Goal: Task Accomplishment & Management: Manage account settings

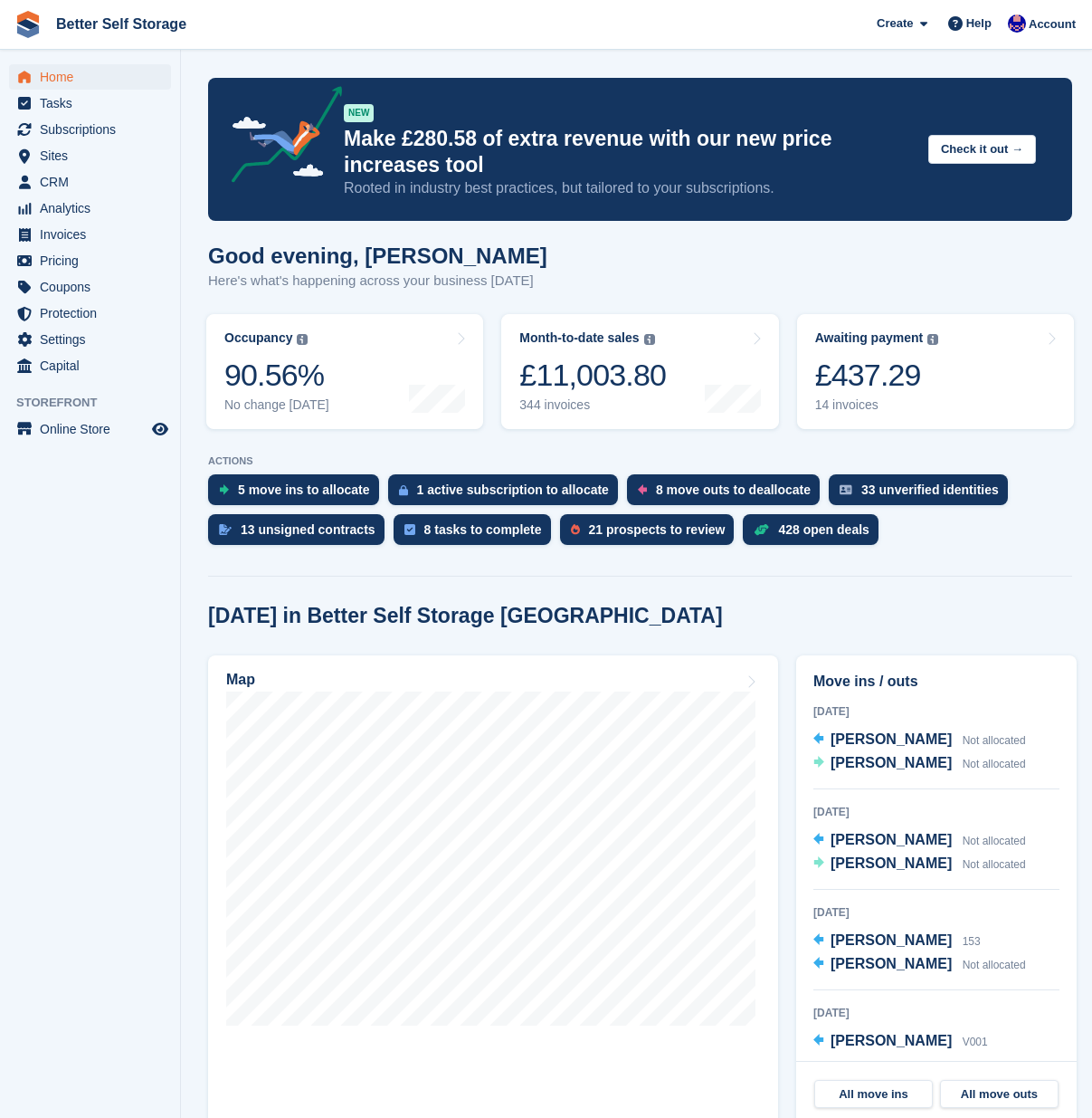
click at [72, 81] on span "Home" at bounding box center [94, 77] width 108 height 26
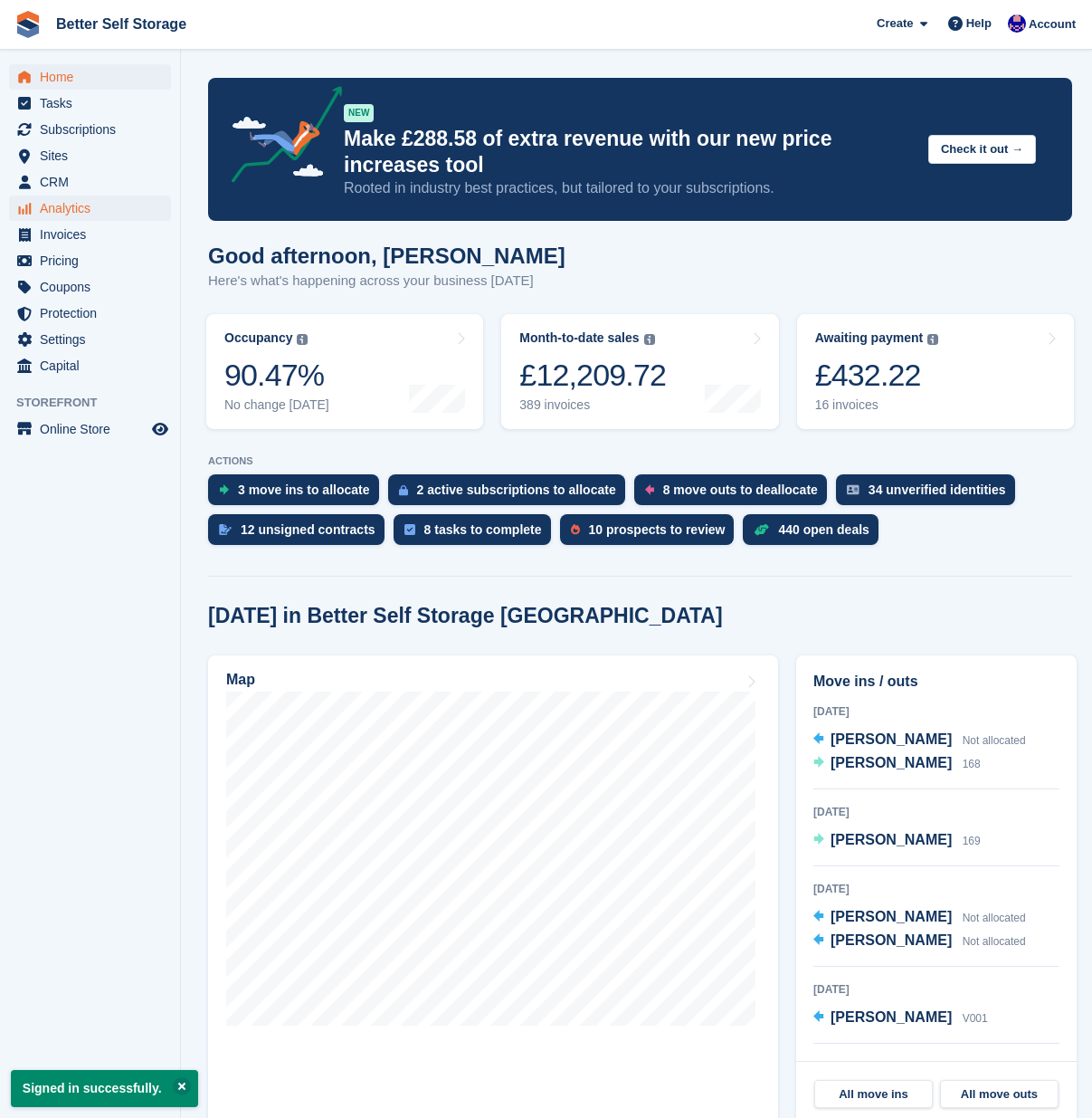
click at [68, 212] on span "Analytics" at bounding box center [94, 208] width 108 height 26
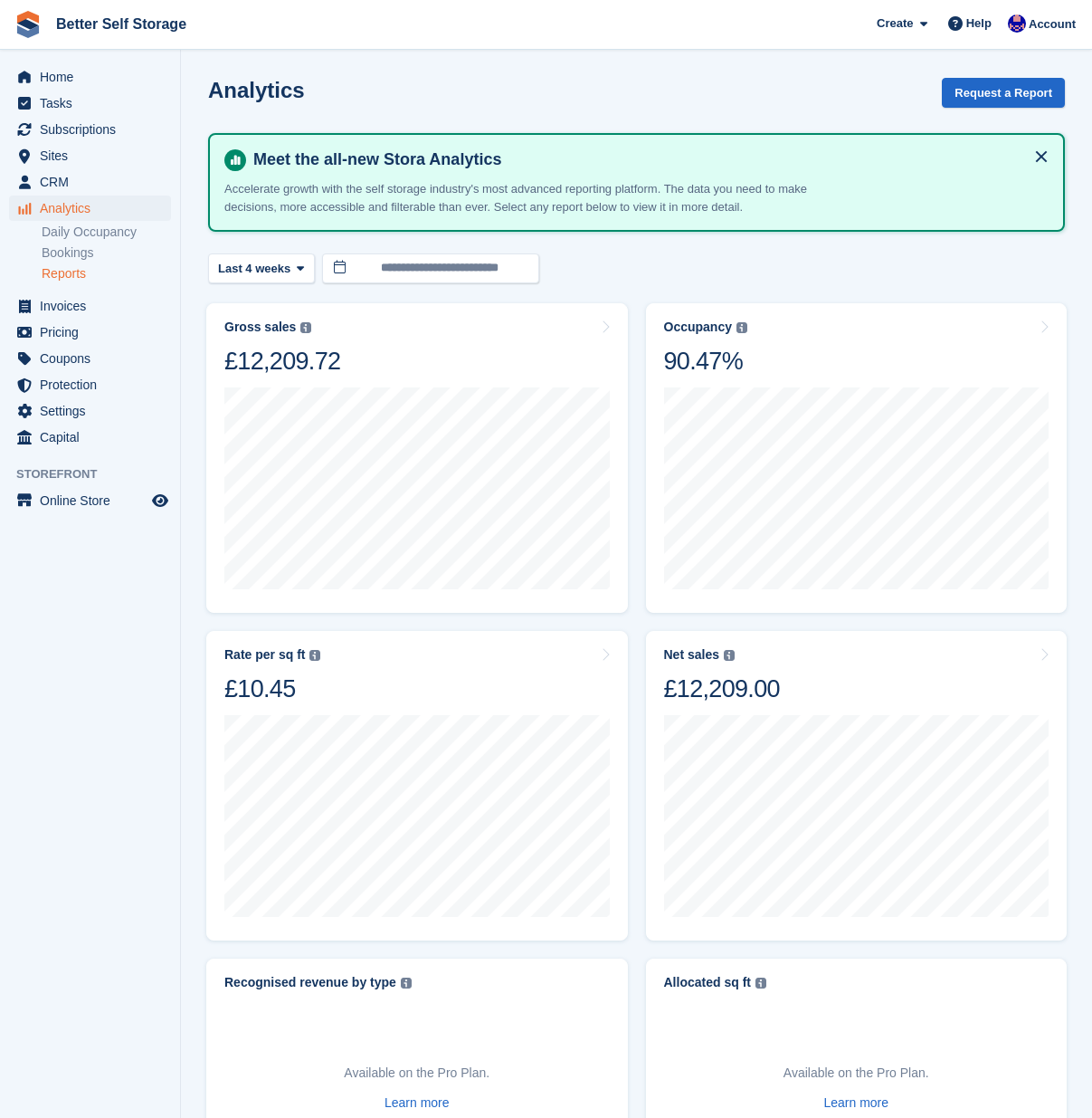
click at [74, 273] on link "Reports" at bounding box center [106, 274] width 129 height 17
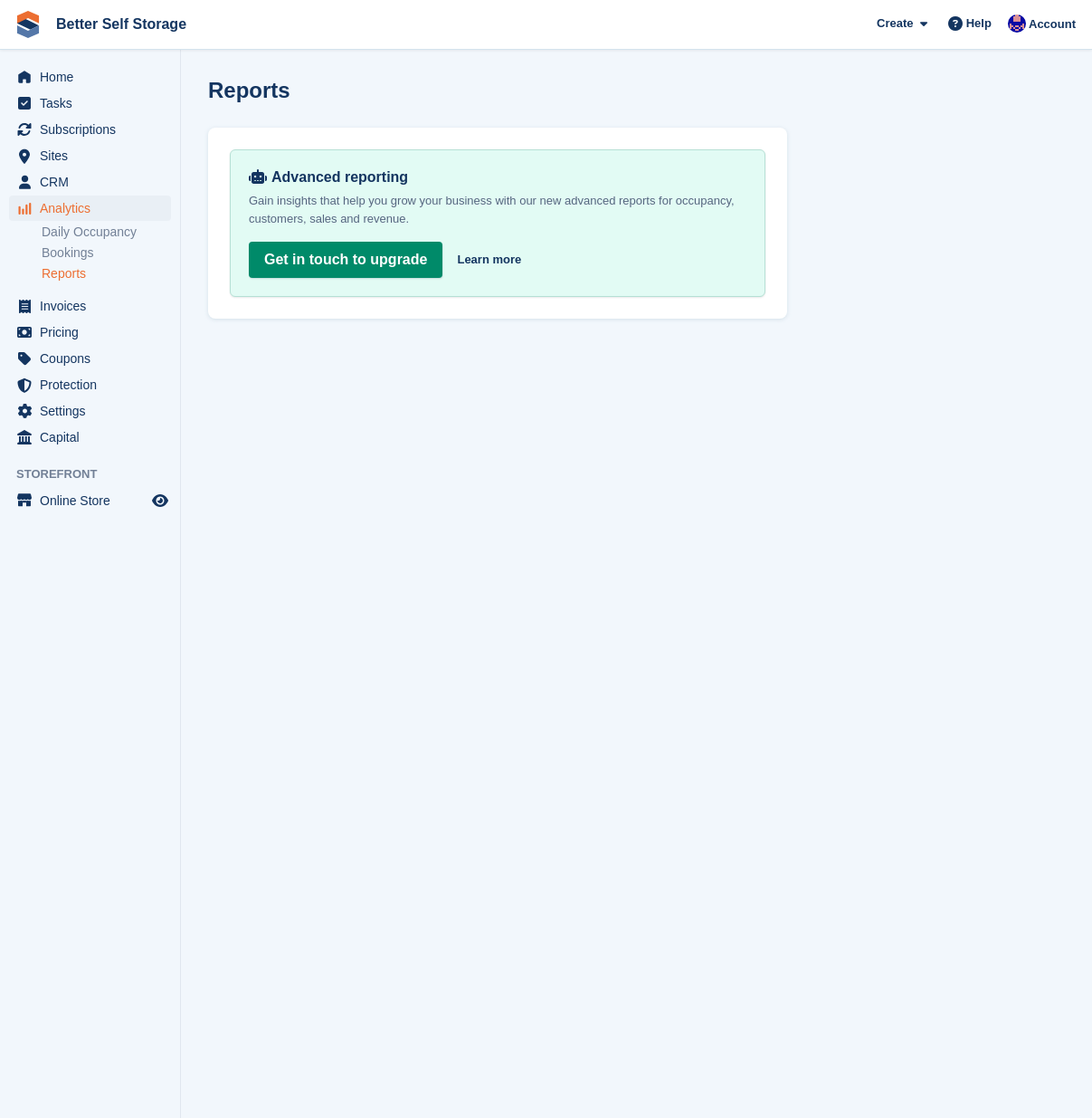
click at [79, 212] on span "Analytics" at bounding box center [94, 208] width 108 height 26
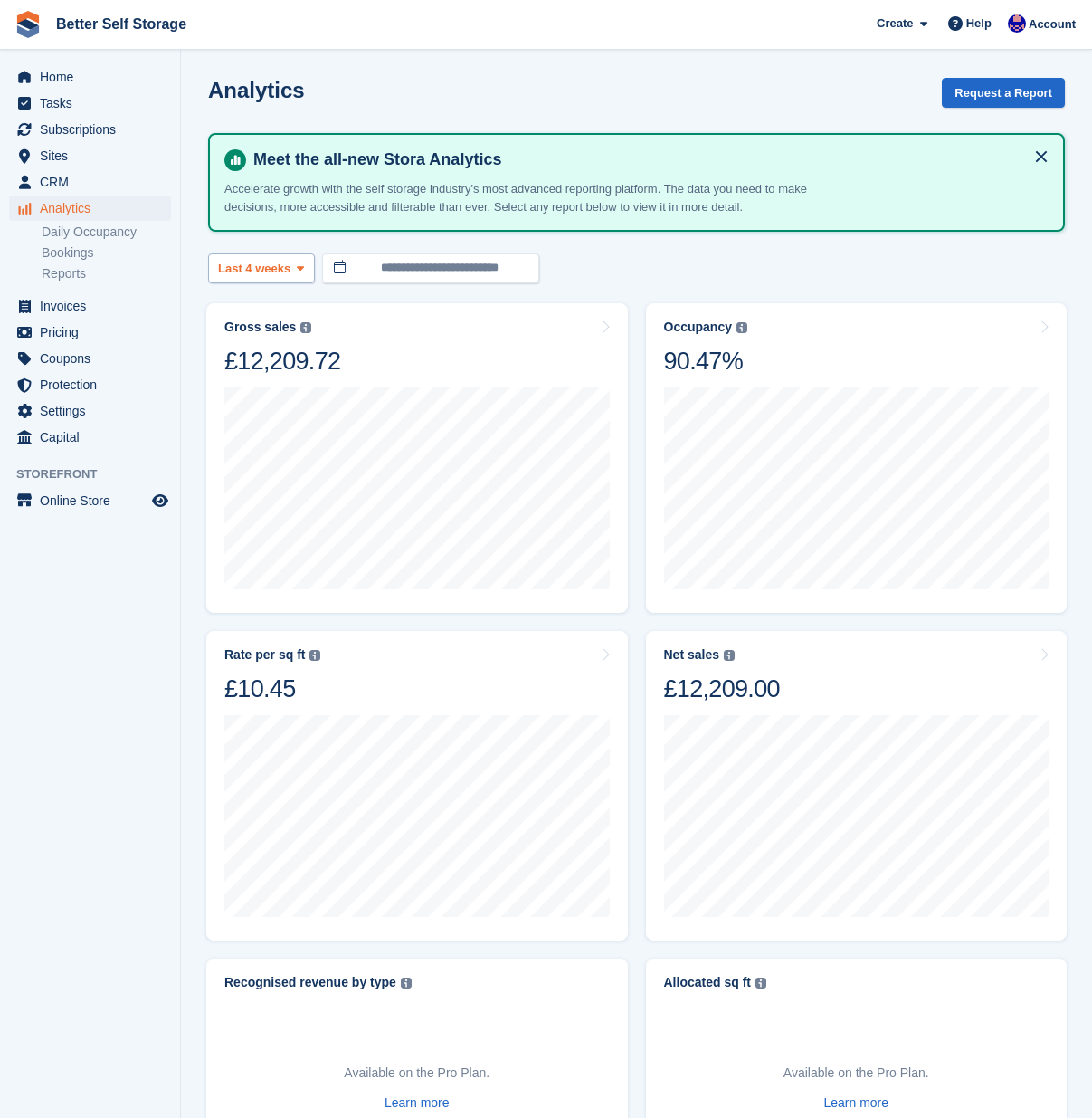
click at [290, 270] on span "Last 4 weeks" at bounding box center [254, 268] width 72 height 18
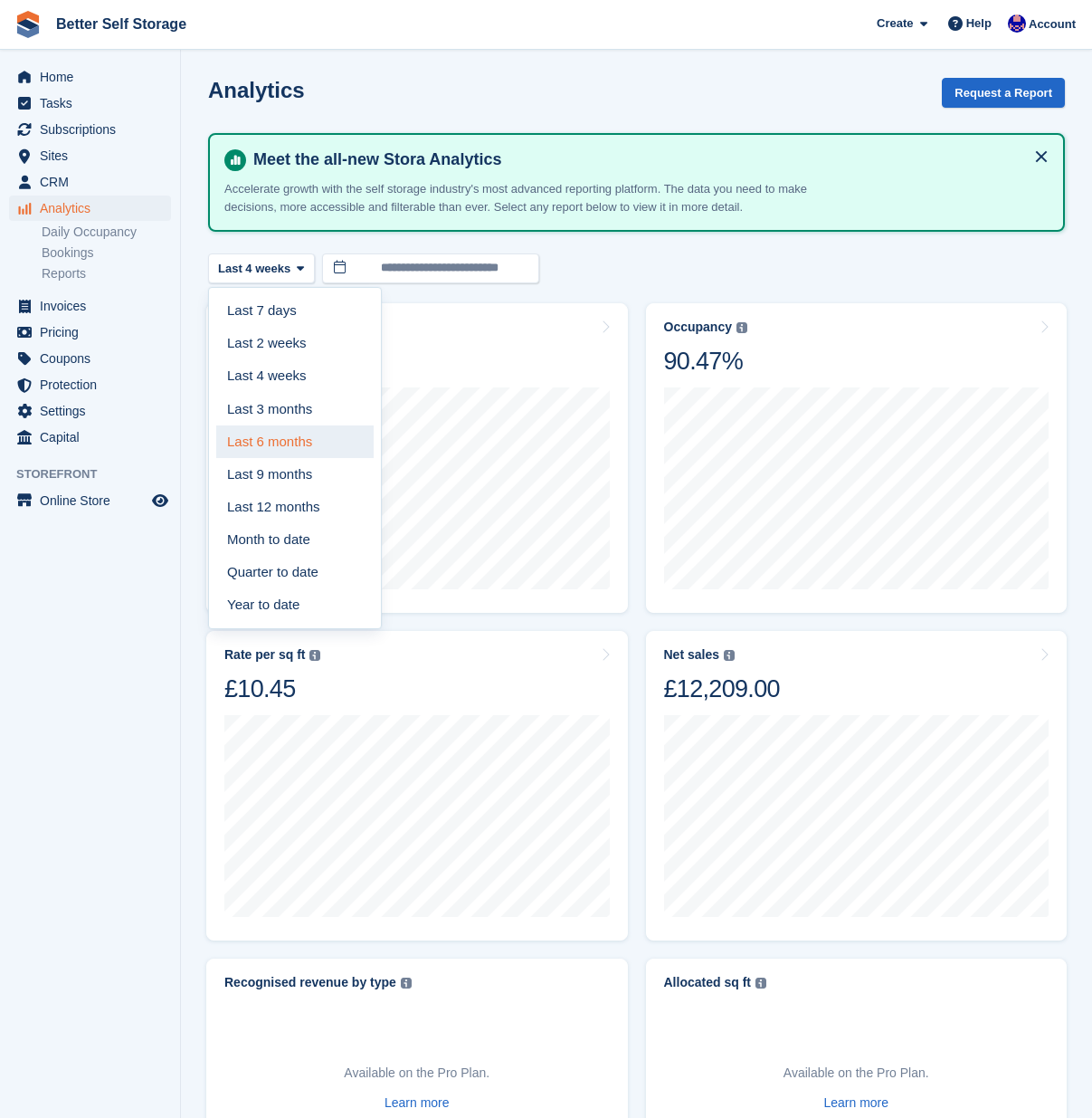
click at [324, 448] on link "Last 6 months" at bounding box center [296, 441] width 158 height 32
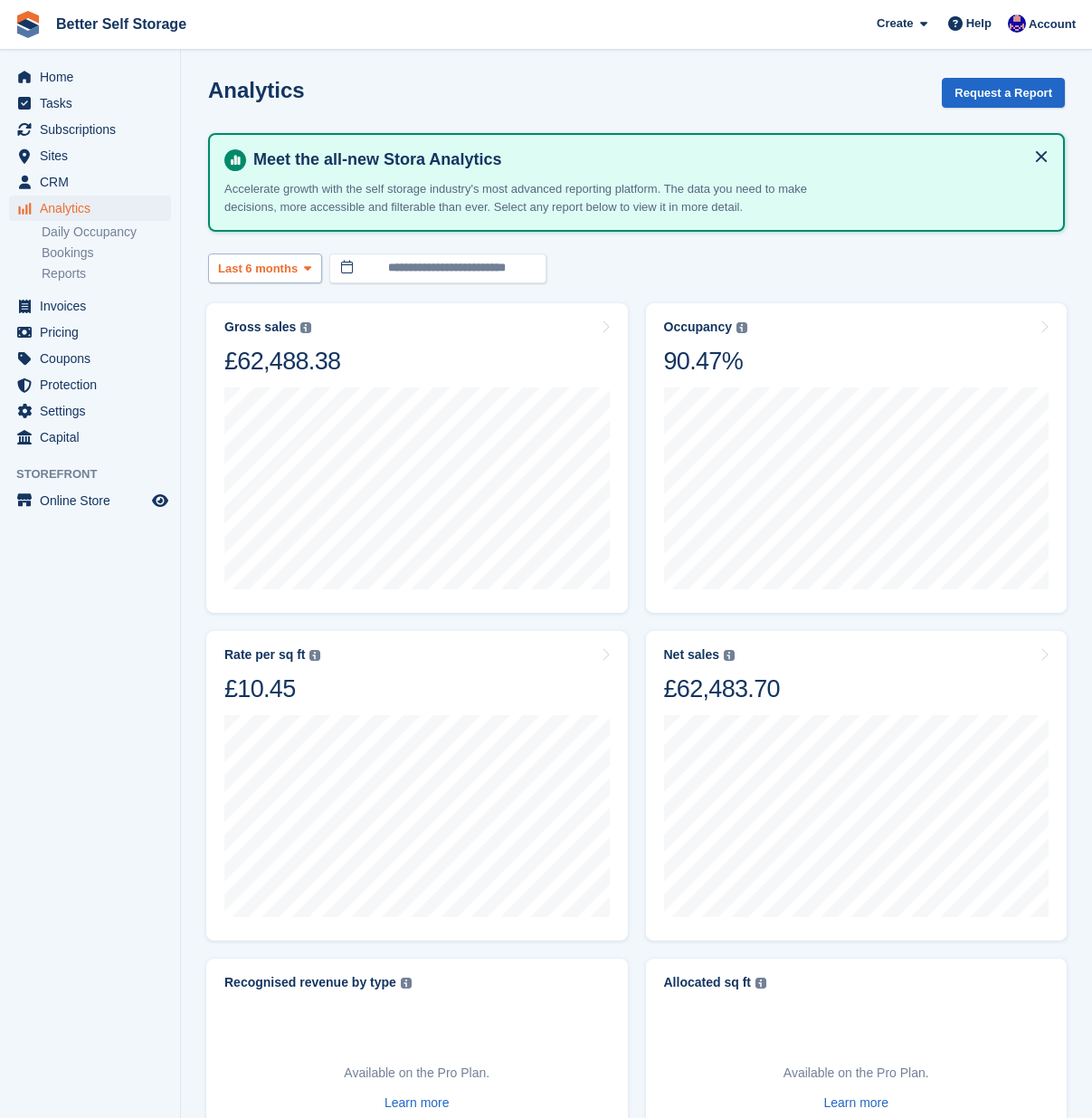
click at [300, 270] on button "Last 6 months" at bounding box center [265, 268] width 114 height 29
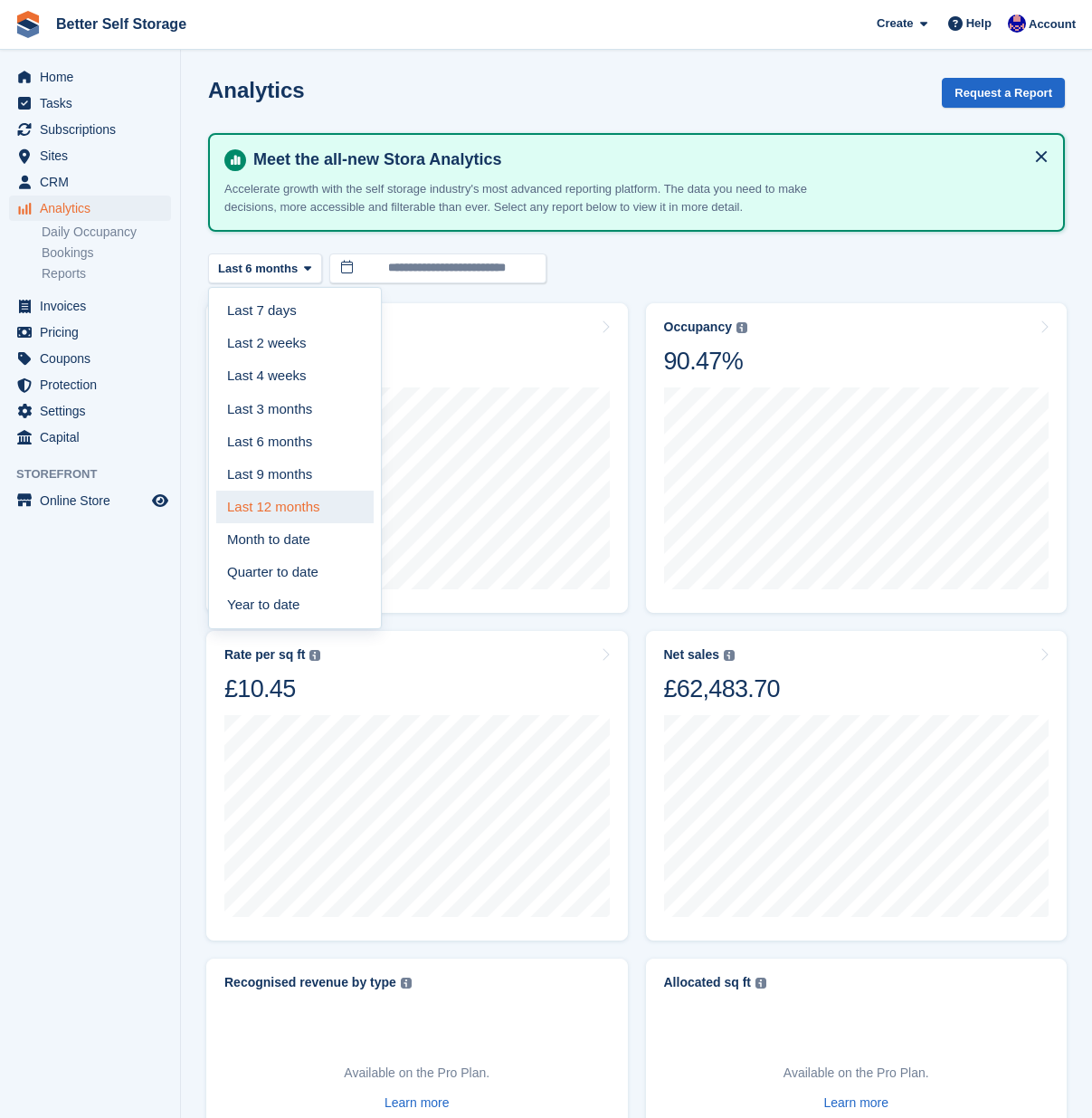
click at [279, 496] on link "Last 12 months" at bounding box center [296, 507] width 158 height 32
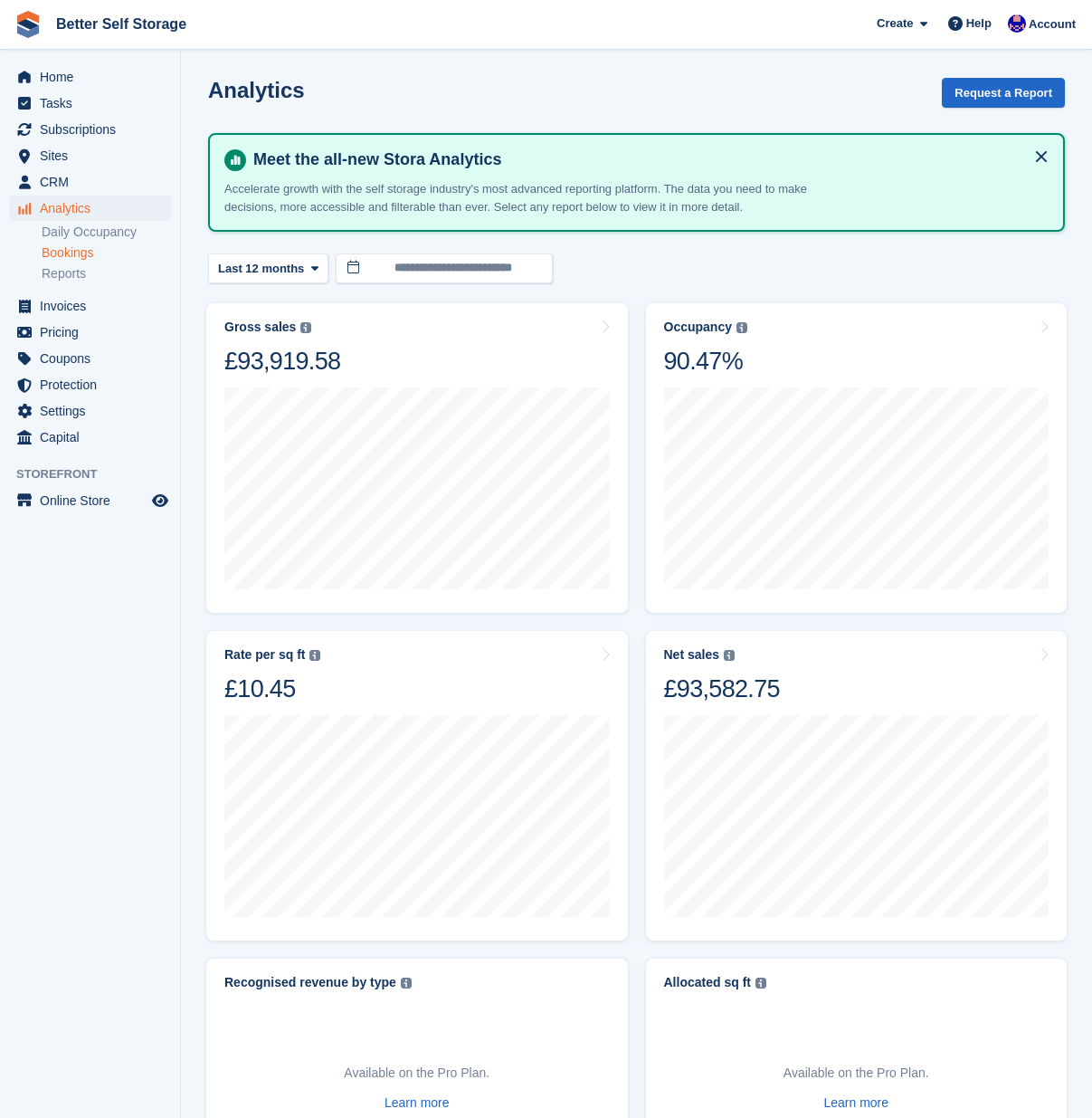
click at [82, 260] on link "Bookings" at bounding box center [106, 253] width 129 height 17
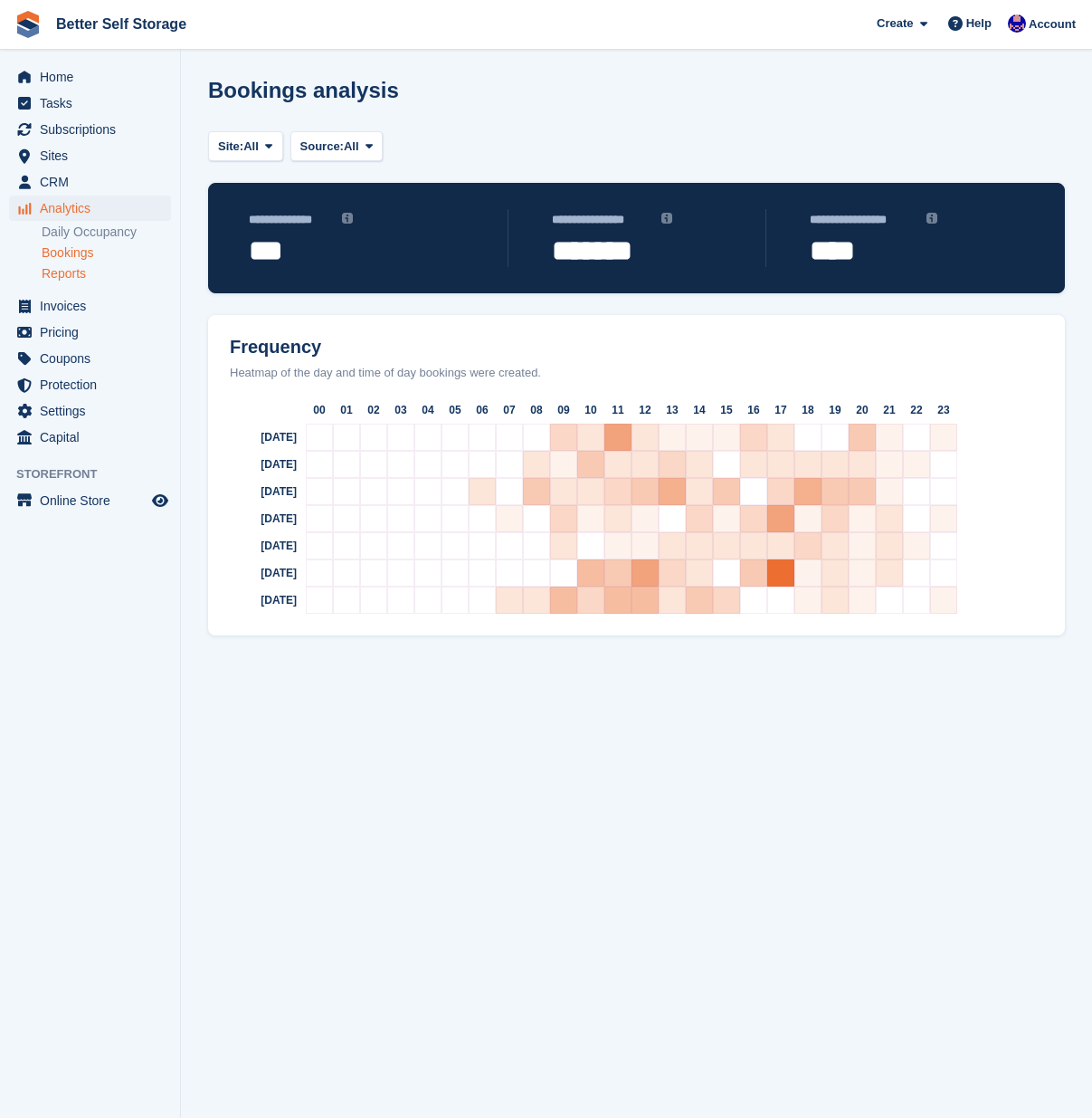
click at [83, 278] on link "Reports" at bounding box center [106, 274] width 129 height 17
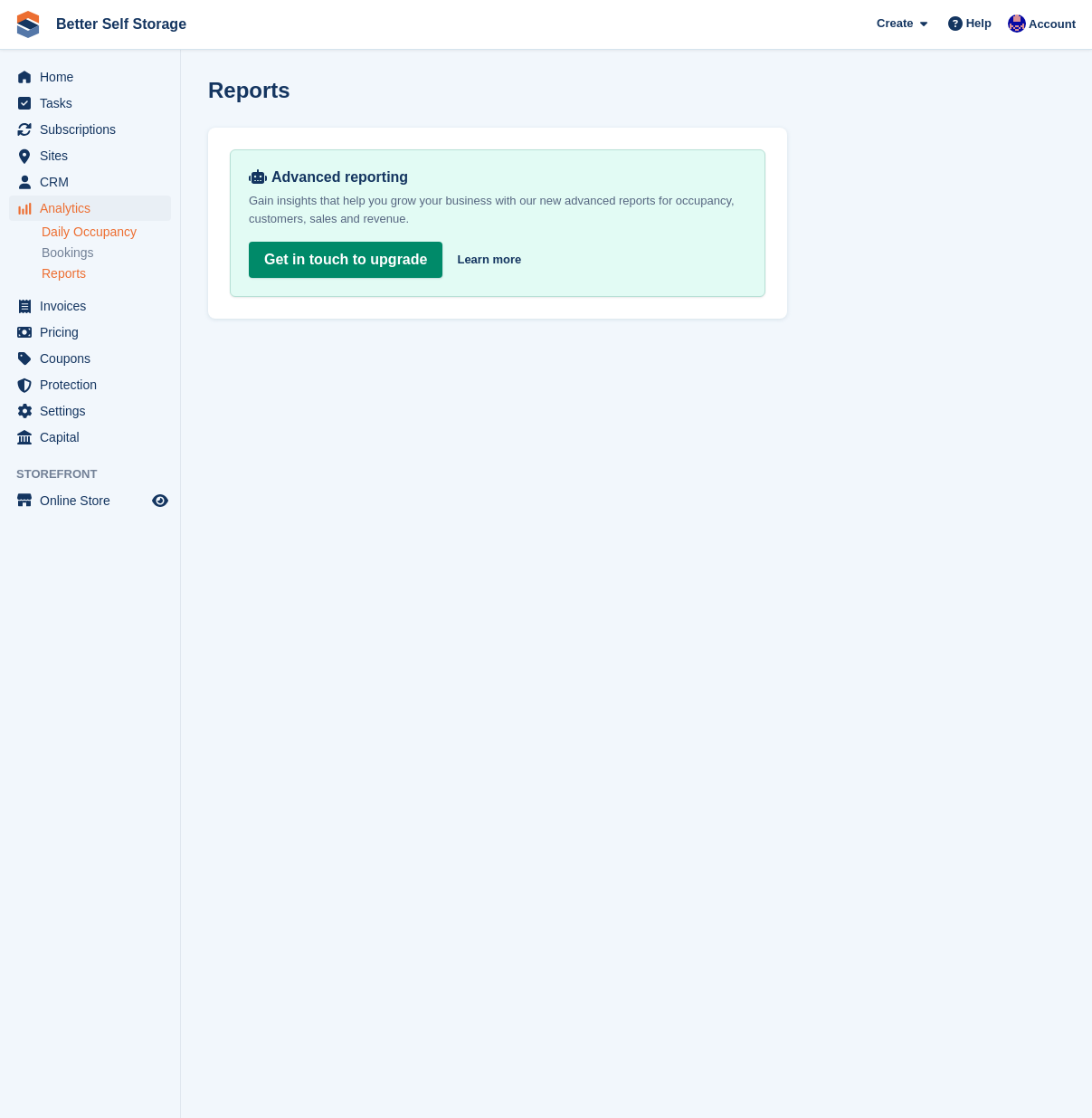
click at [87, 239] on link "Daily Occupancy" at bounding box center [106, 232] width 129 height 17
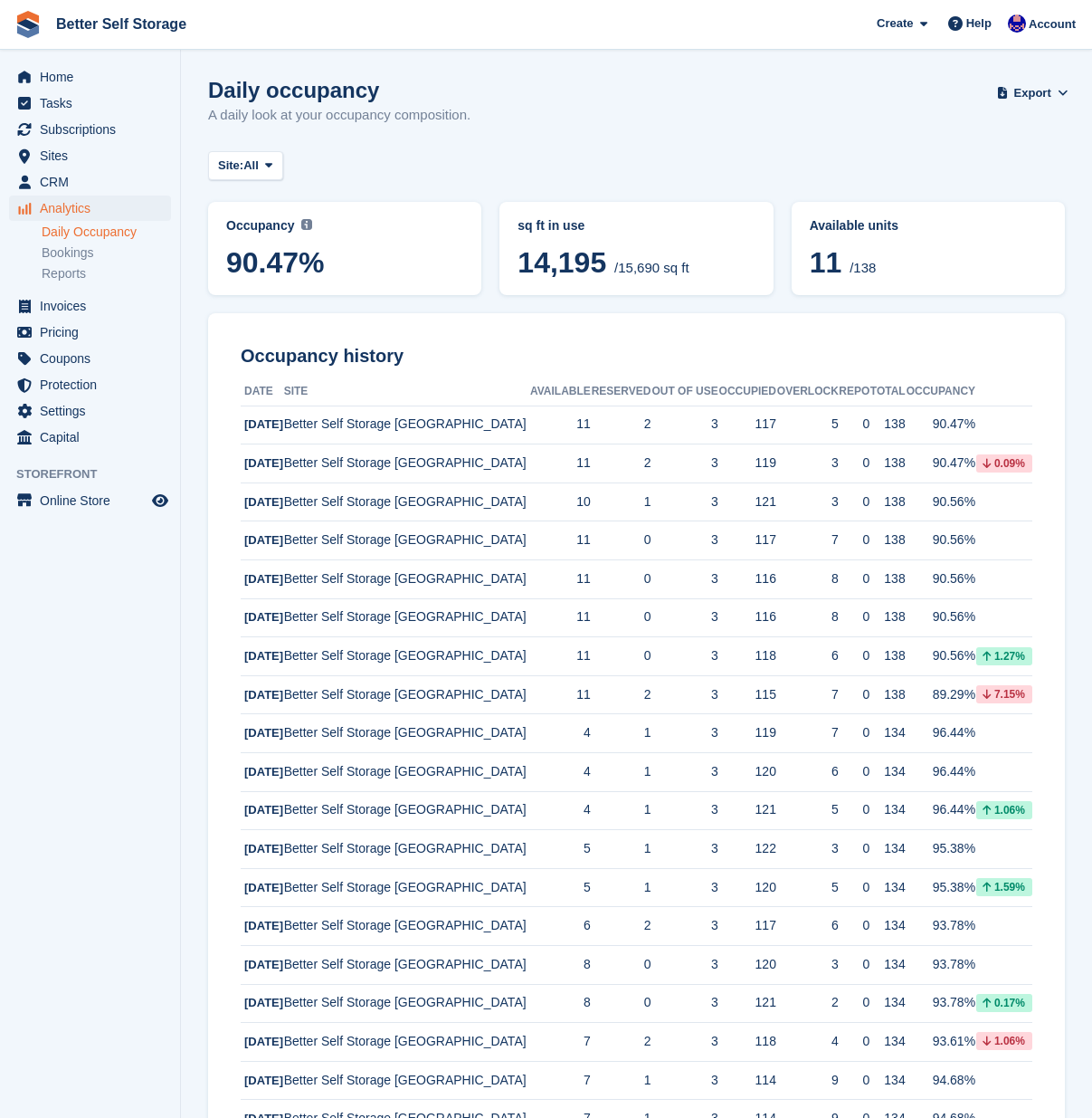
click at [83, 212] on span "Analytics" at bounding box center [94, 208] width 108 height 26
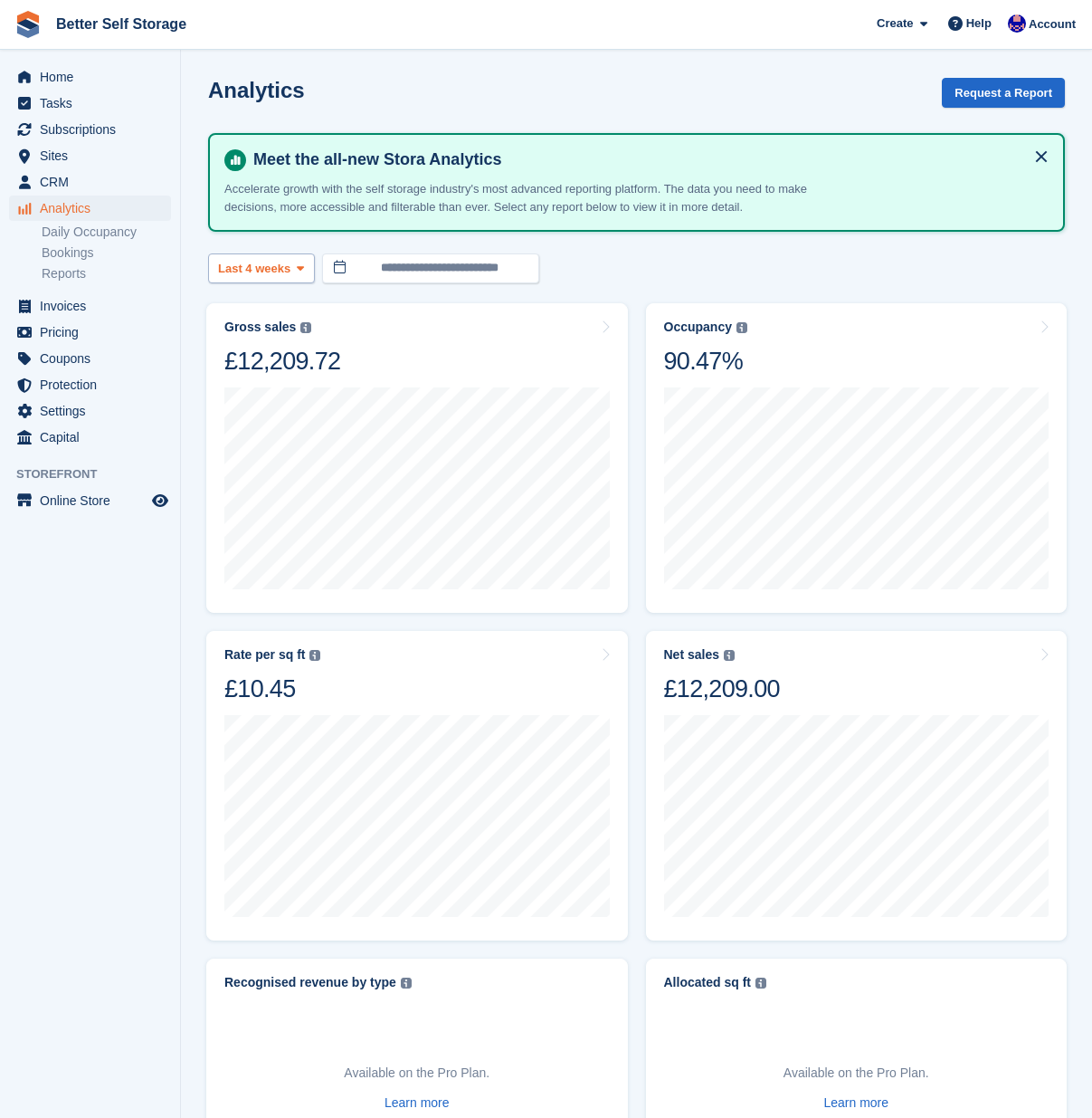
click at [278, 273] on span "Last 4 weeks" at bounding box center [254, 268] width 72 height 18
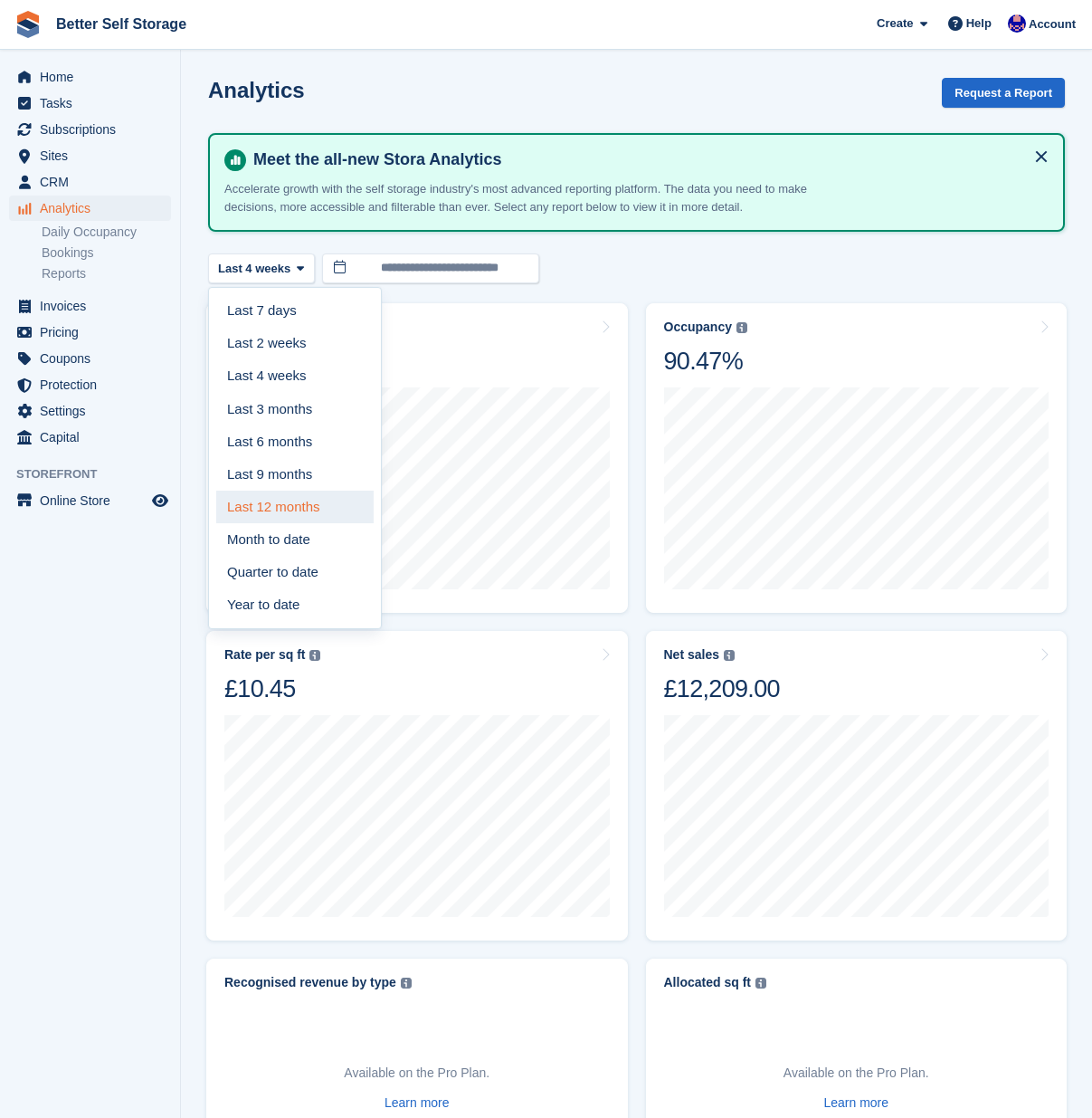
click at [278, 510] on link "Last 12 months" at bounding box center [296, 507] width 158 height 32
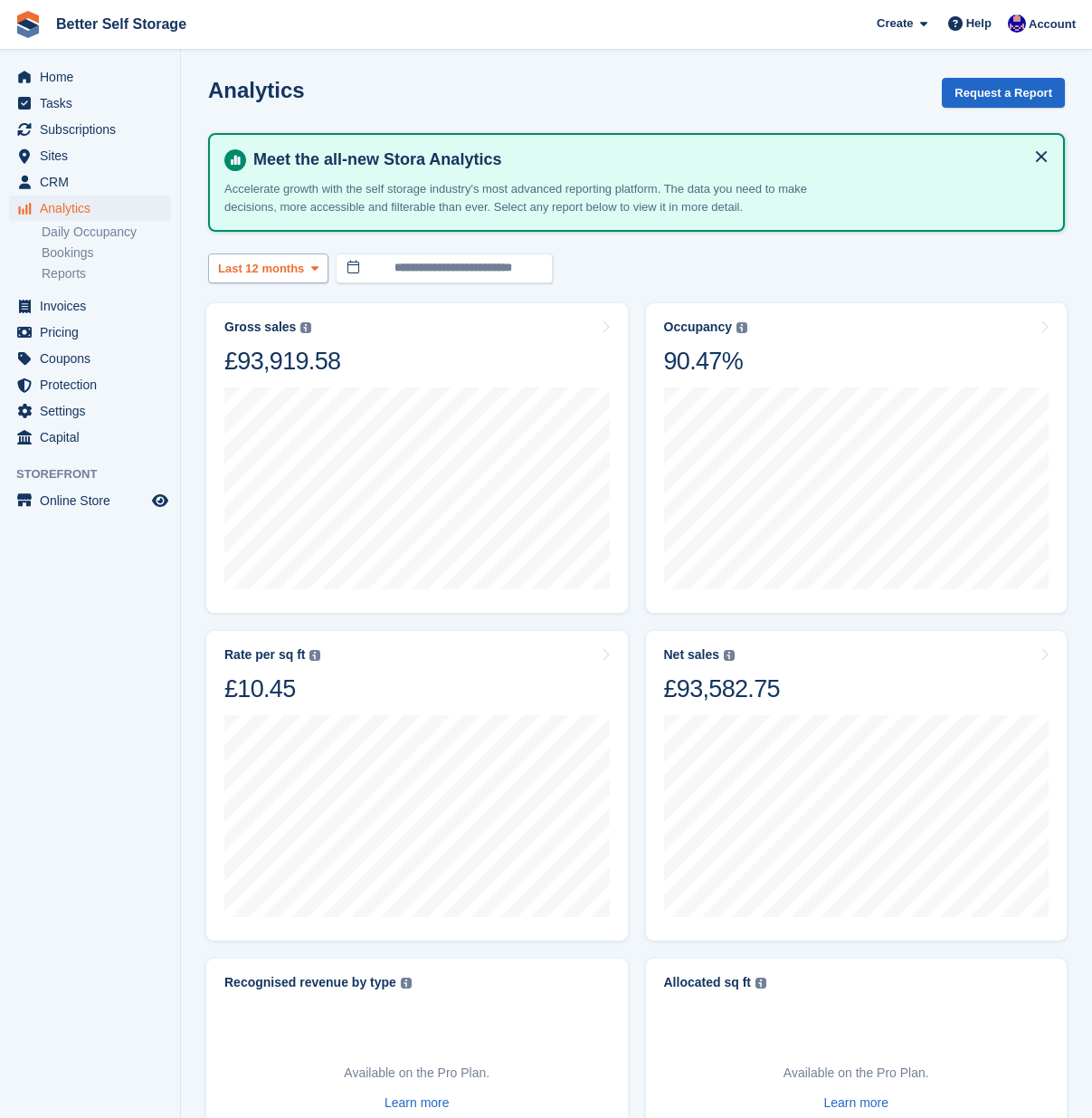
click at [281, 274] on span "Last 12 months" at bounding box center [260, 268] width 86 height 18
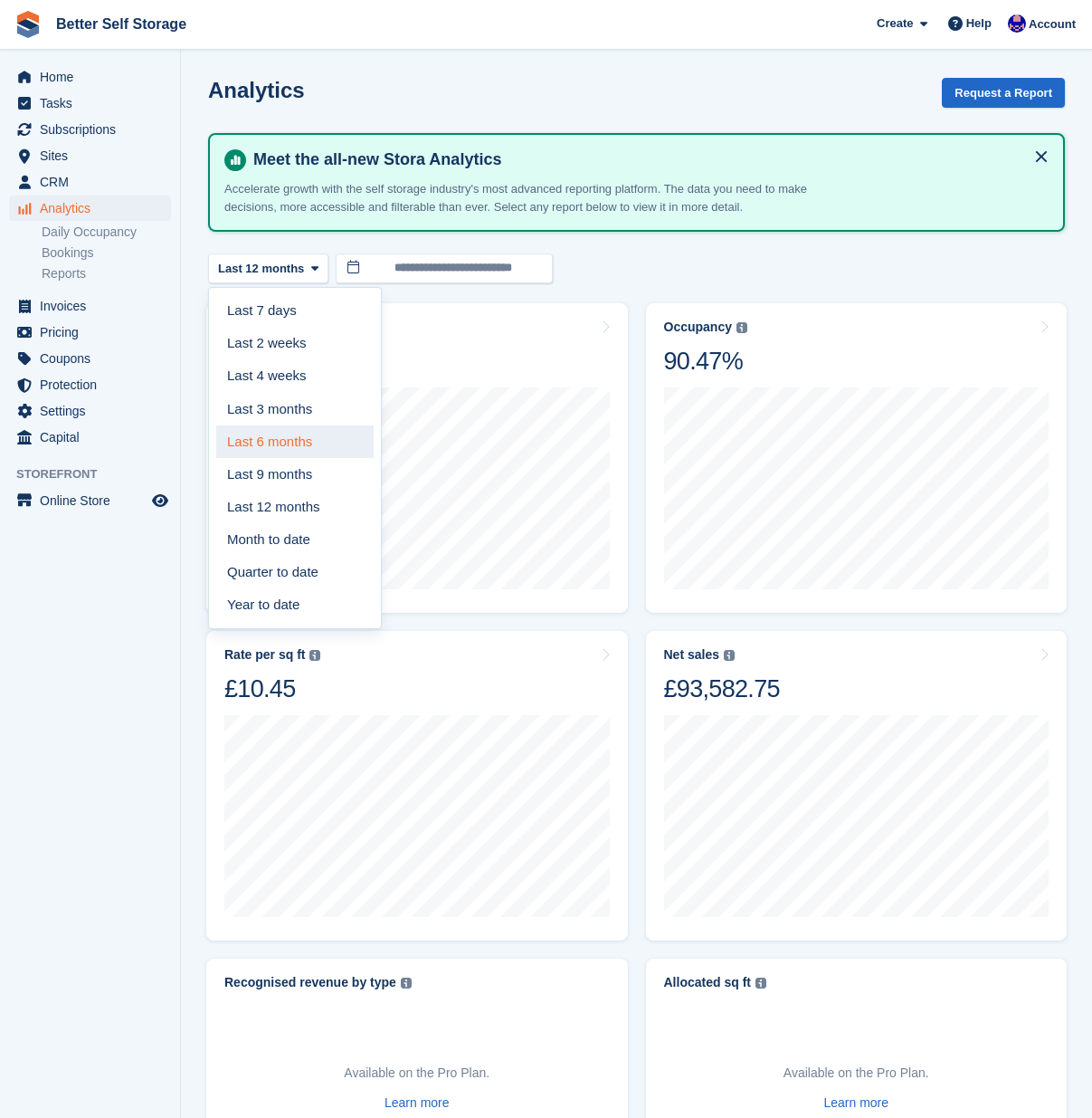
click at [271, 438] on link "Last 6 months" at bounding box center [296, 441] width 158 height 32
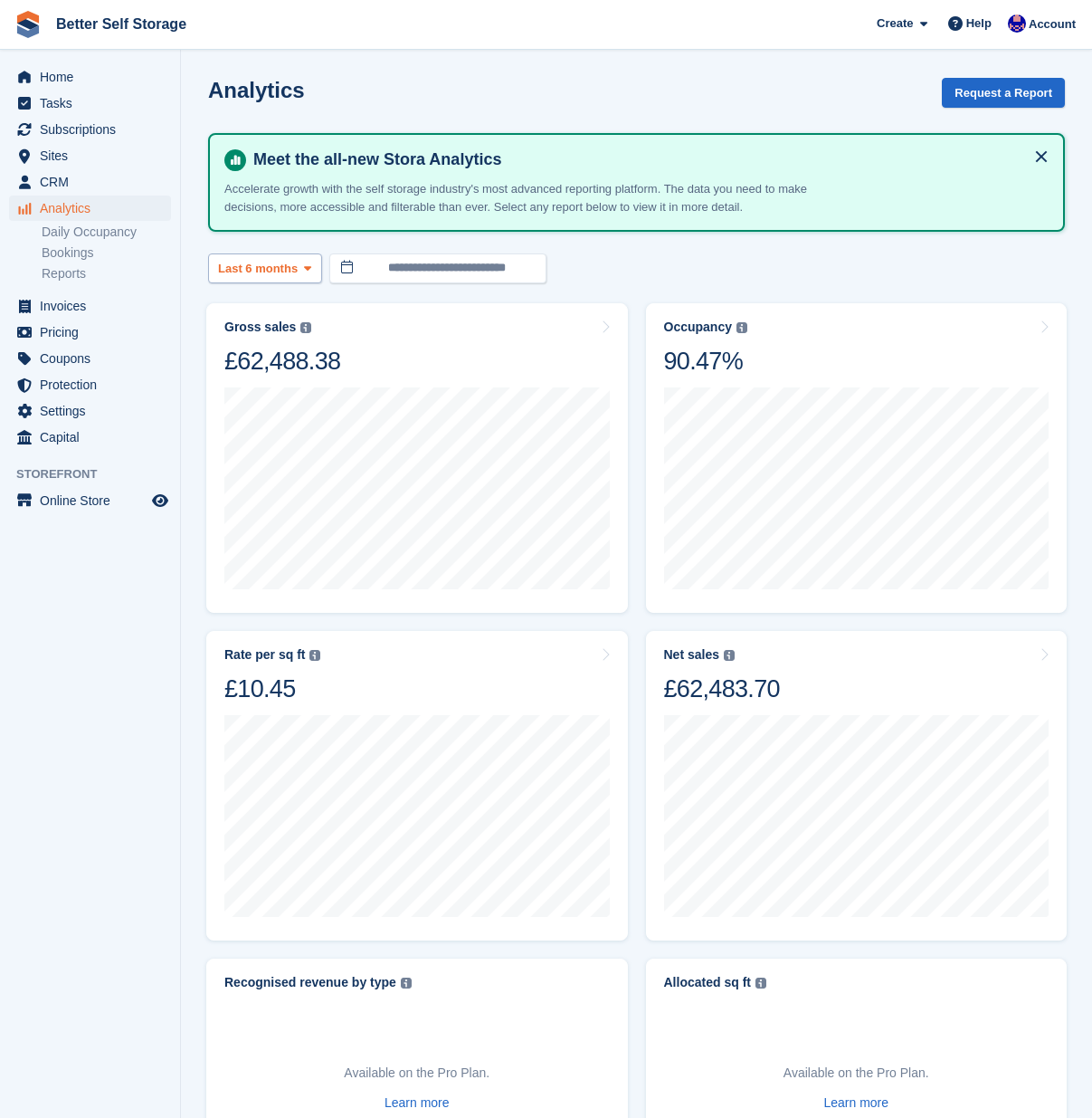
click at [294, 272] on span "Last 6 months" at bounding box center [258, 268] width 80 height 18
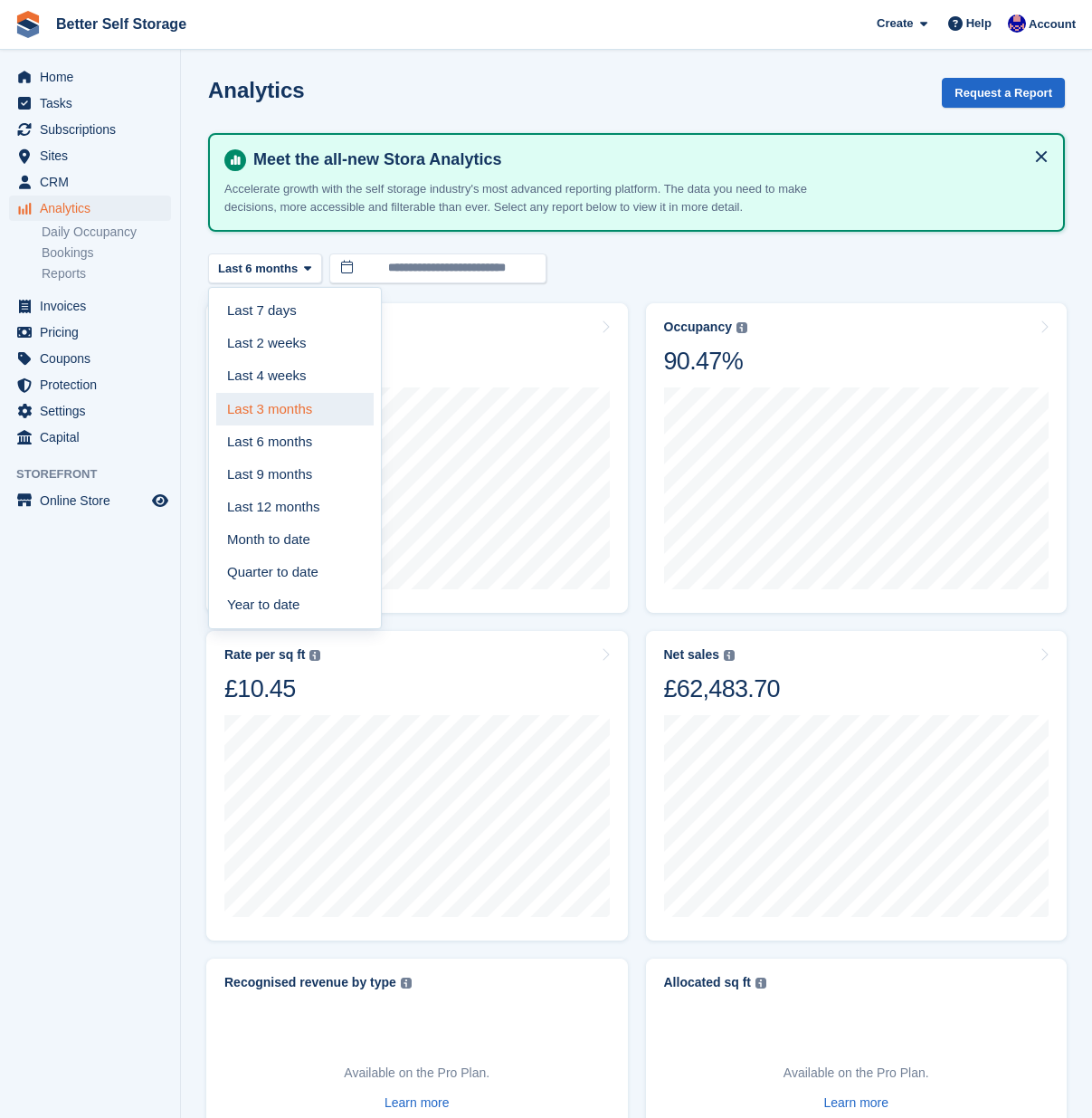
click at [287, 408] on link "Last 3 months" at bounding box center [296, 409] width 158 height 32
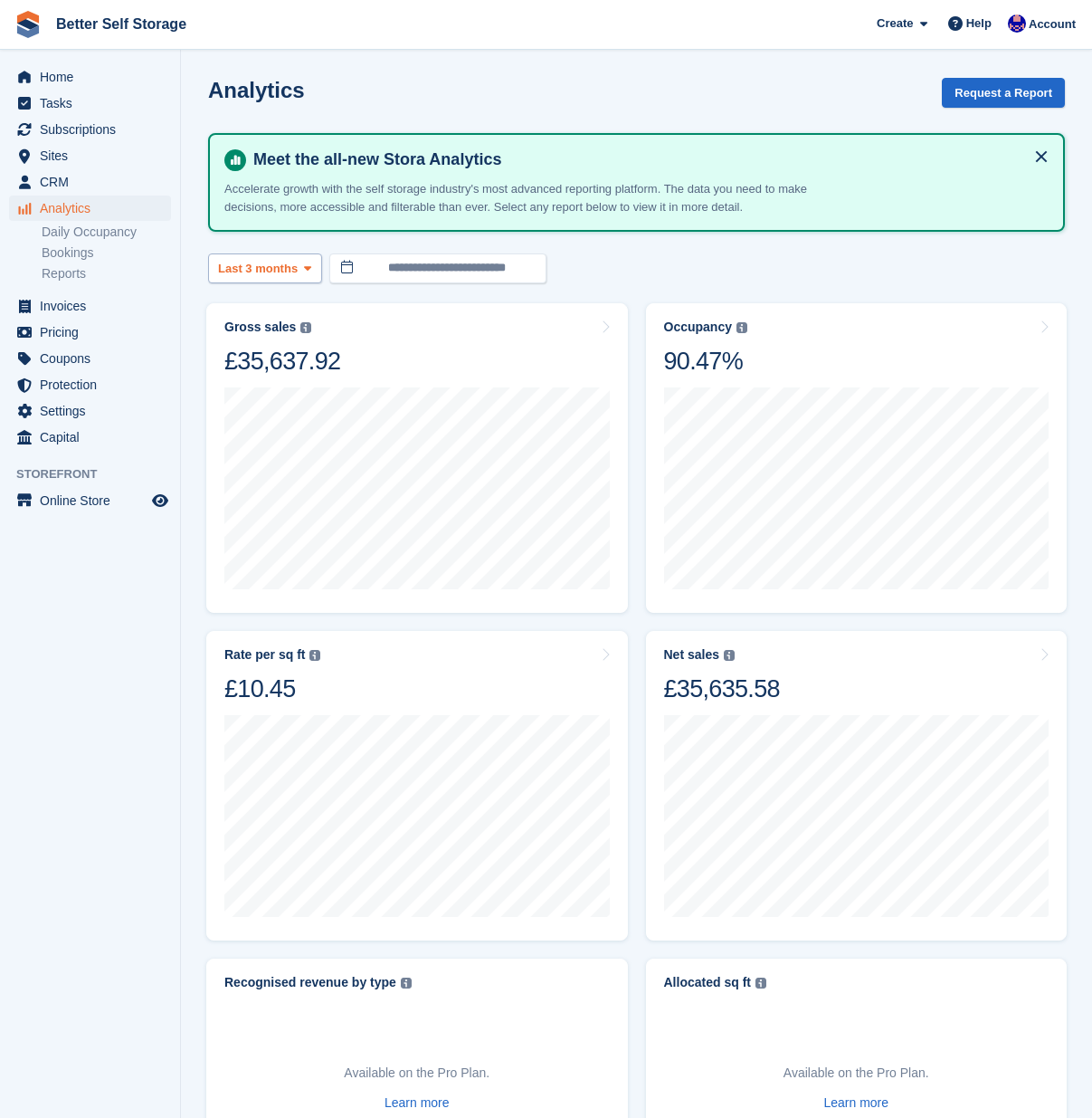
click at [312, 270] on icon at bounding box center [308, 268] width 8 height 11
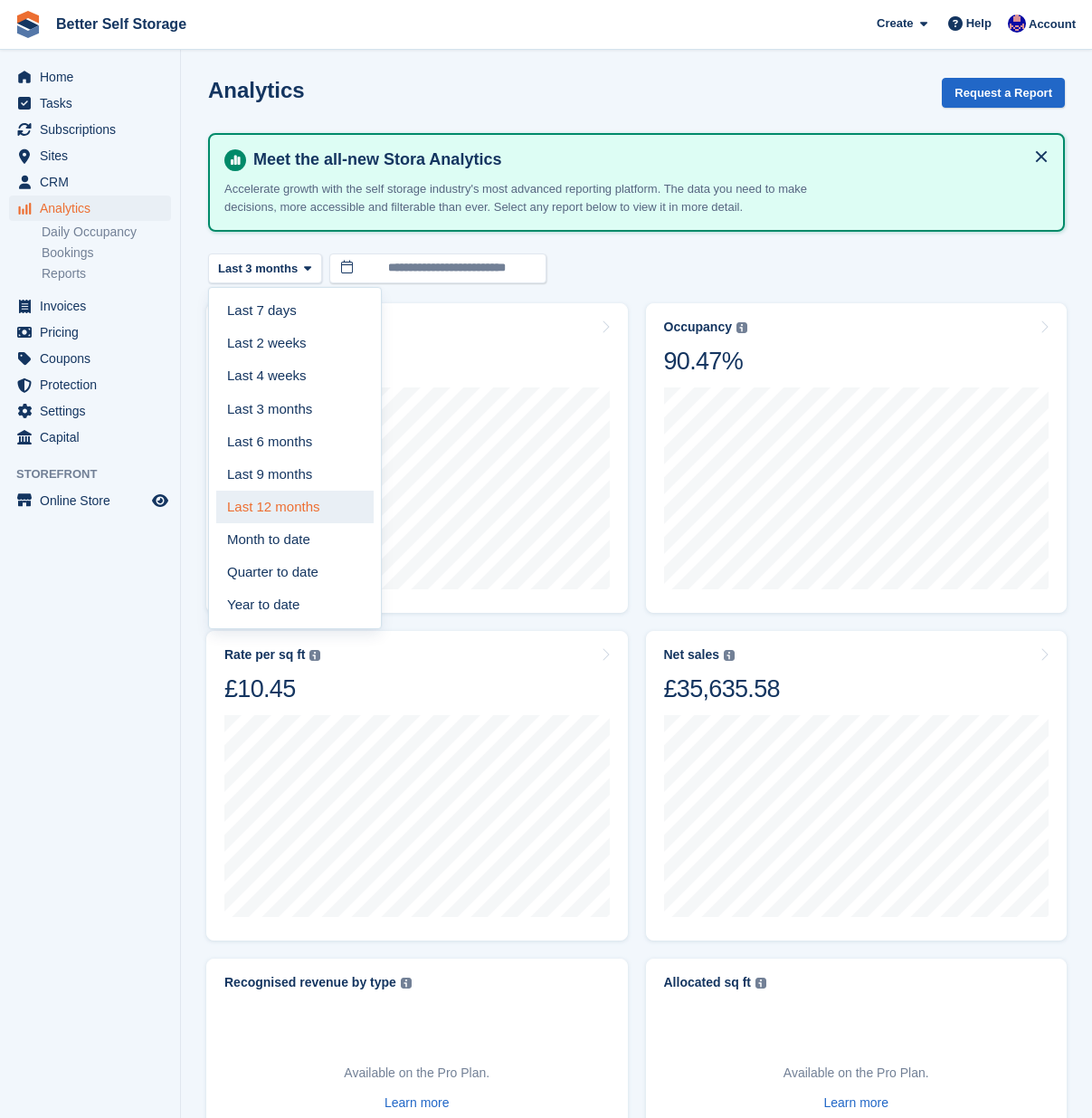
click at [290, 504] on link "Last 12 months" at bounding box center [296, 507] width 158 height 32
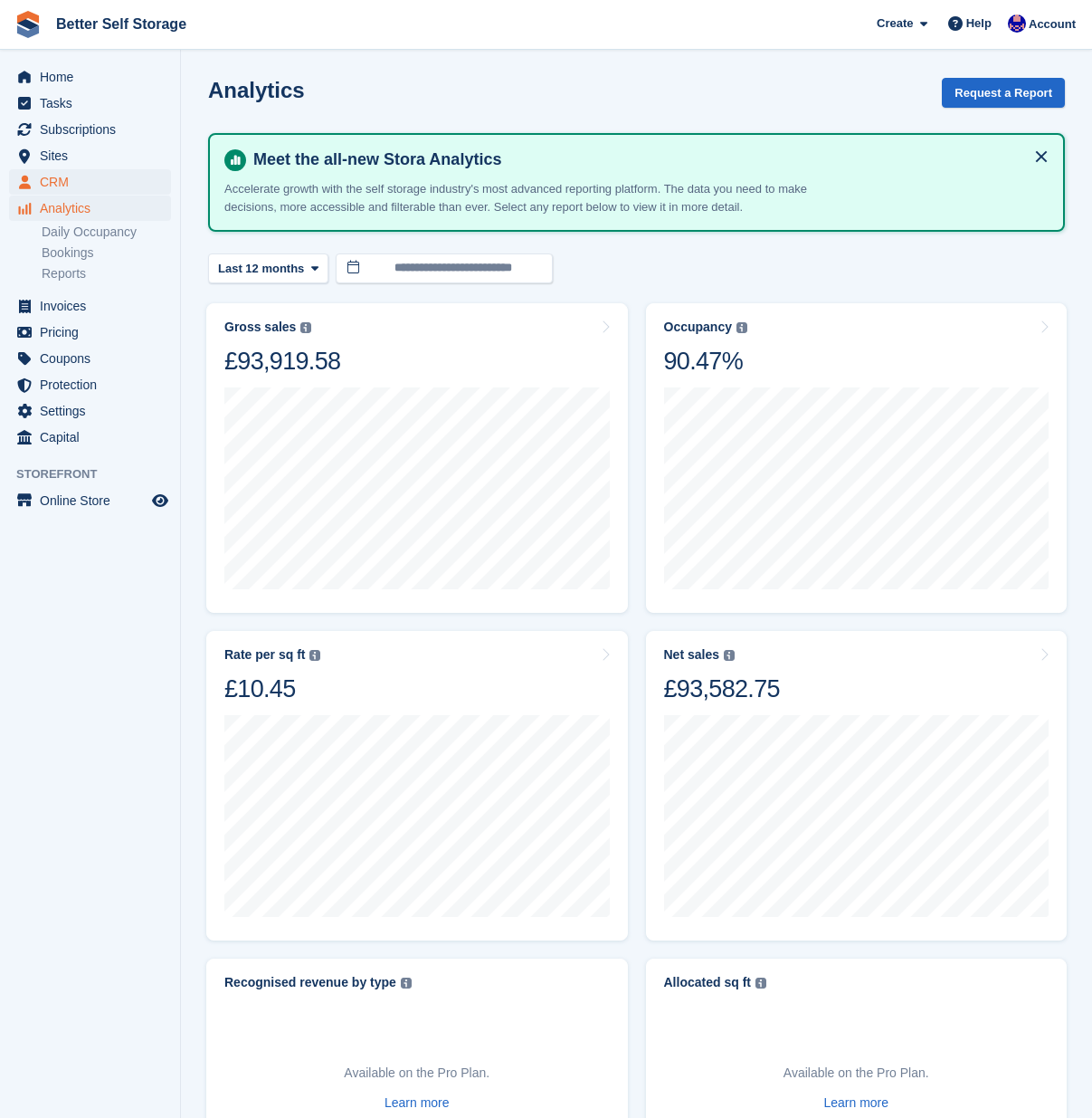
click at [54, 189] on span "CRM" at bounding box center [94, 182] width 108 height 26
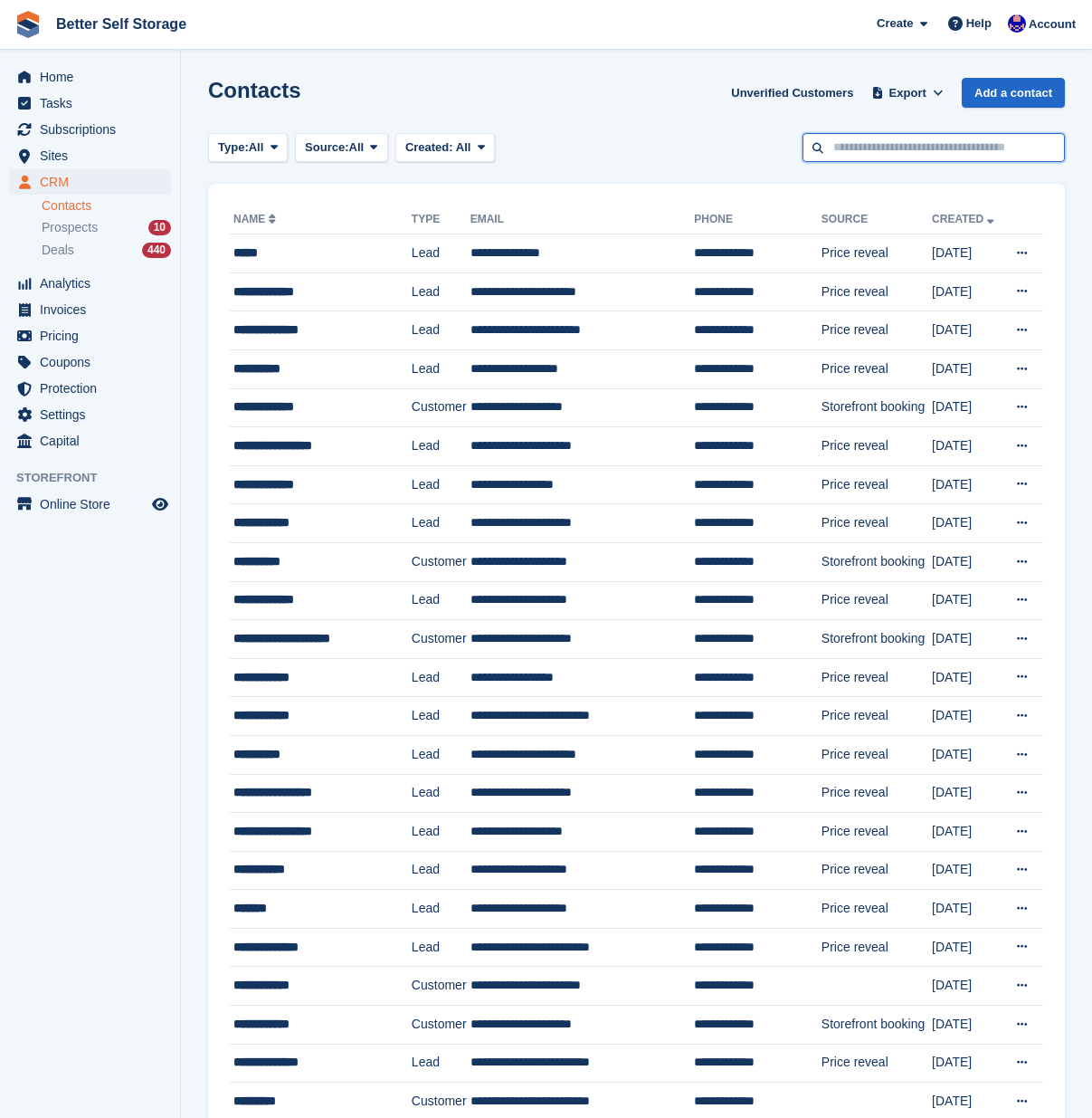
click at [839, 145] on input "text" at bounding box center [933, 147] width 262 height 29
type input "***"
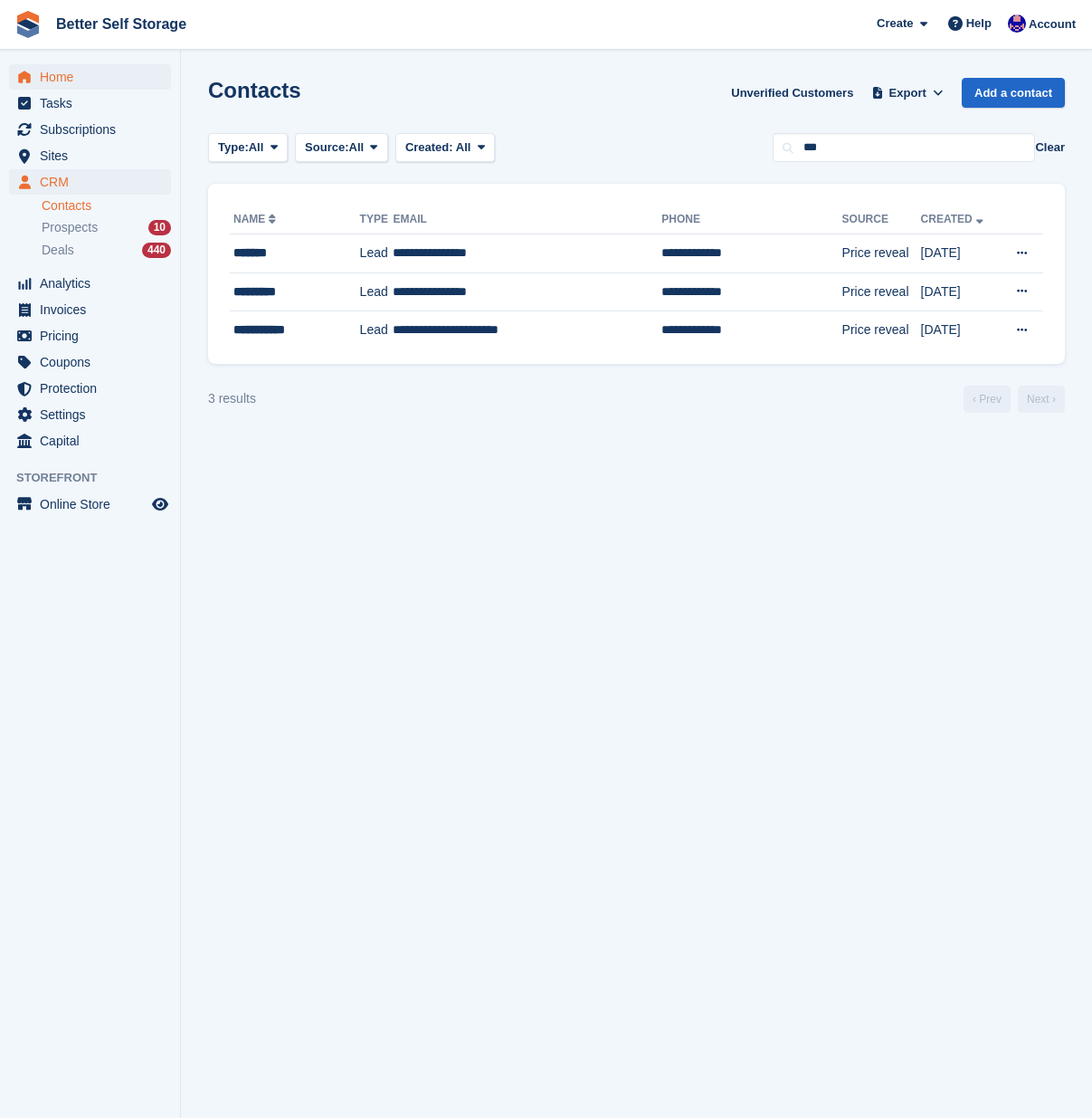
click at [67, 79] on span "Home" at bounding box center [94, 77] width 108 height 26
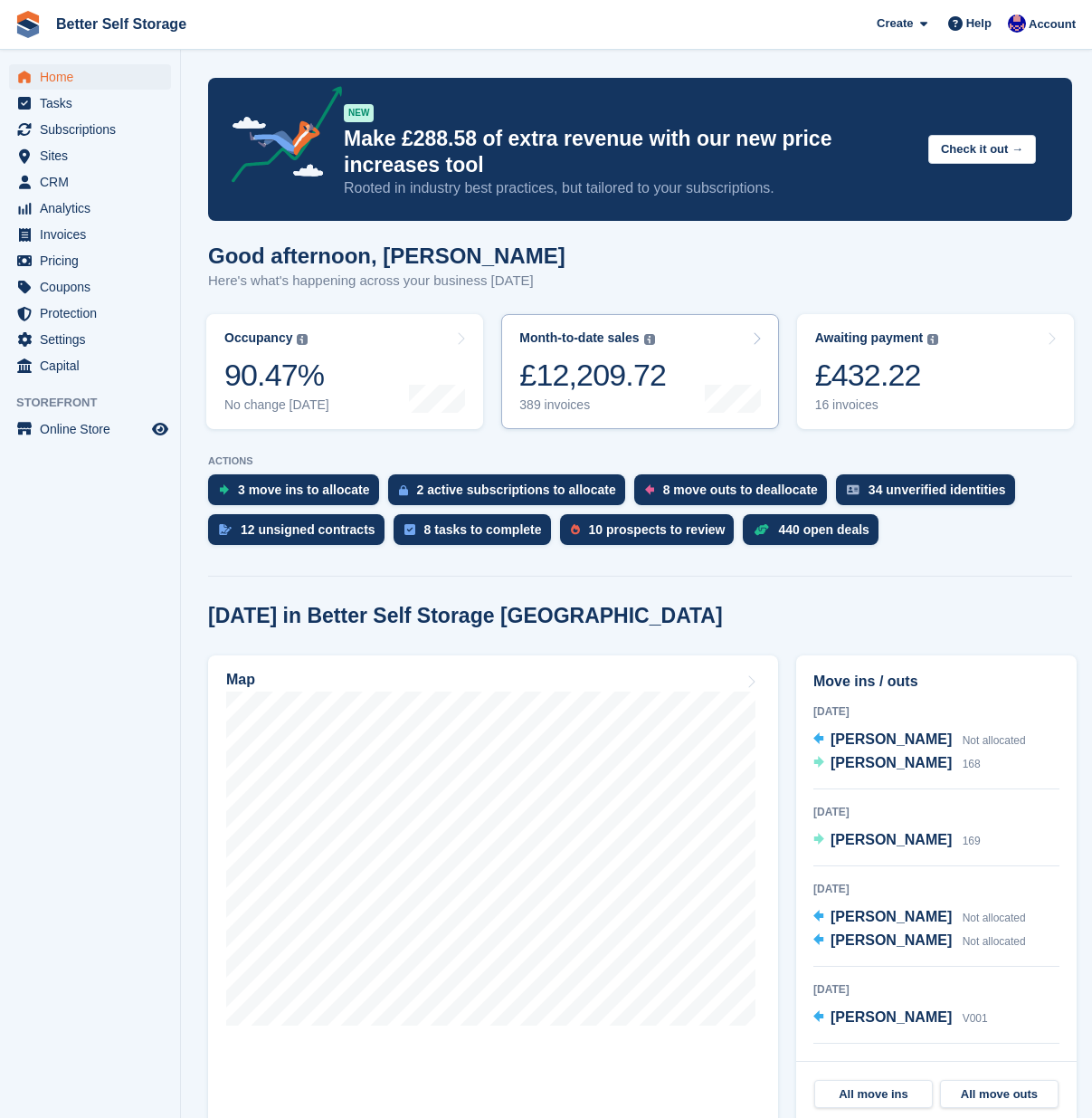
click at [670, 381] on link "Month-to-date sales The sum of all finalised invoices generated this month to d…" at bounding box center [639, 371] width 277 height 115
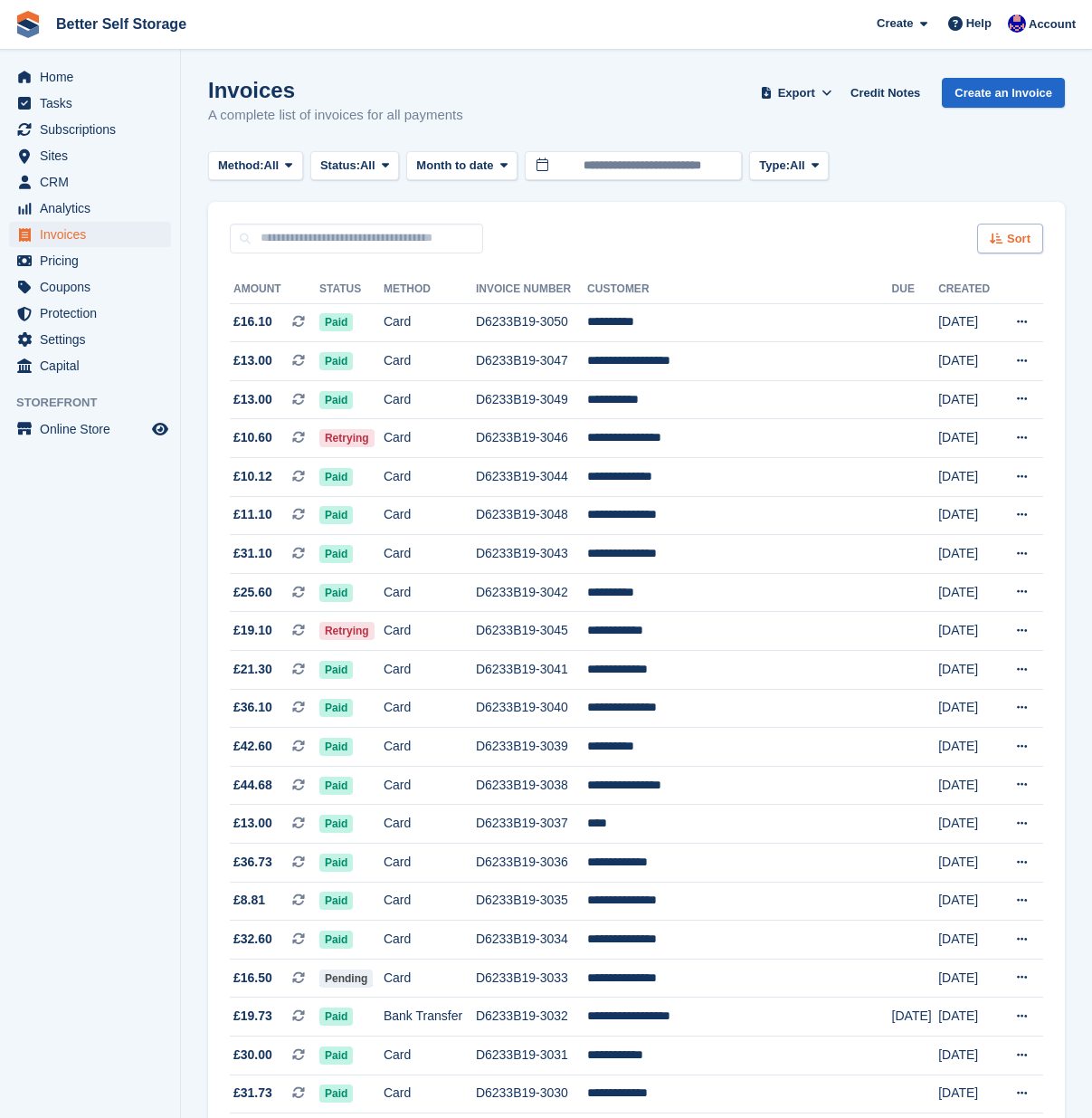
click at [1000, 236] on icon at bounding box center [997, 239] width 13 height 11
click at [757, 231] on div "Sort Sort by Date created Created (oldest first) Created (newest first)" at bounding box center [637, 227] width 857 height 51
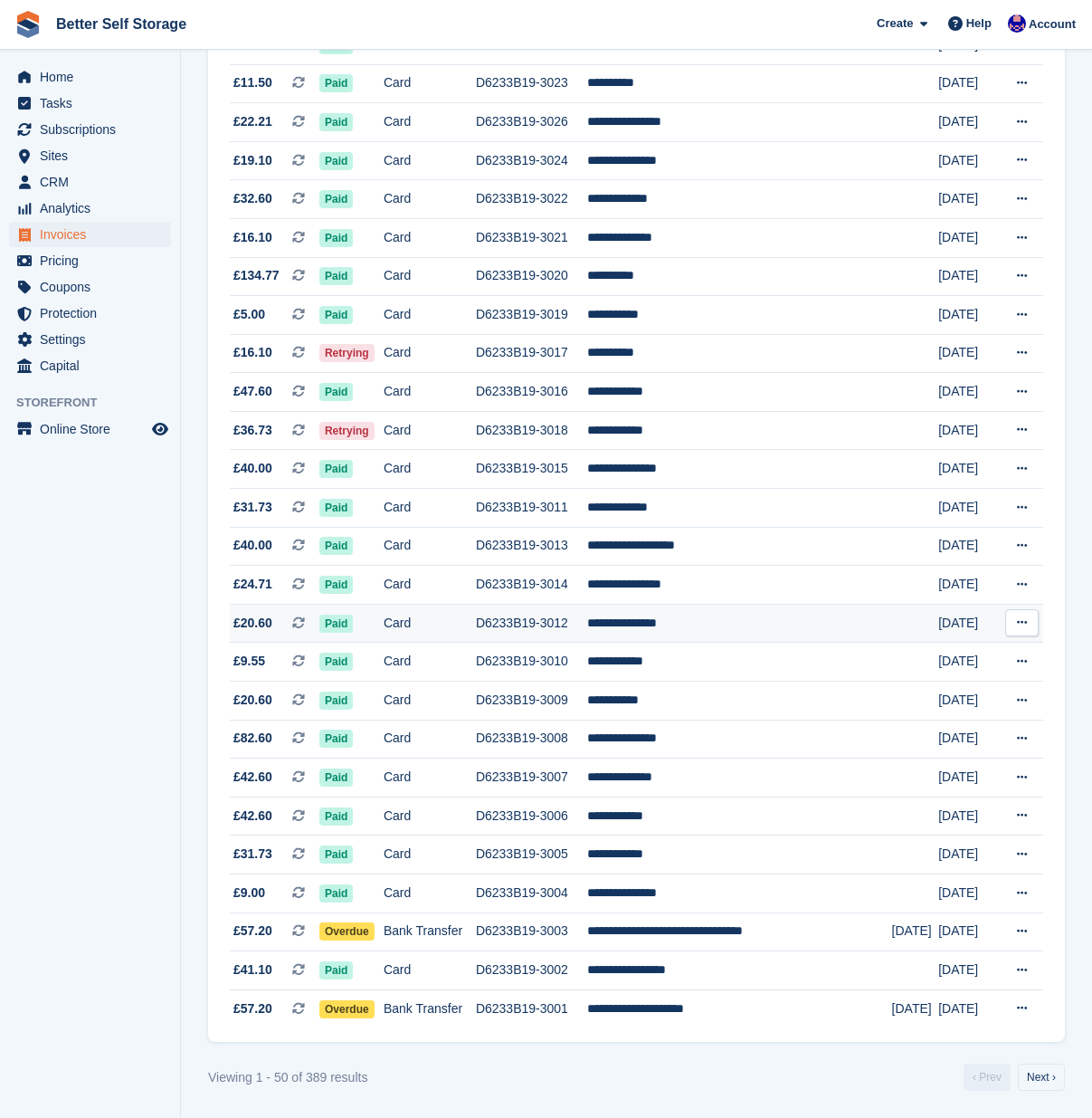
scroll to position [1248, 0]
click at [1028, 1070] on link "Next ›" at bounding box center [1042, 1077] width 48 height 28
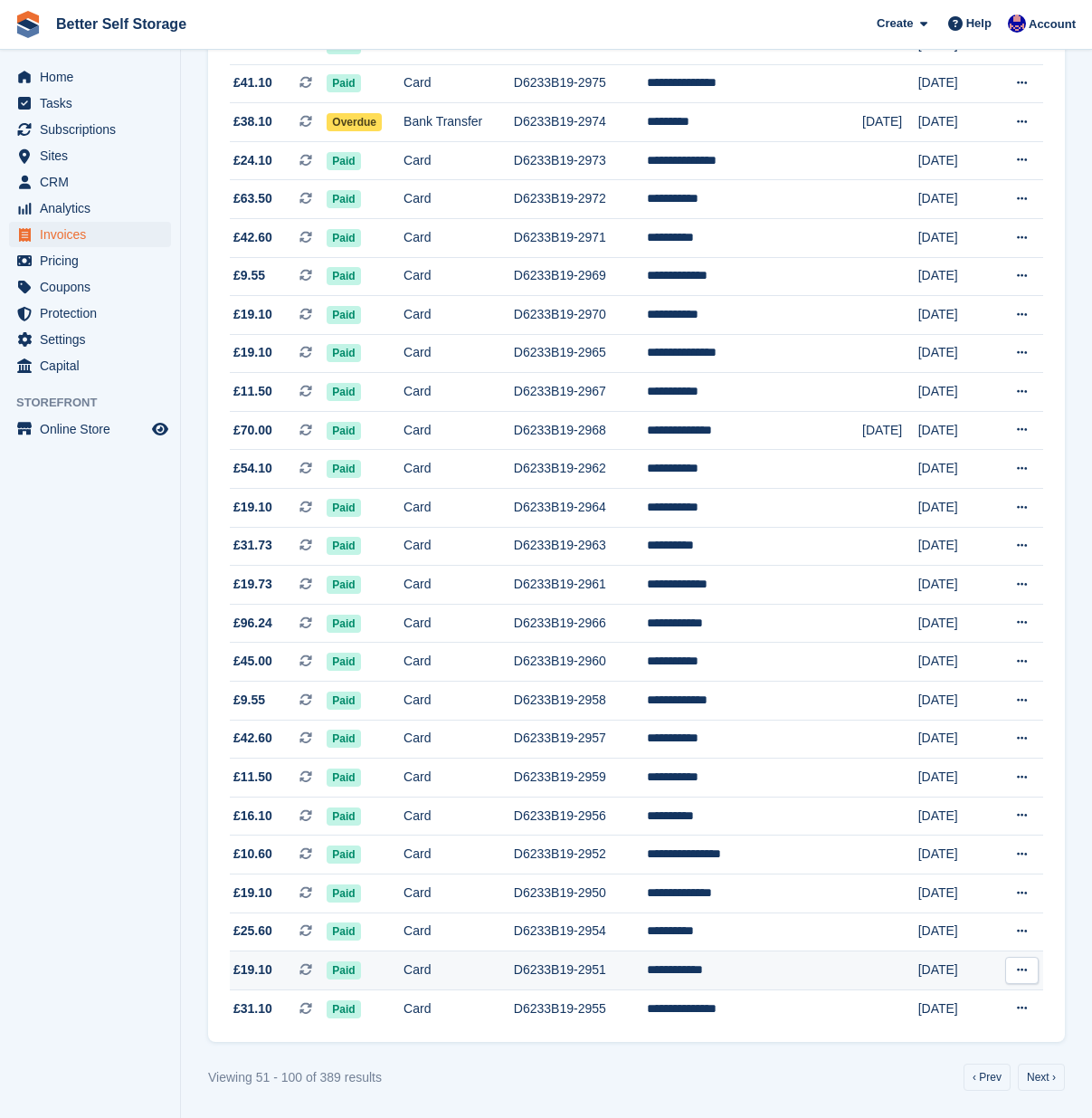
scroll to position [1248, 0]
click at [1042, 1072] on link "Next ›" at bounding box center [1042, 1077] width 48 height 28
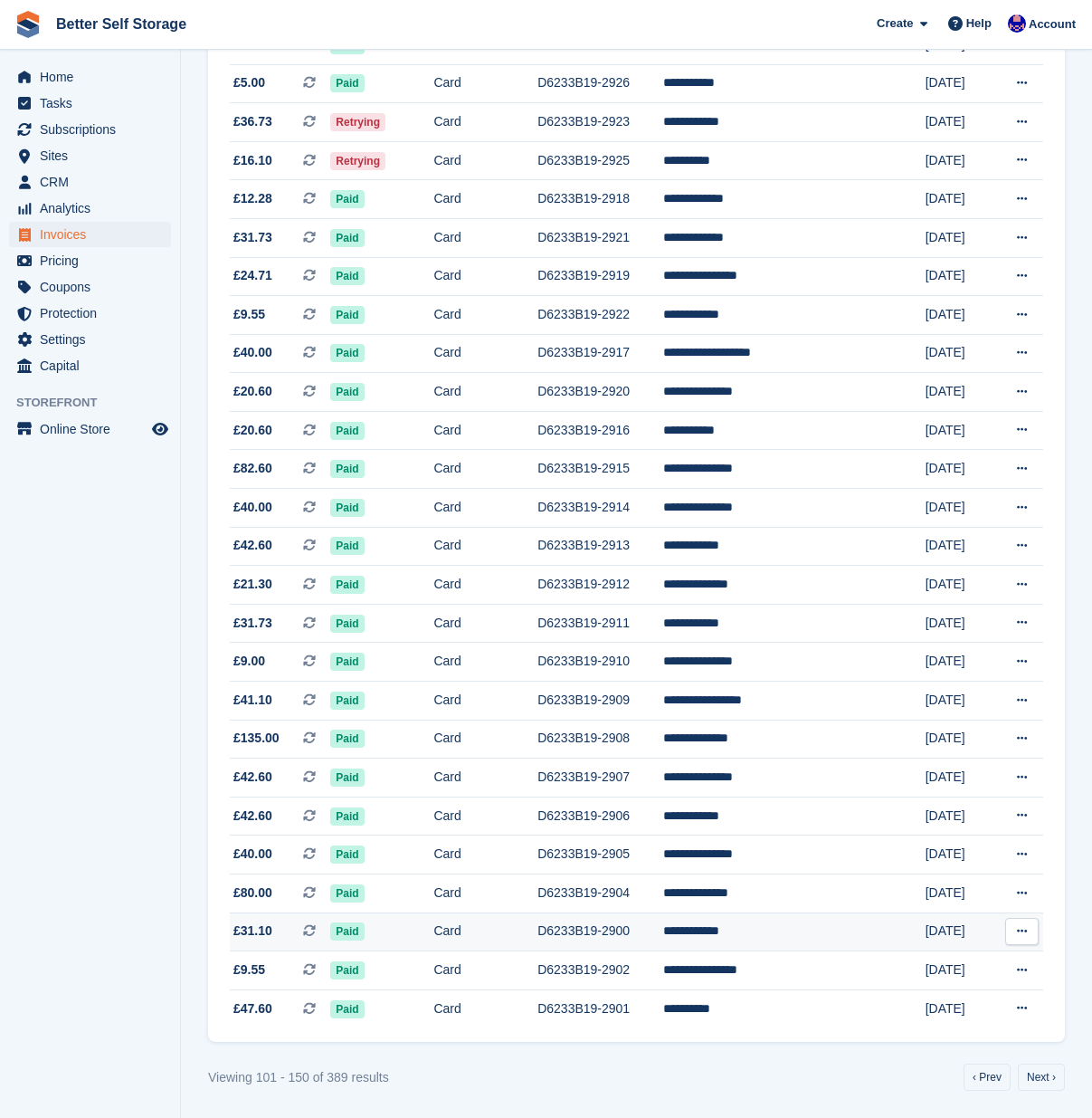
scroll to position [1248, 0]
click at [1043, 1072] on link "Next ›" at bounding box center [1042, 1077] width 48 height 28
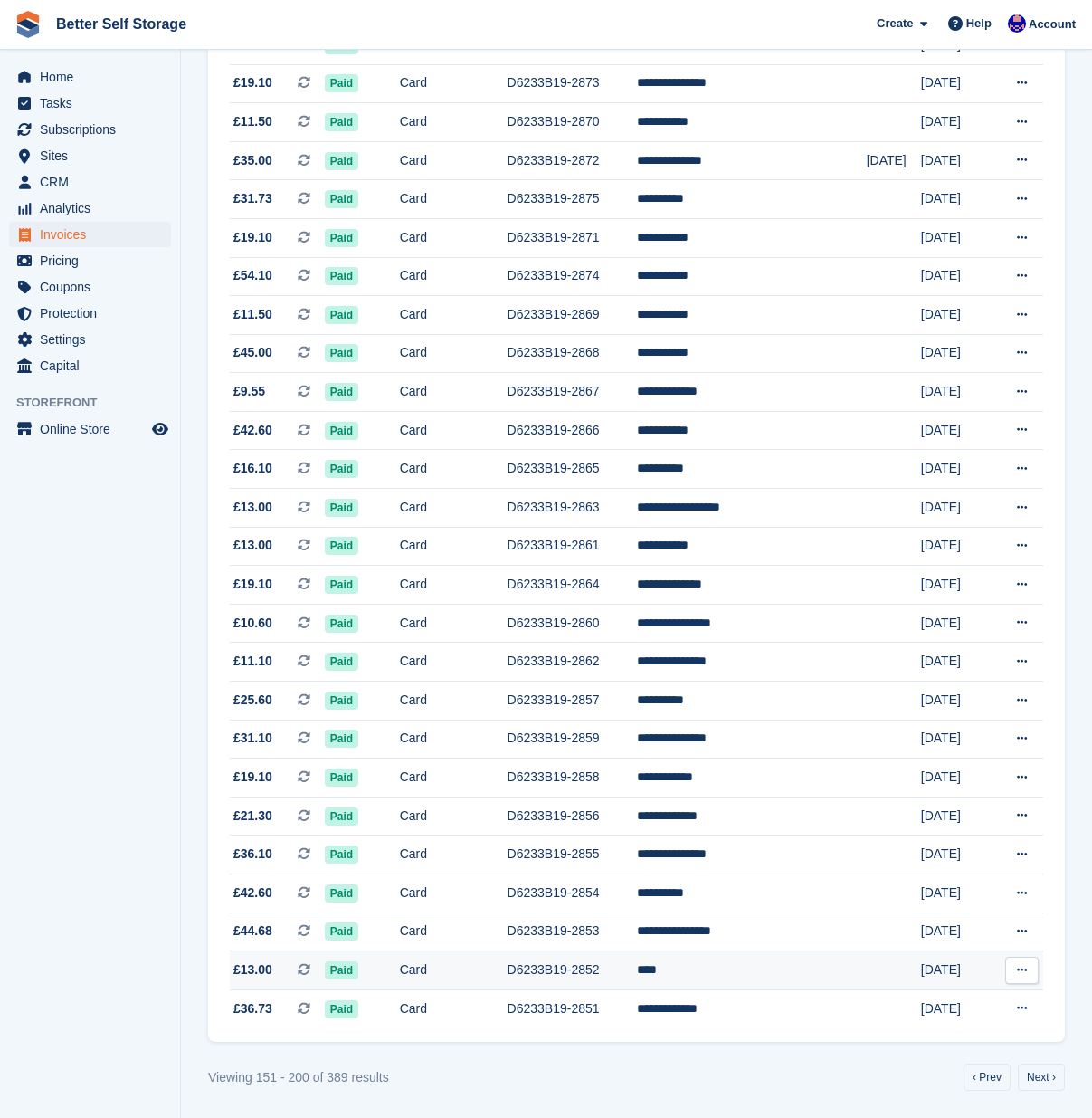
scroll to position [1248, 0]
click at [1047, 1075] on link "Next ›" at bounding box center [1042, 1077] width 48 height 28
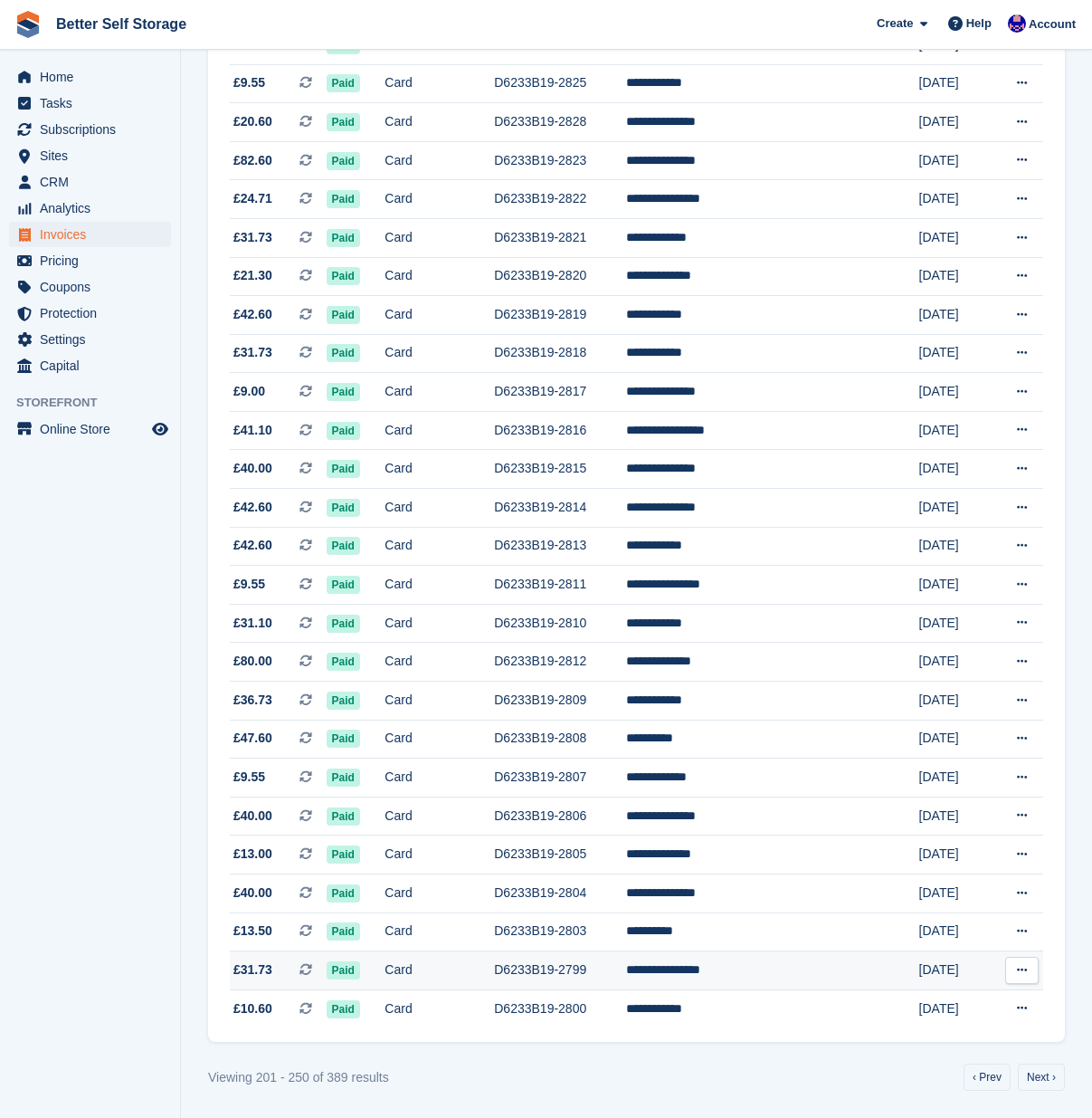
scroll to position [1248, 0]
click at [1032, 1076] on link "Next ›" at bounding box center [1042, 1077] width 48 height 28
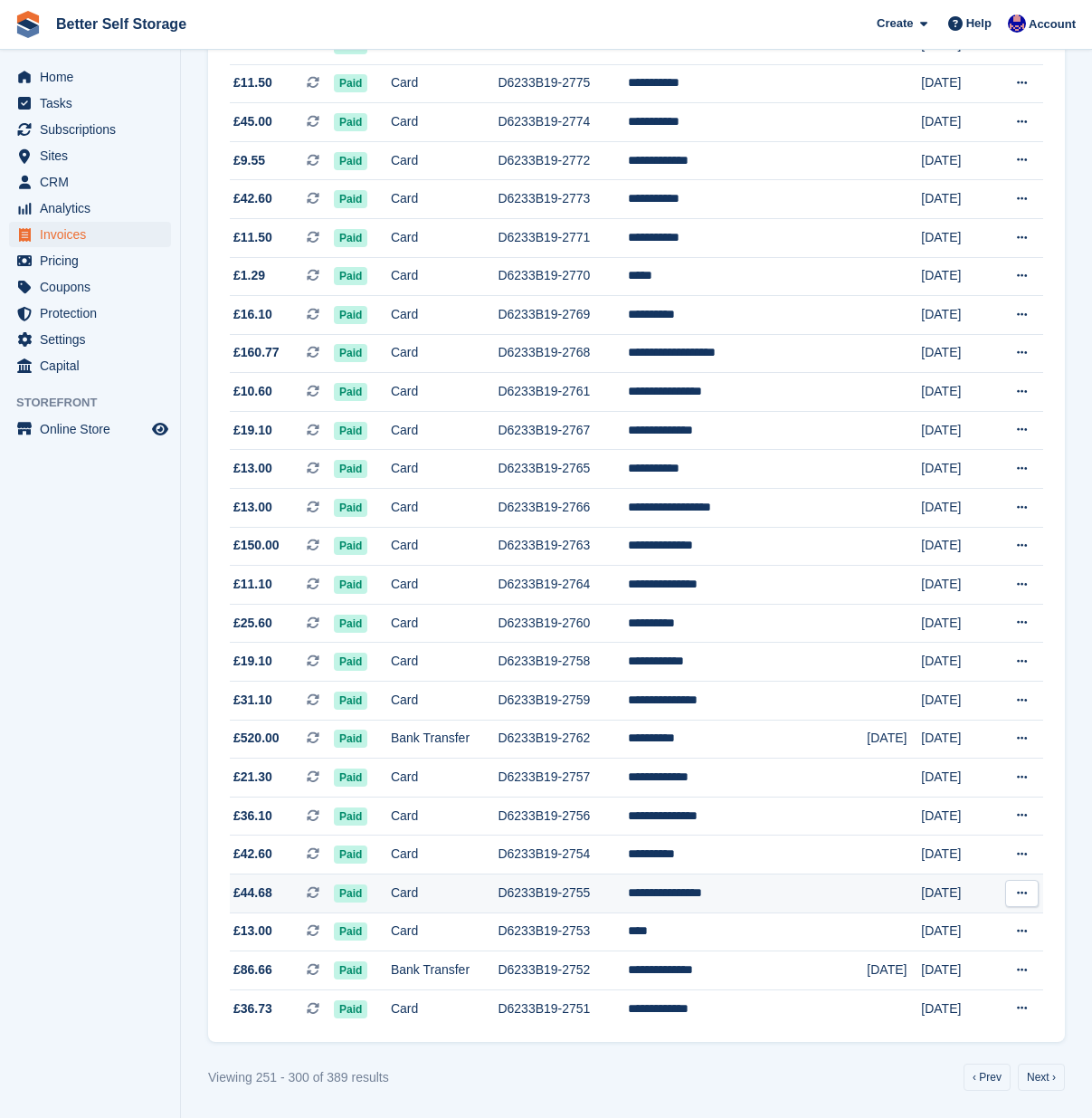
scroll to position [1248, 0]
click at [1039, 1078] on link "Next ›" at bounding box center [1042, 1077] width 48 height 28
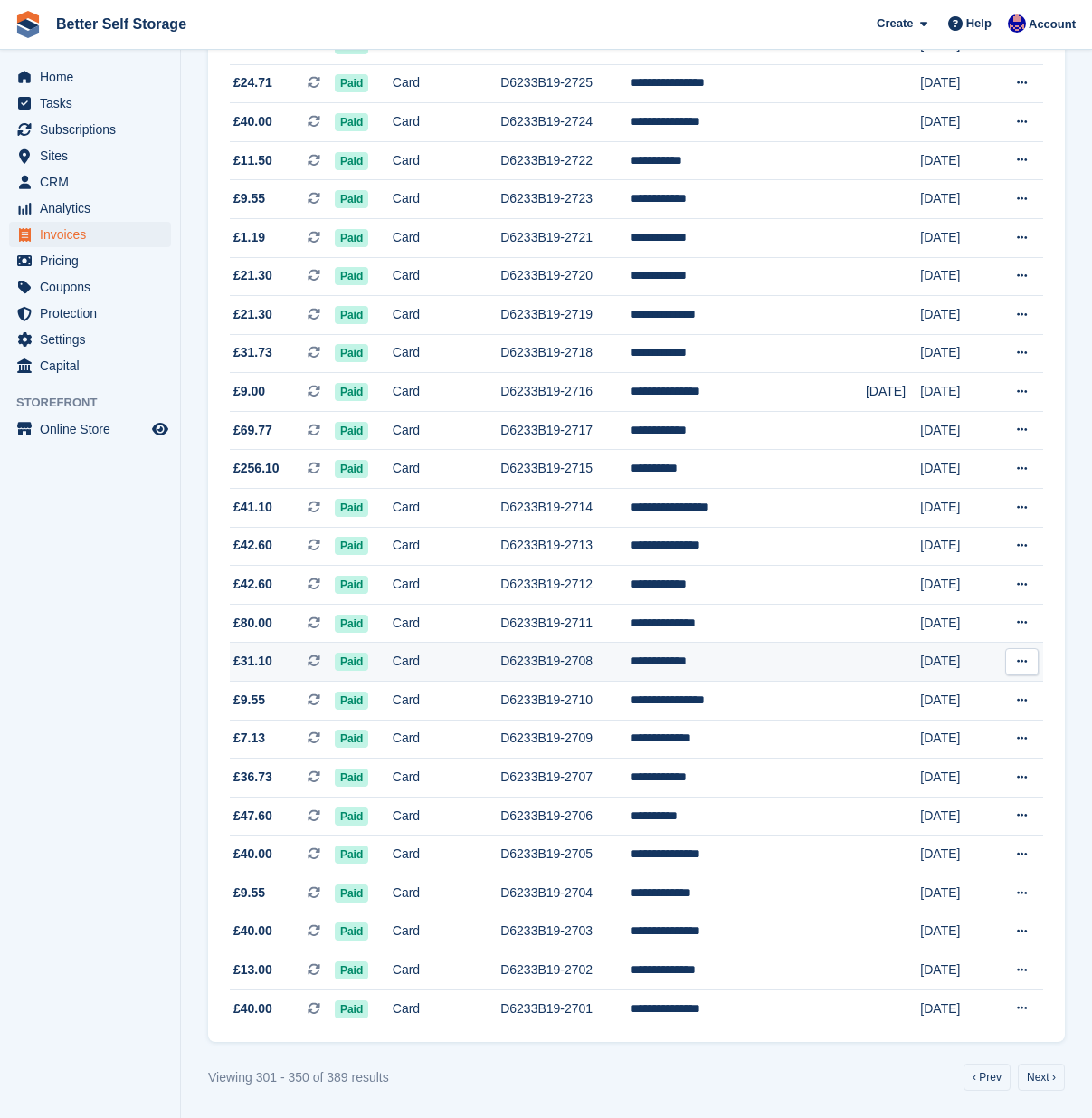
scroll to position [1248, 0]
click at [1028, 1072] on link "Next ›" at bounding box center [1042, 1077] width 48 height 28
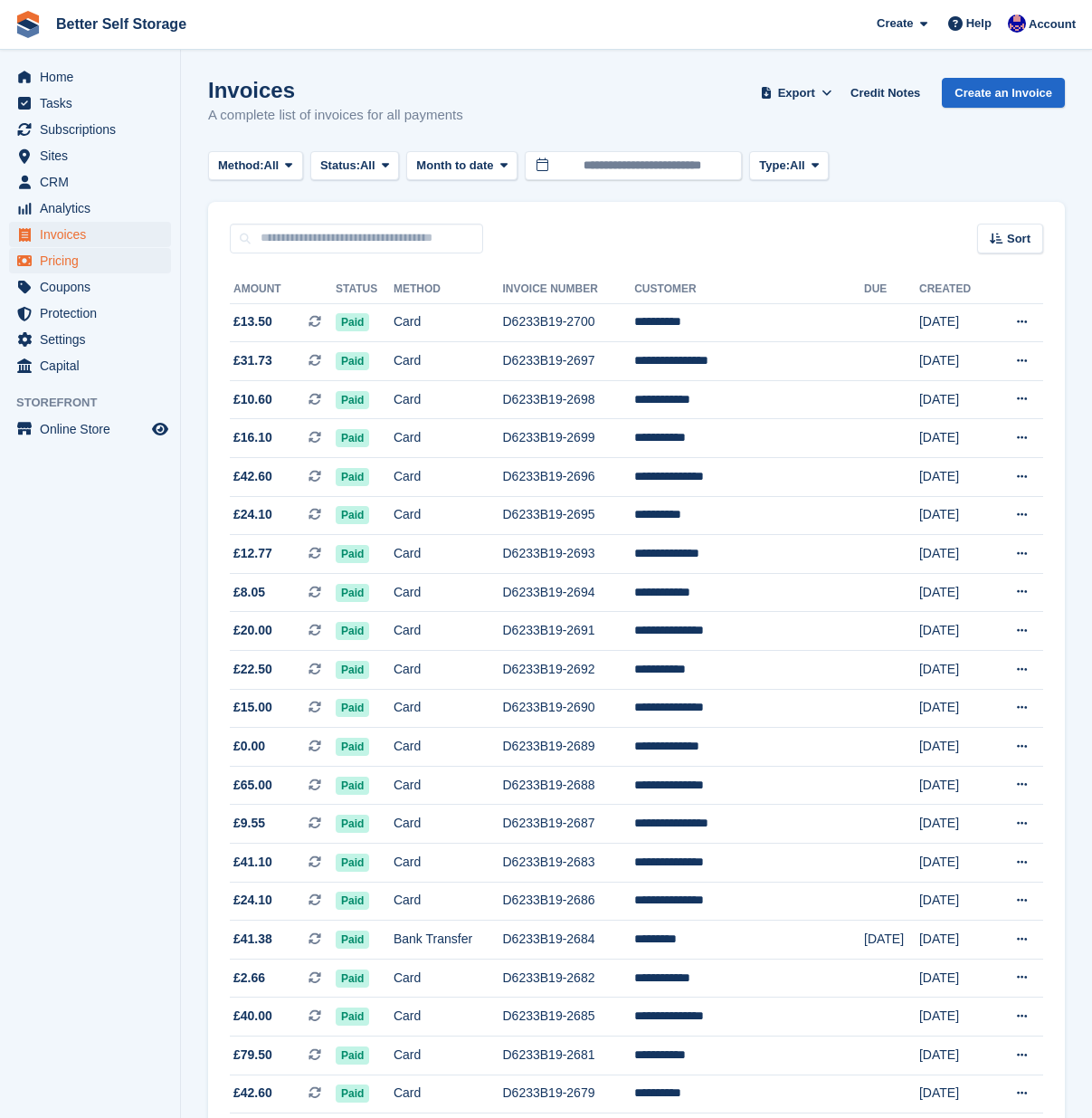
click at [57, 262] on span "Pricing" at bounding box center [94, 260] width 108 height 26
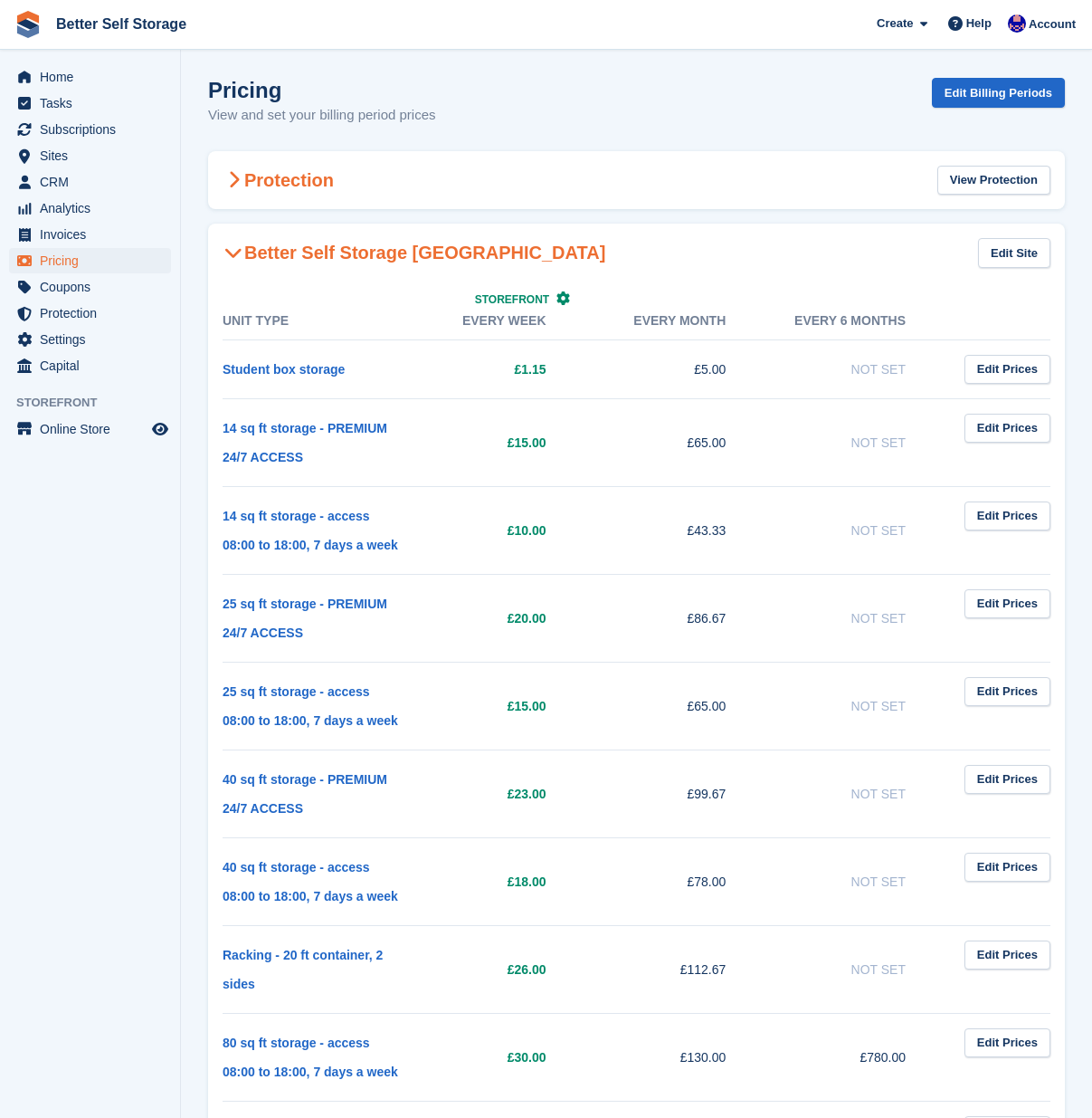
click at [285, 187] on h2 "Protection" at bounding box center [278, 180] width 111 height 22
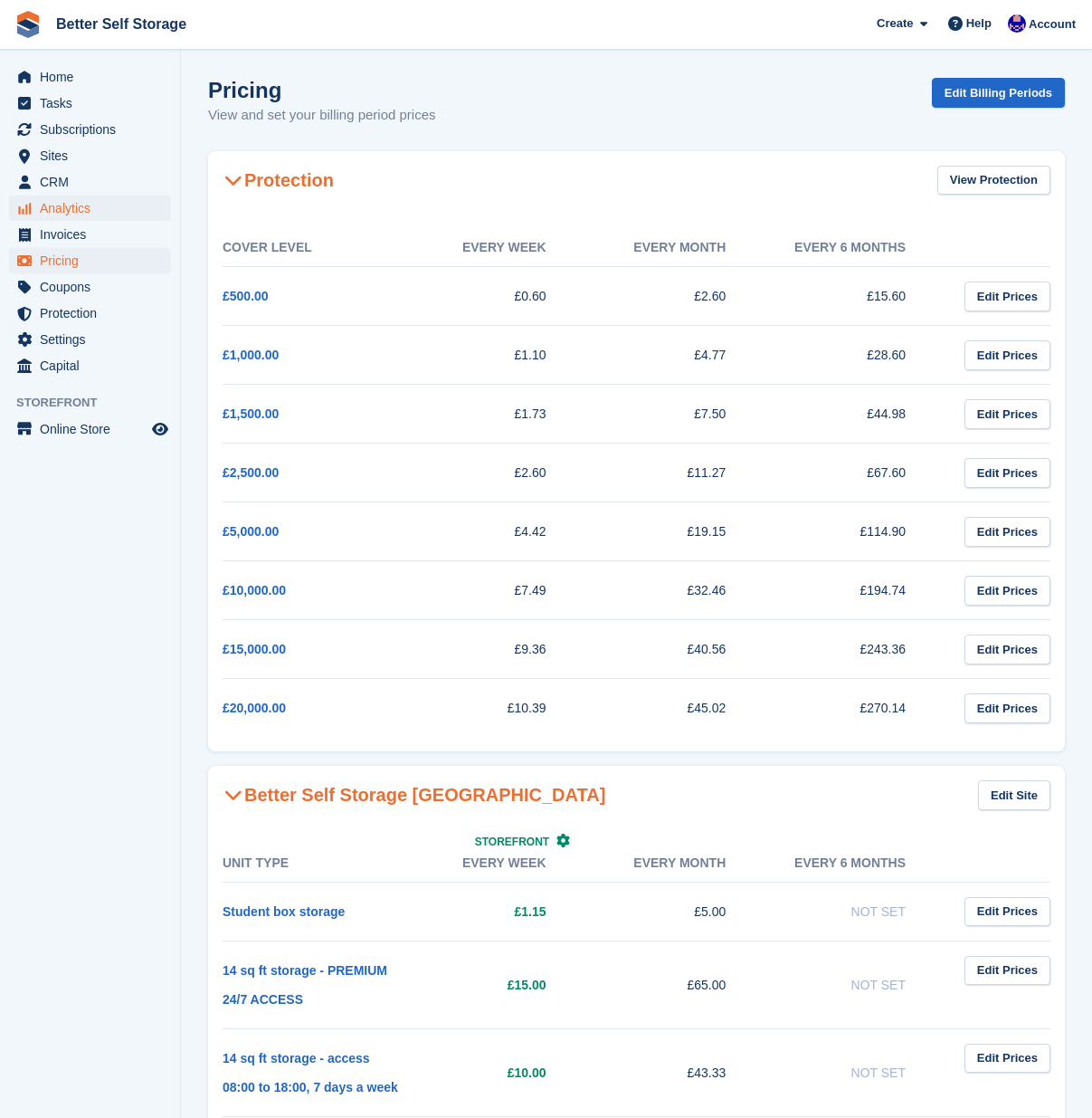
click at [74, 207] on span "Analytics" at bounding box center [94, 208] width 108 height 26
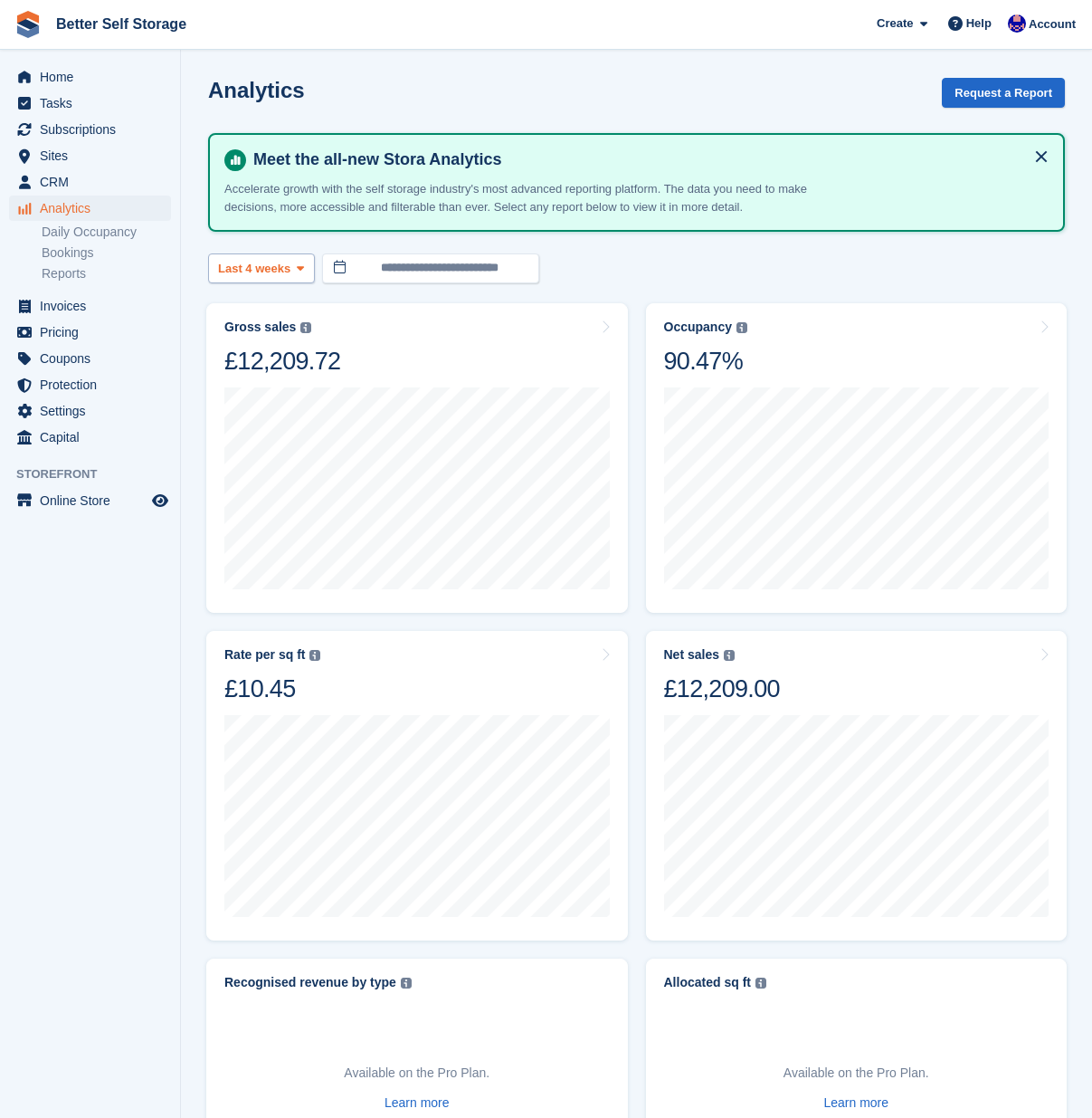
click at [284, 272] on span "Last 4 weeks" at bounding box center [254, 268] width 72 height 18
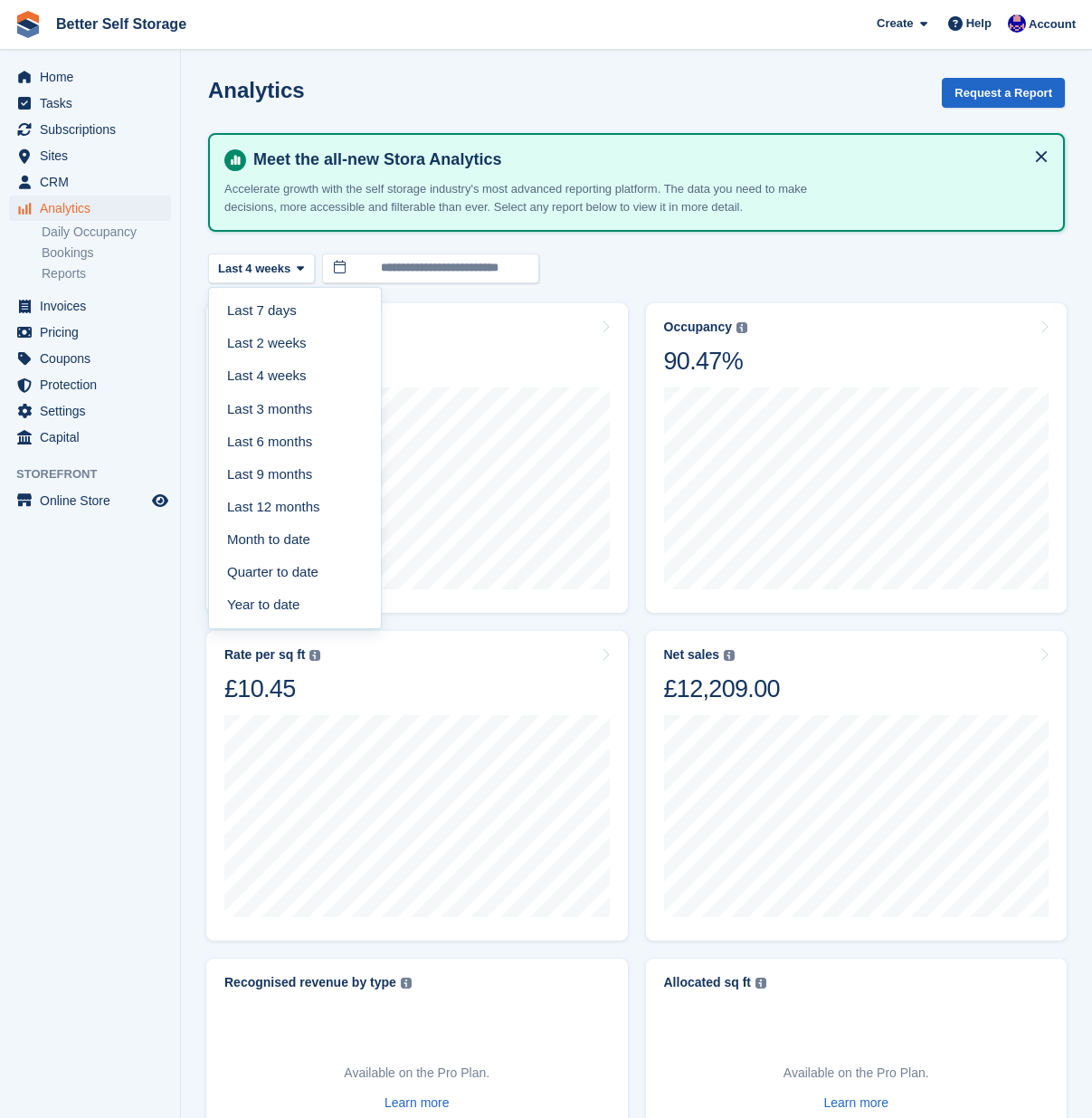
click at [286, 494] on link "Last 12 months" at bounding box center [296, 507] width 158 height 32
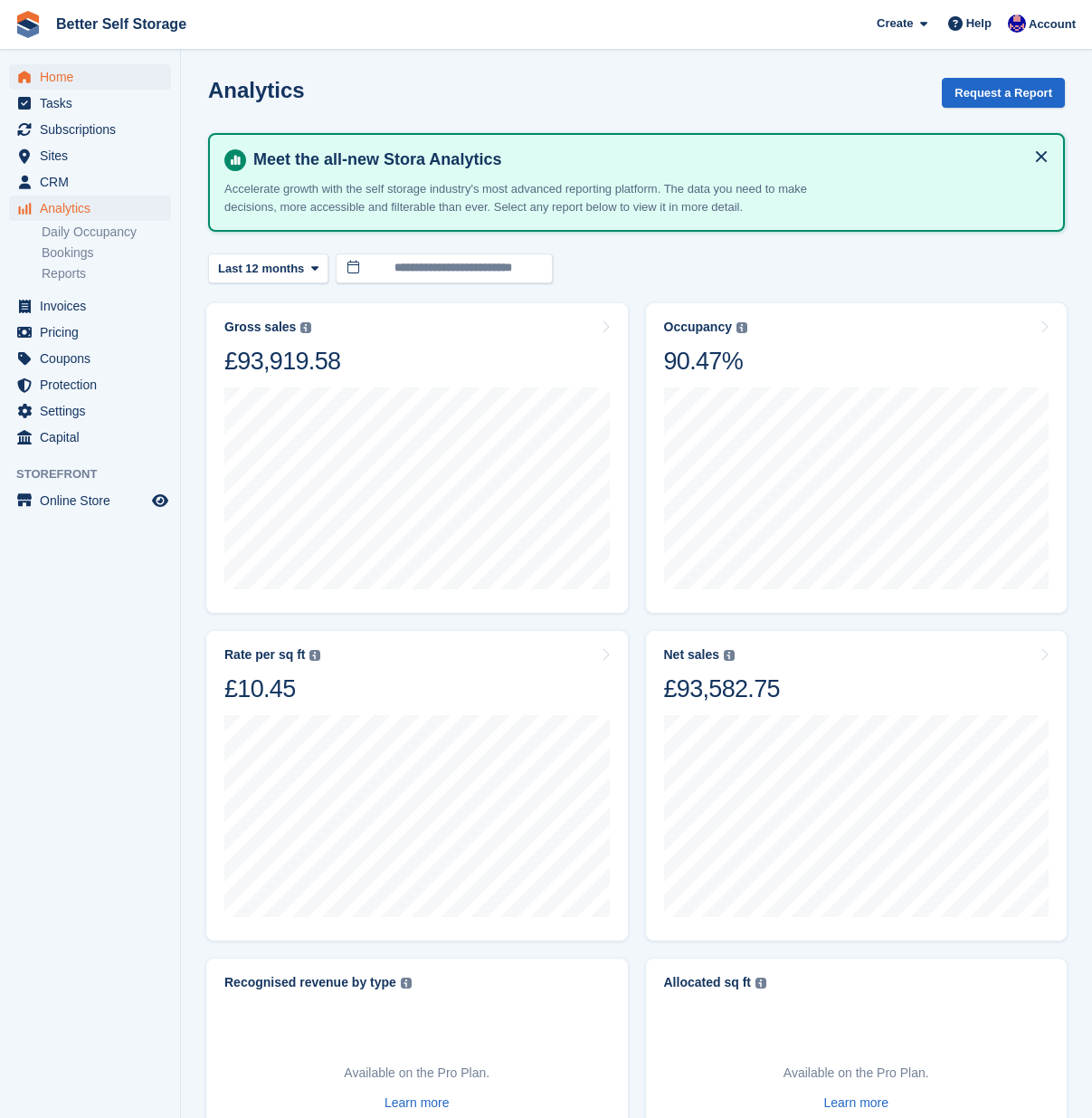
click at [75, 83] on span "Home" at bounding box center [94, 77] width 108 height 26
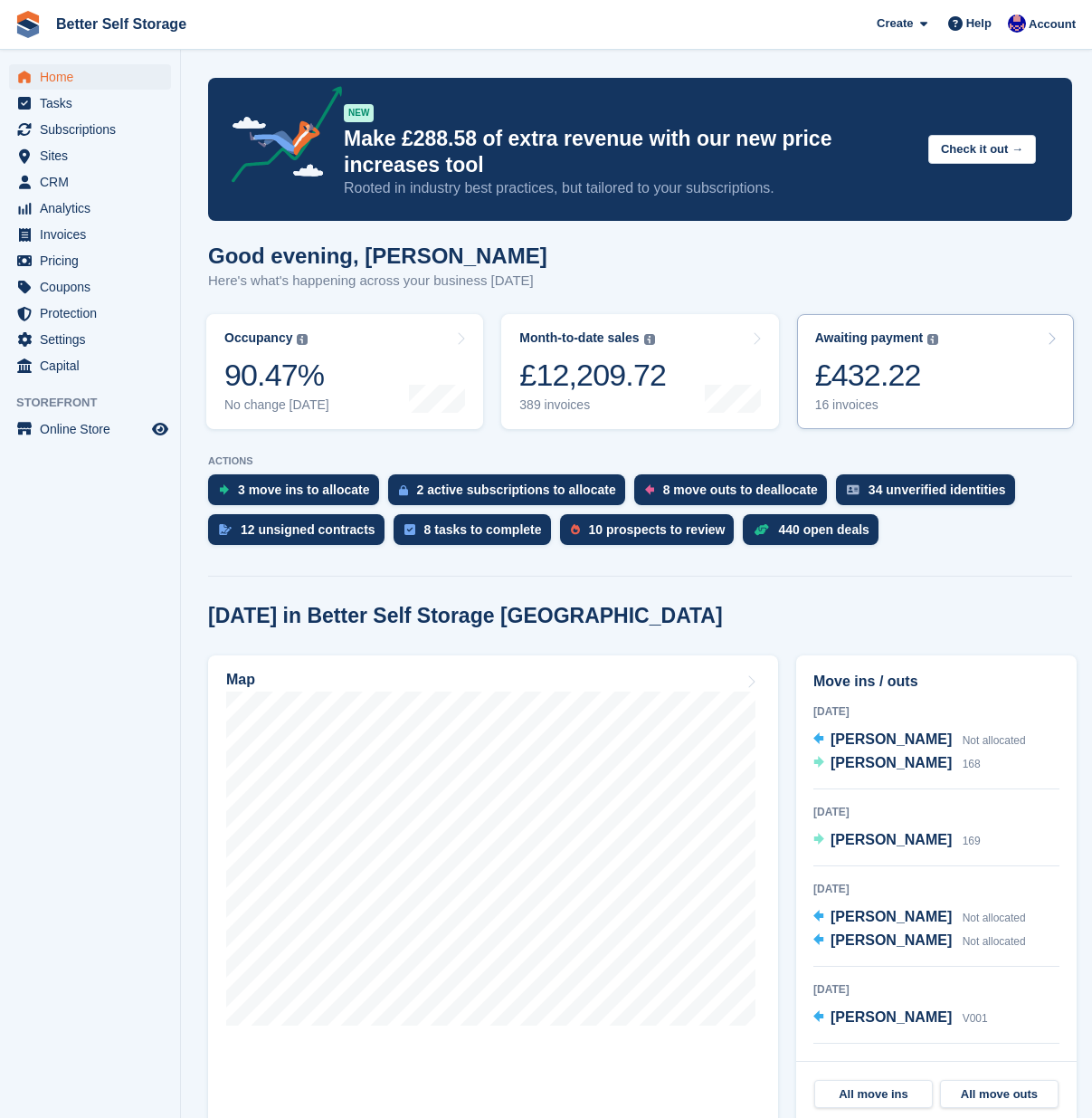
click at [891, 364] on div "£432.22" at bounding box center [877, 375] width 124 height 37
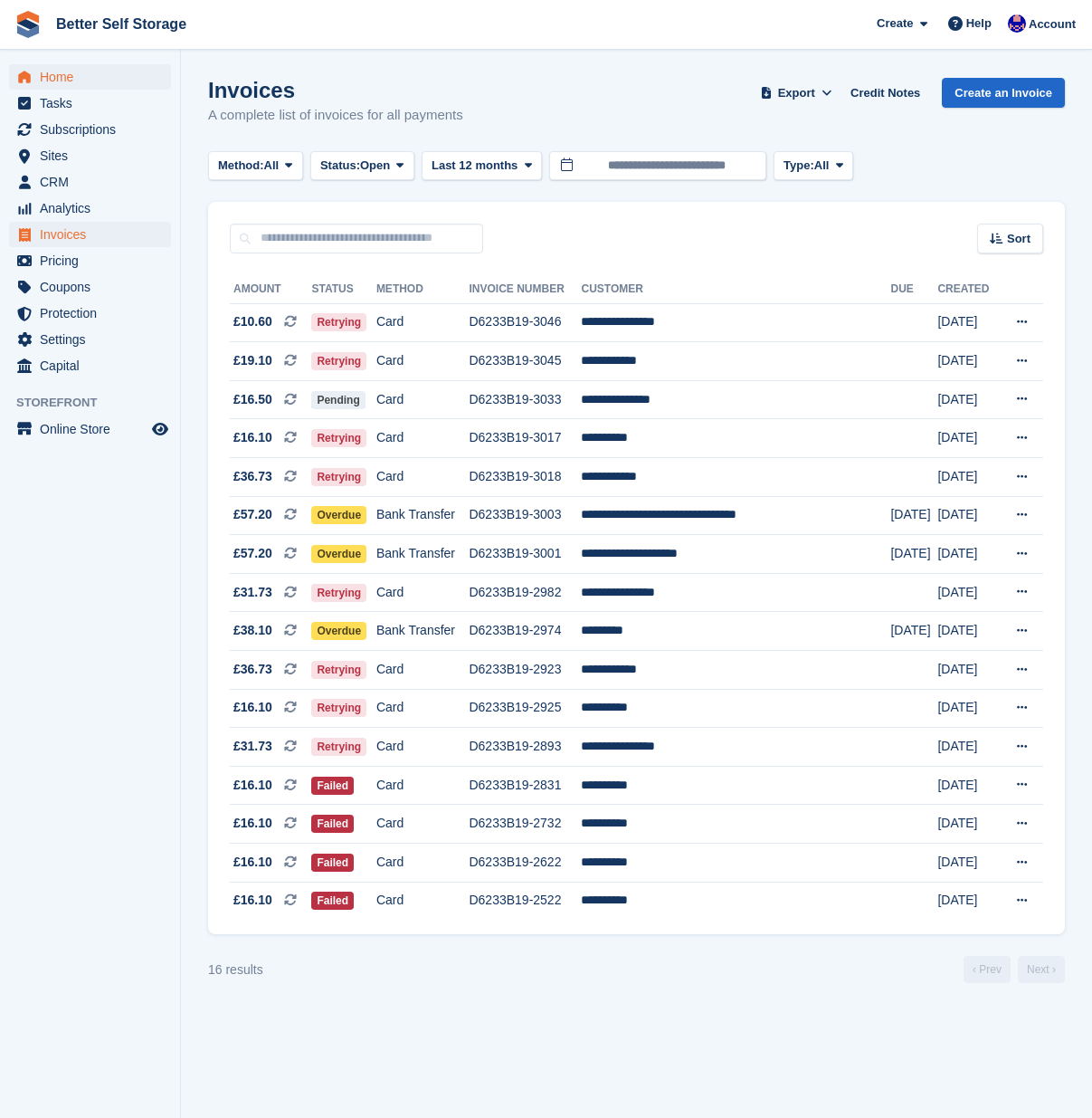
click at [68, 86] on span "Home" at bounding box center [94, 77] width 108 height 26
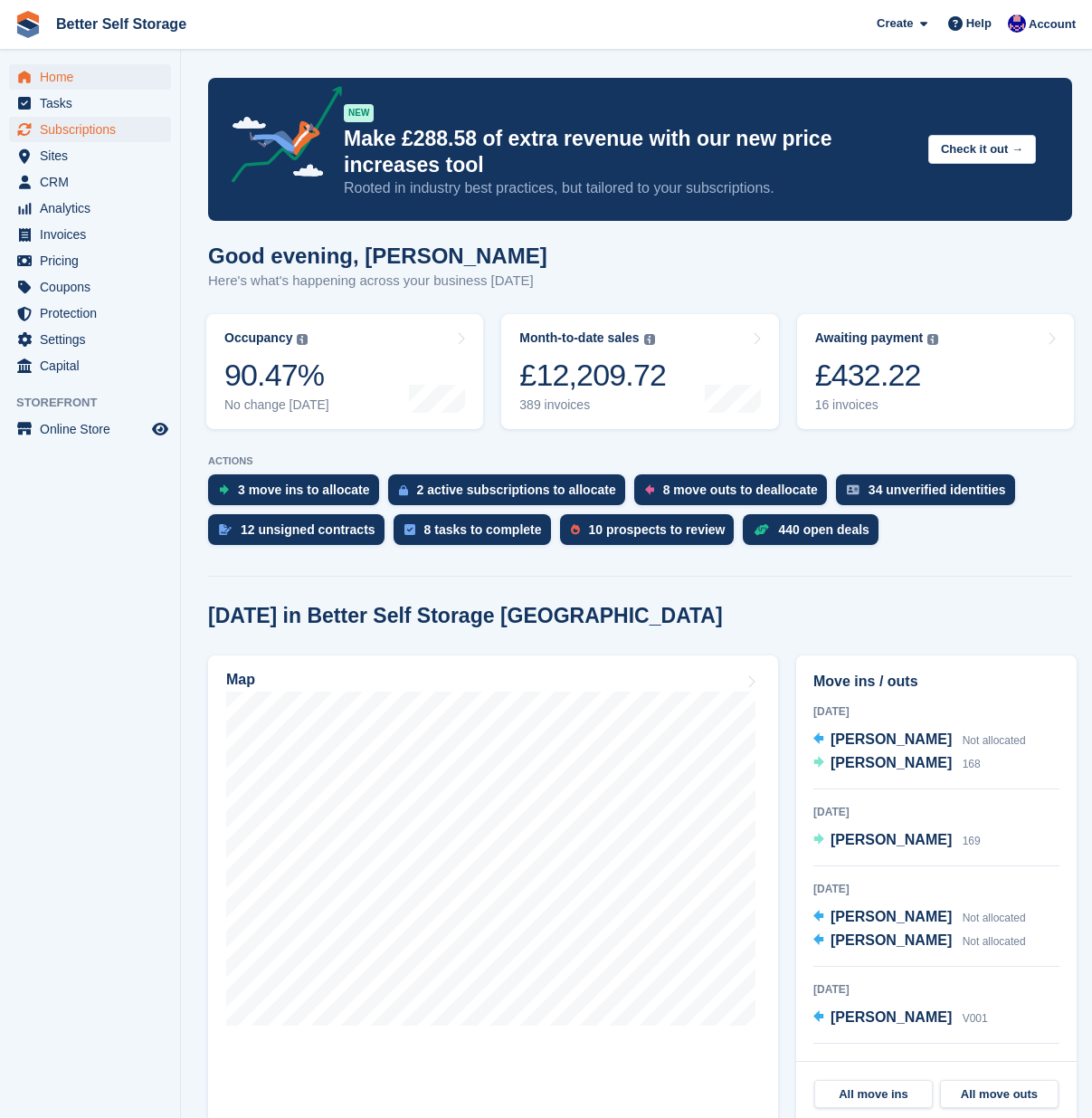
click at [101, 129] on span "Subscriptions" at bounding box center [94, 129] width 108 height 26
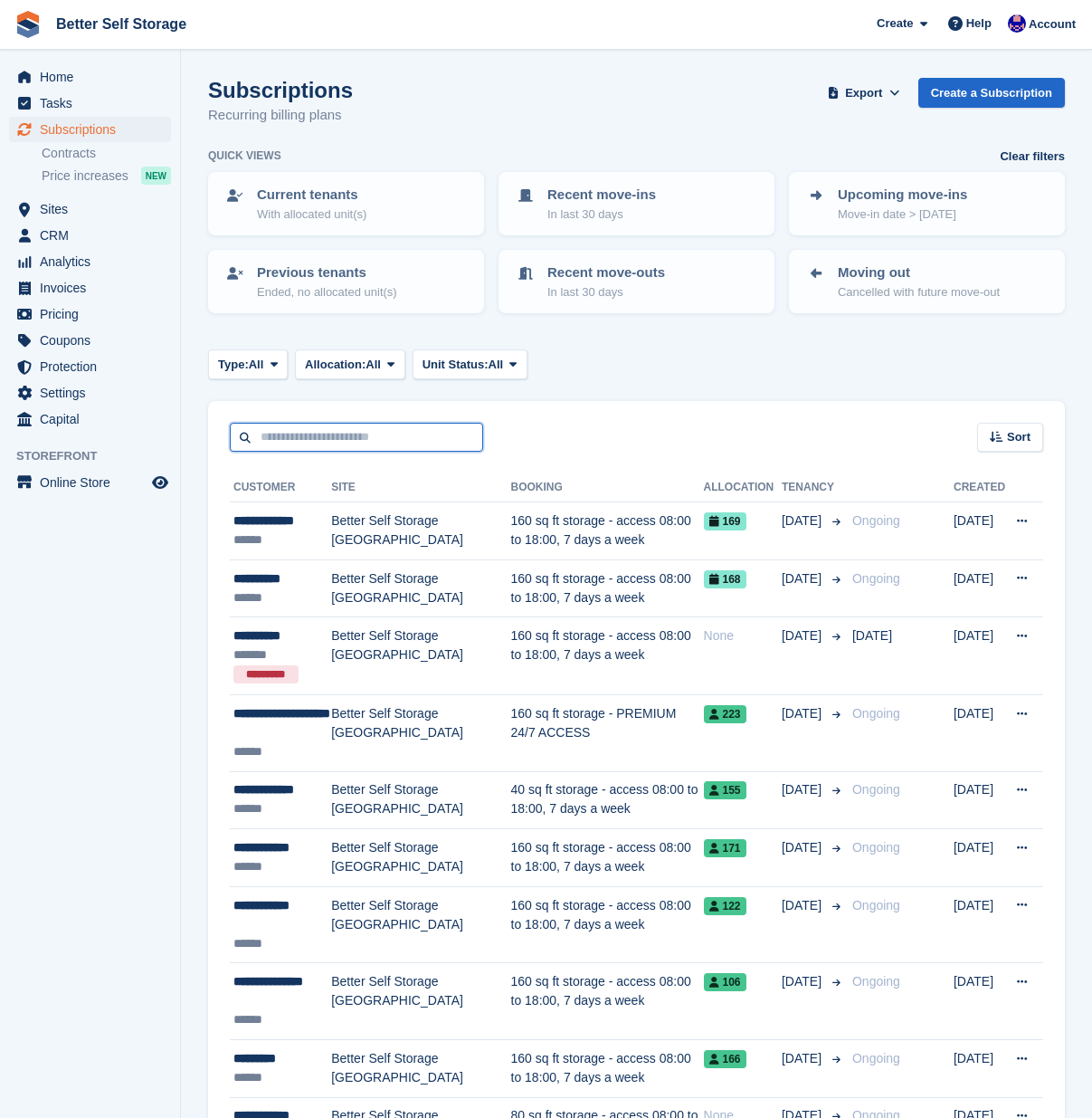
click at [326, 431] on input "text" at bounding box center [356, 437] width 254 height 29
type input "****"
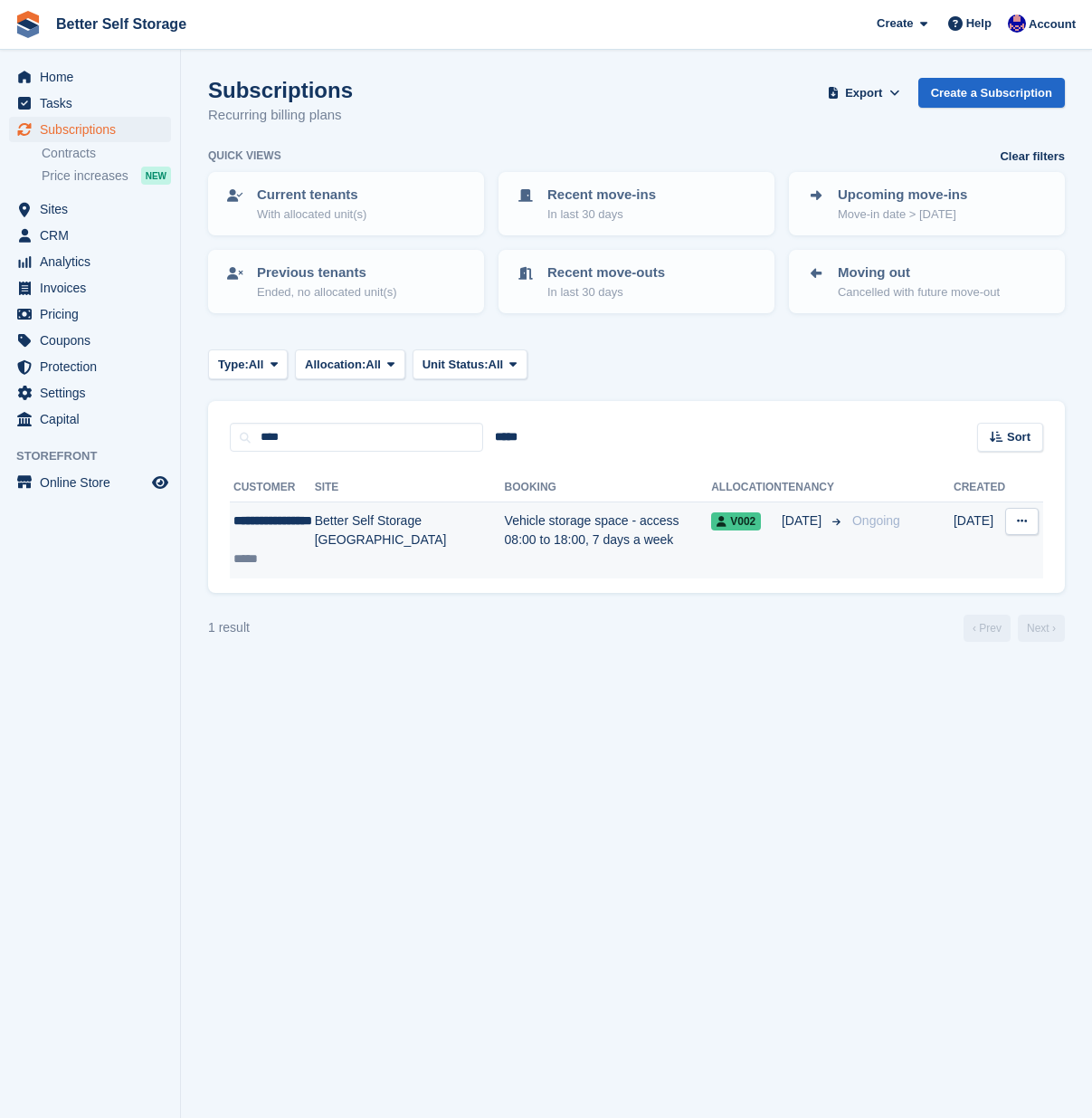
click at [528, 549] on td "Vehicle storage space - access 08:00 to 18:00, 7 days a week" at bounding box center [608, 540] width 207 height 76
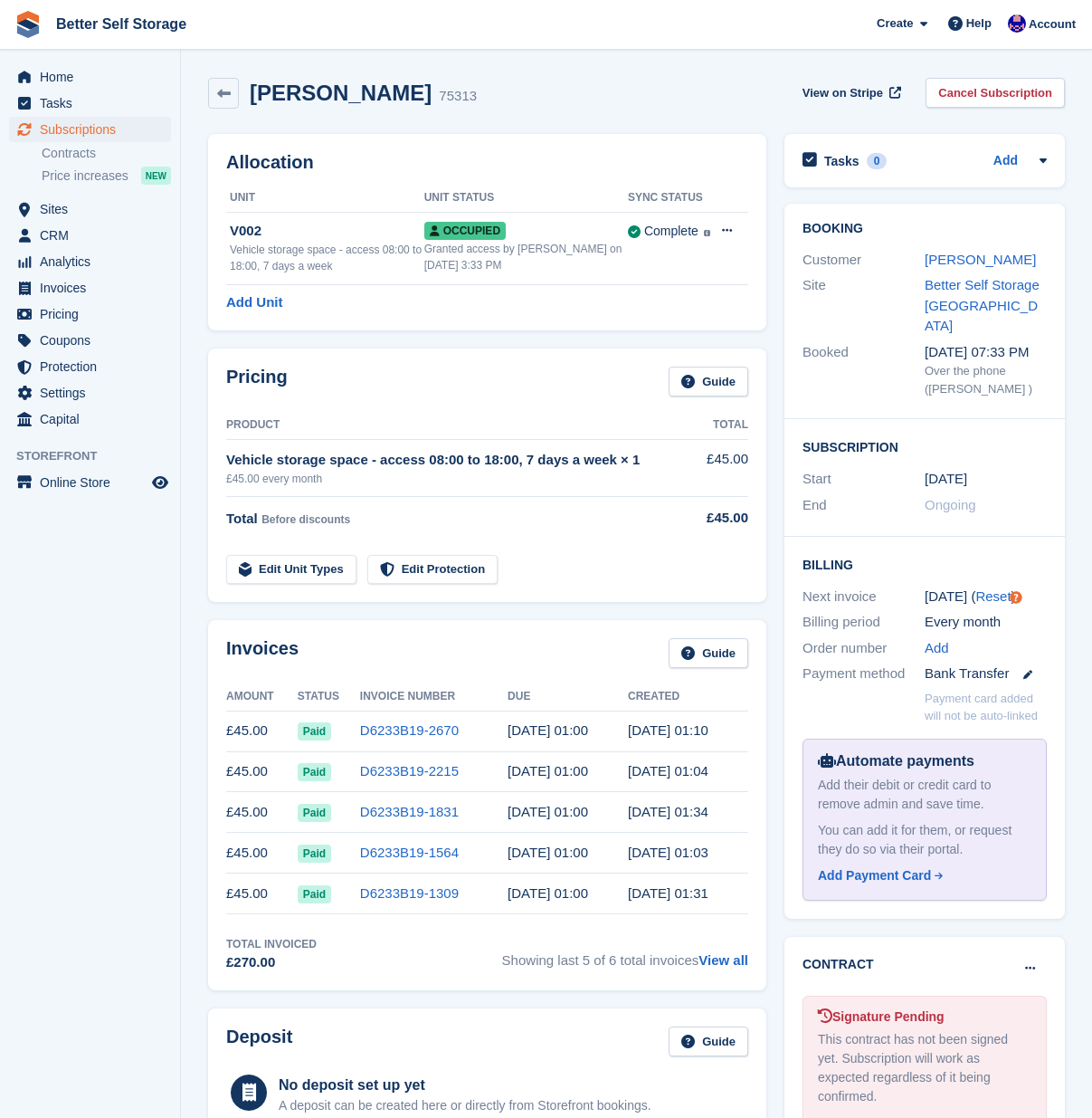
click at [1020, 94] on link "Cancel Subscription" at bounding box center [995, 92] width 140 height 29
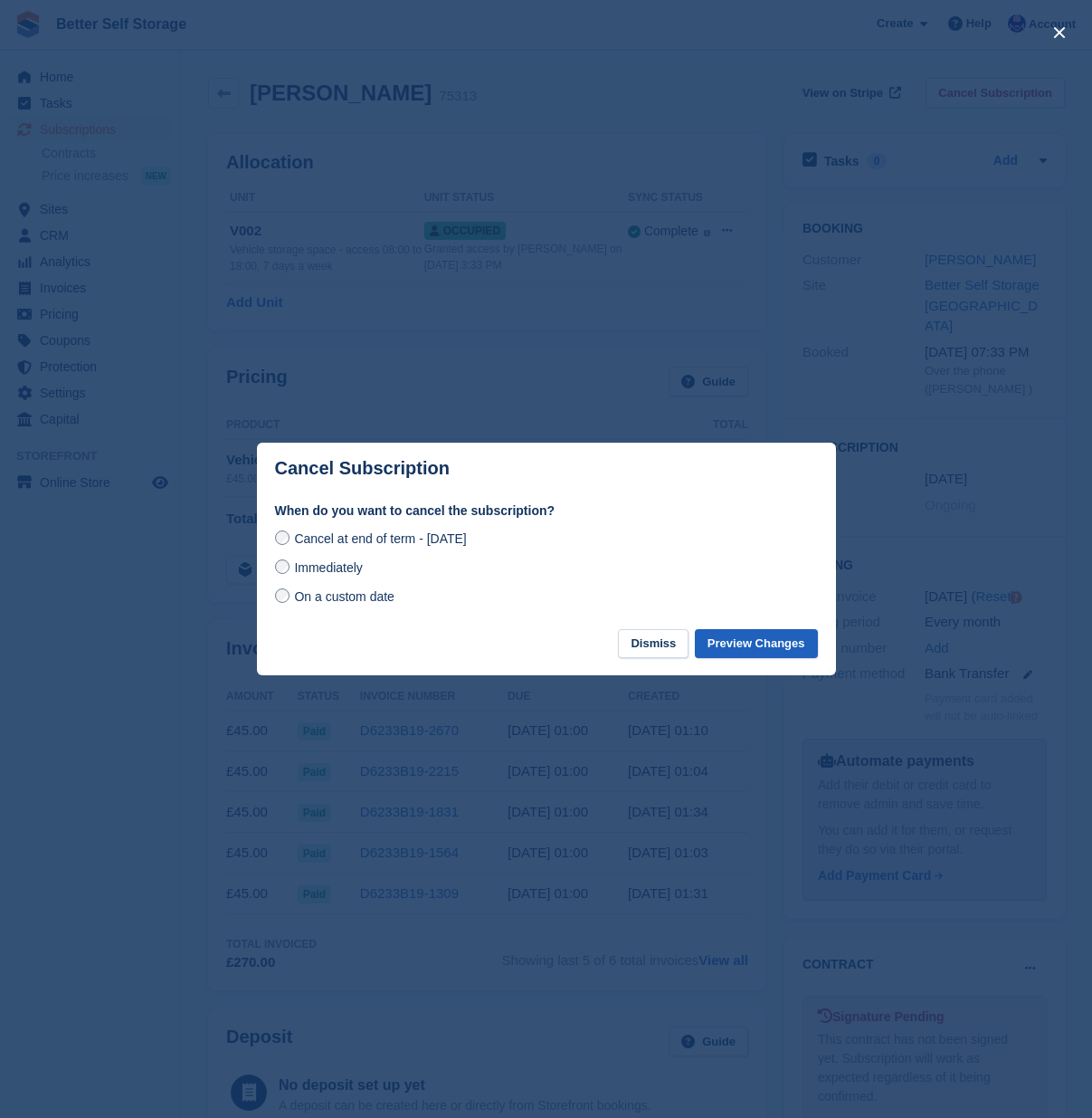
click at [781, 645] on button "Preview Changes" at bounding box center [756, 644] width 123 height 29
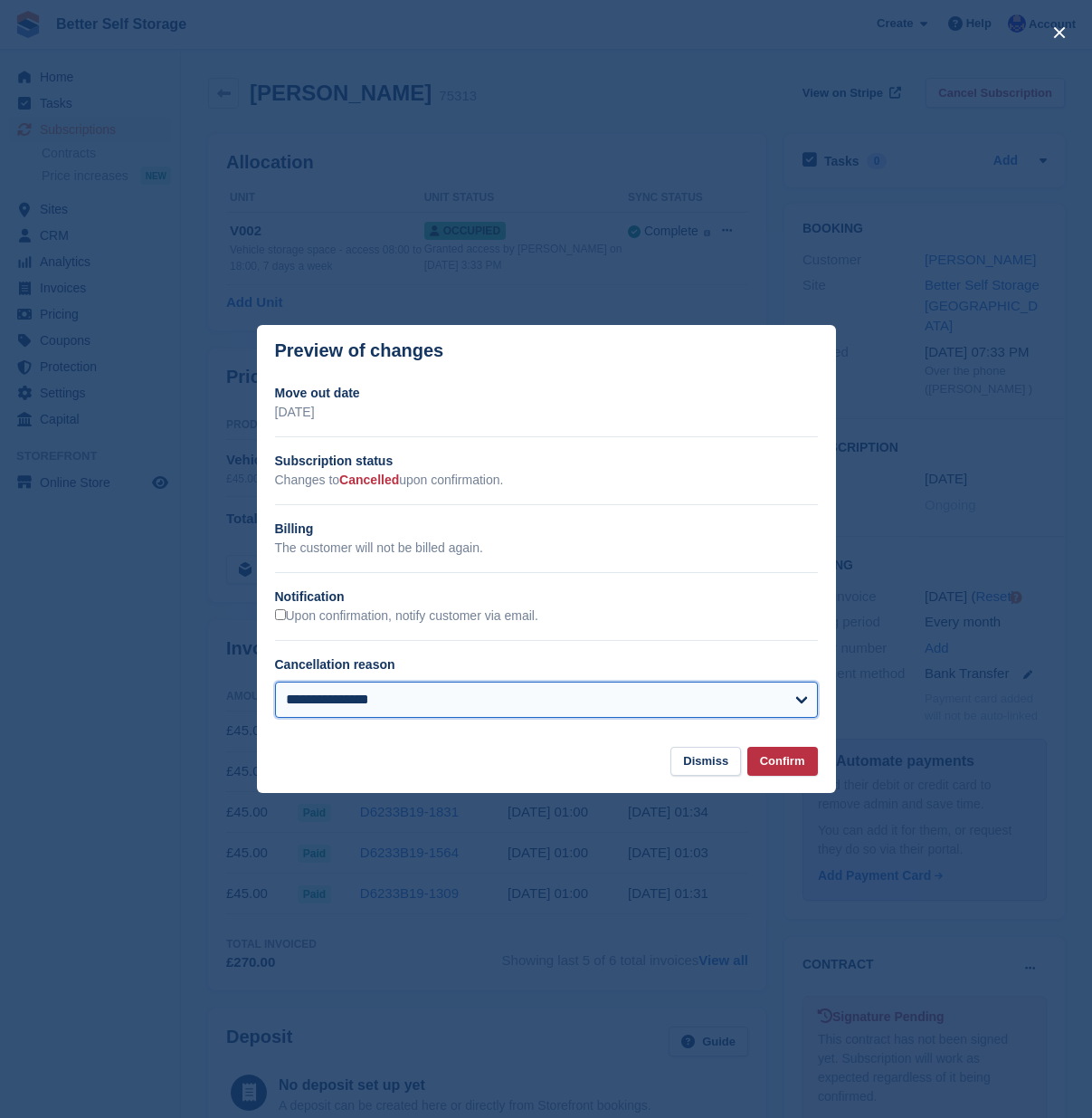
select select "**********"
click at [768, 765] on button "Confirm" at bounding box center [782, 761] width 70 height 29
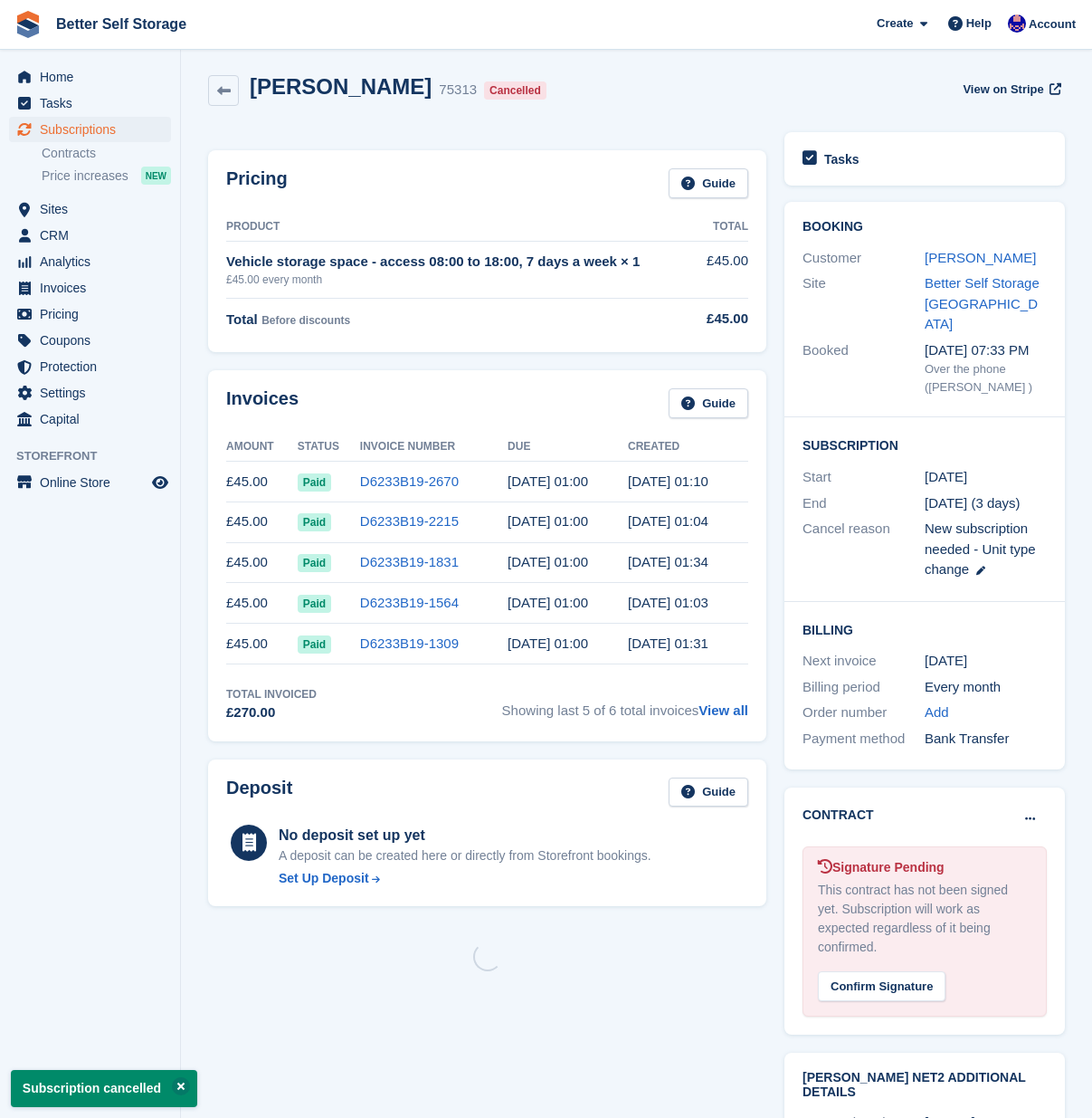
scroll to position [0, 0]
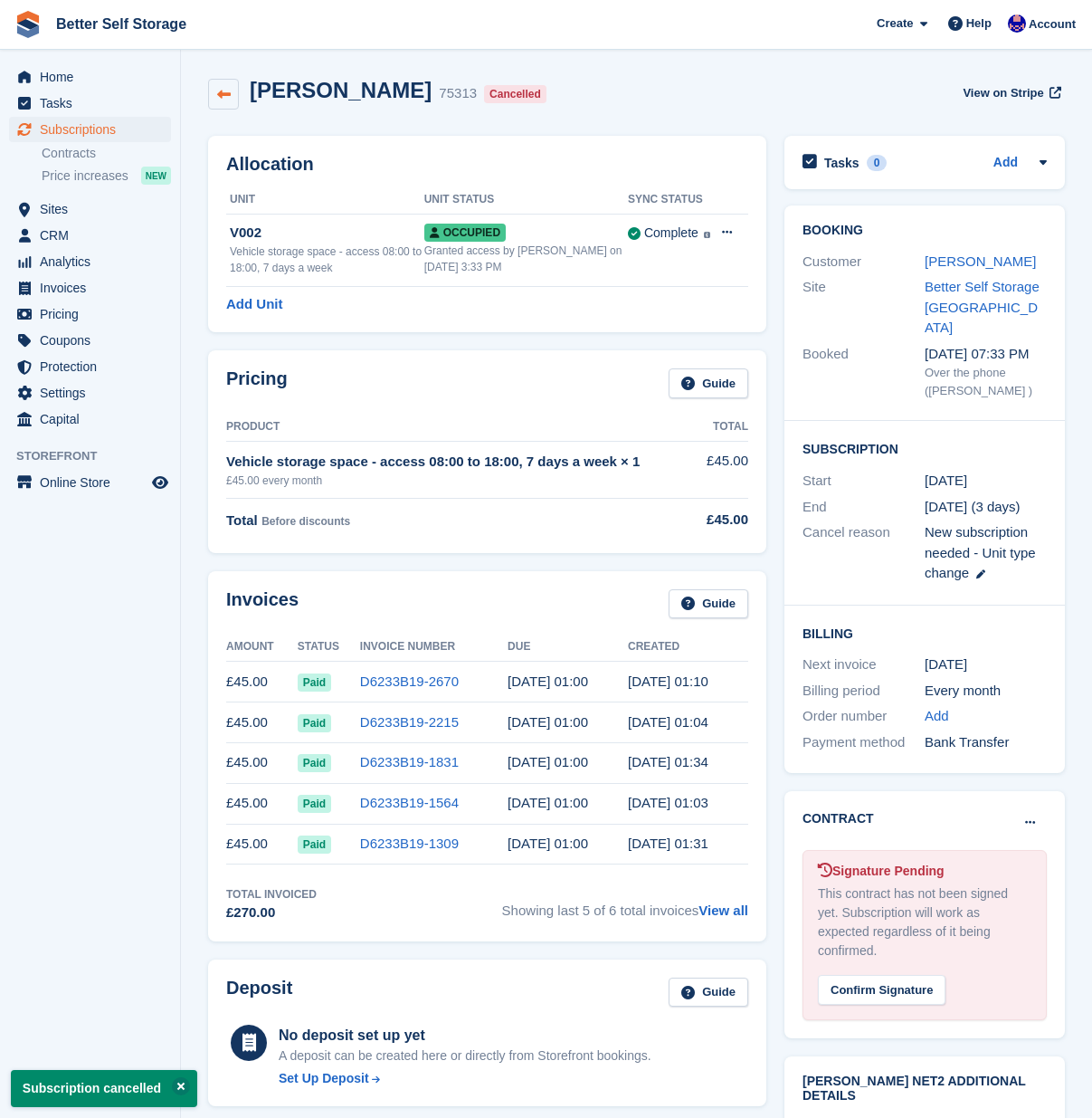
click at [232, 94] on link at bounding box center [223, 94] width 30 height 30
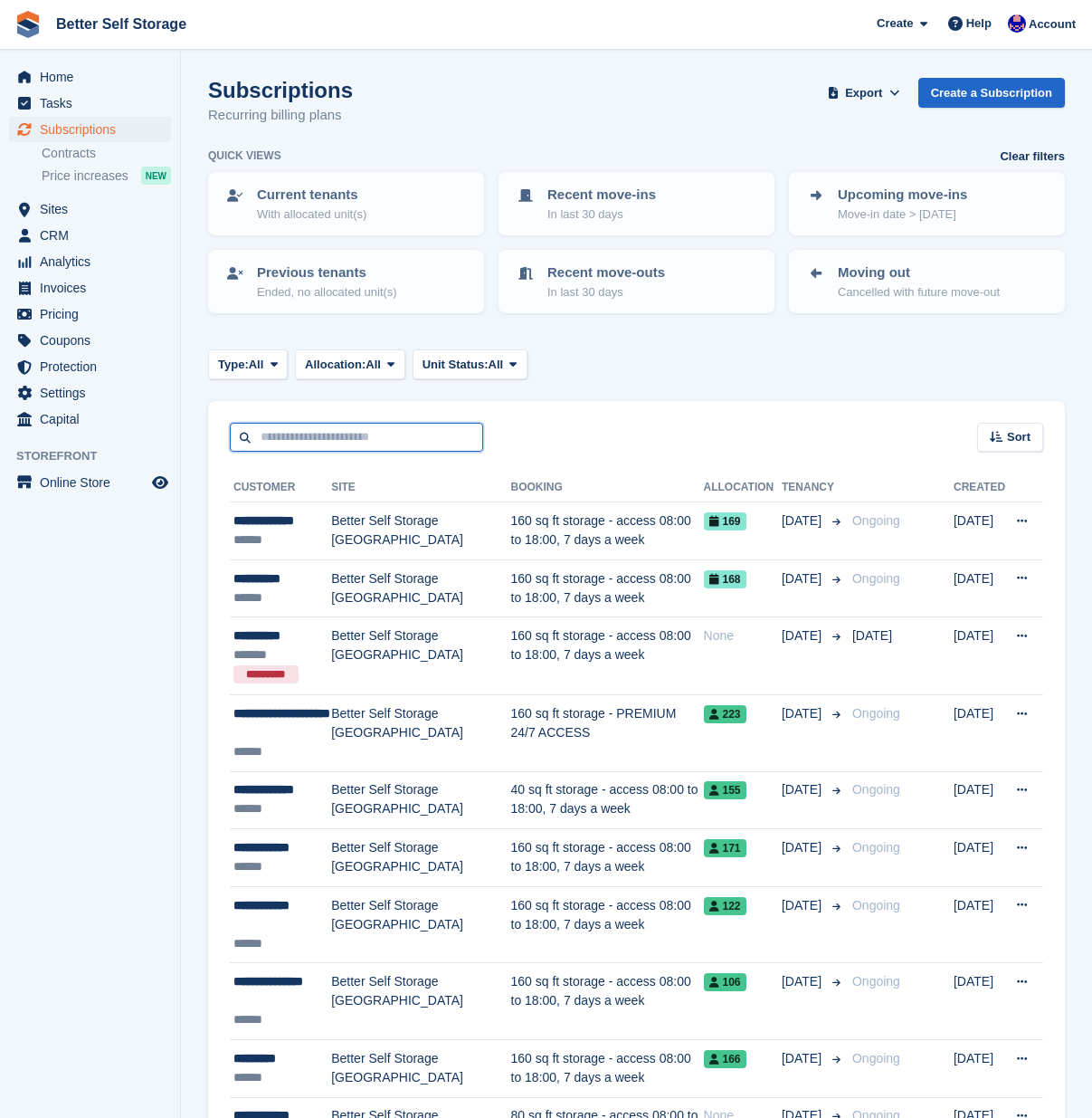
click at [295, 438] on input "text" at bounding box center [356, 437] width 254 height 29
type input "******"
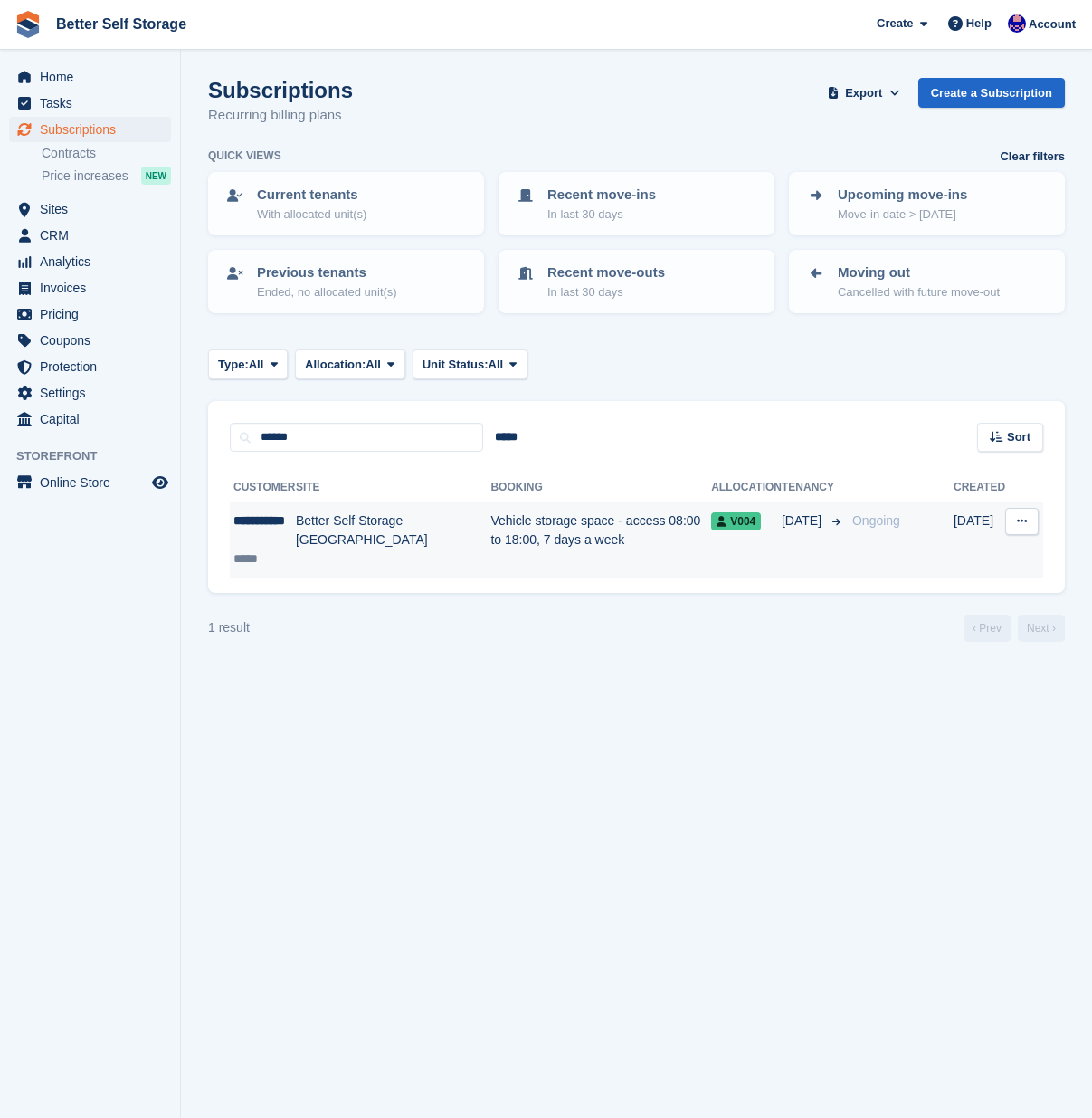
click at [638, 550] on td "Vehicle storage space - access 08:00 to 18:00, 7 days a week" at bounding box center [601, 540] width 220 height 76
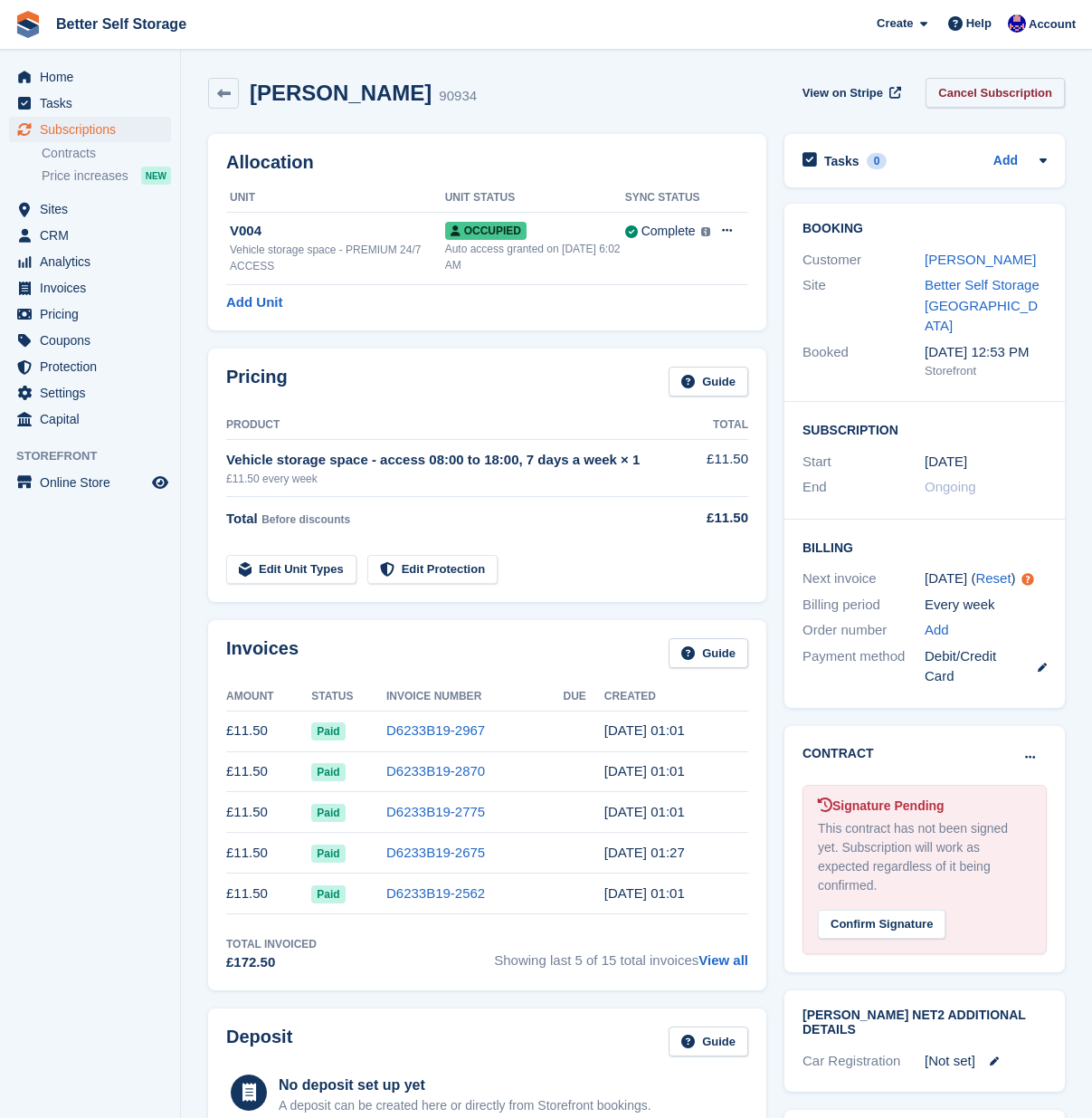
click at [994, 92] on link "Cancel Subscription" at bounding box center [995, 92] width 140 height 29
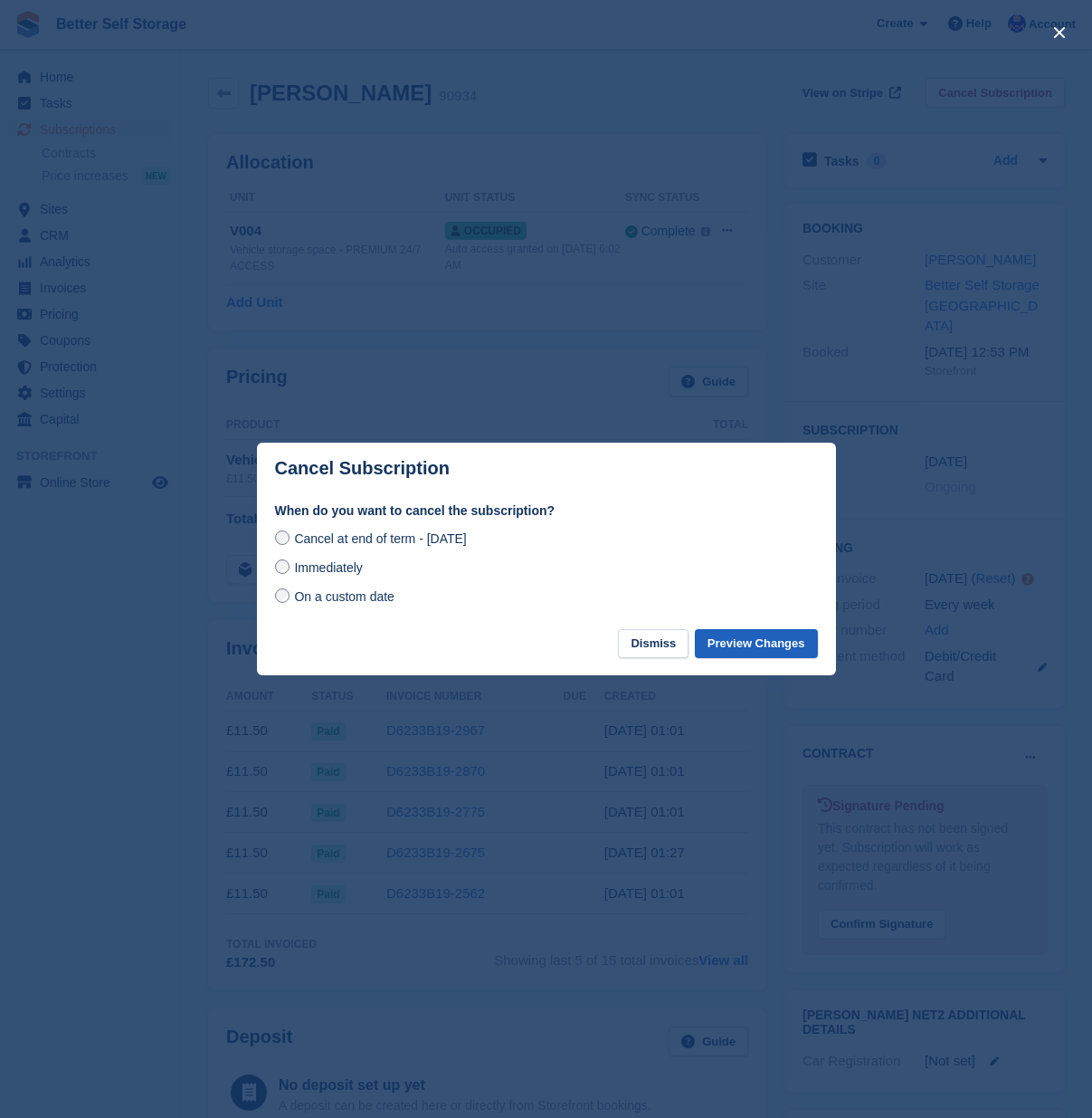
click at [795, 645] on button "Preview Changes" at bounding box center [756, 644] width 123 height 29
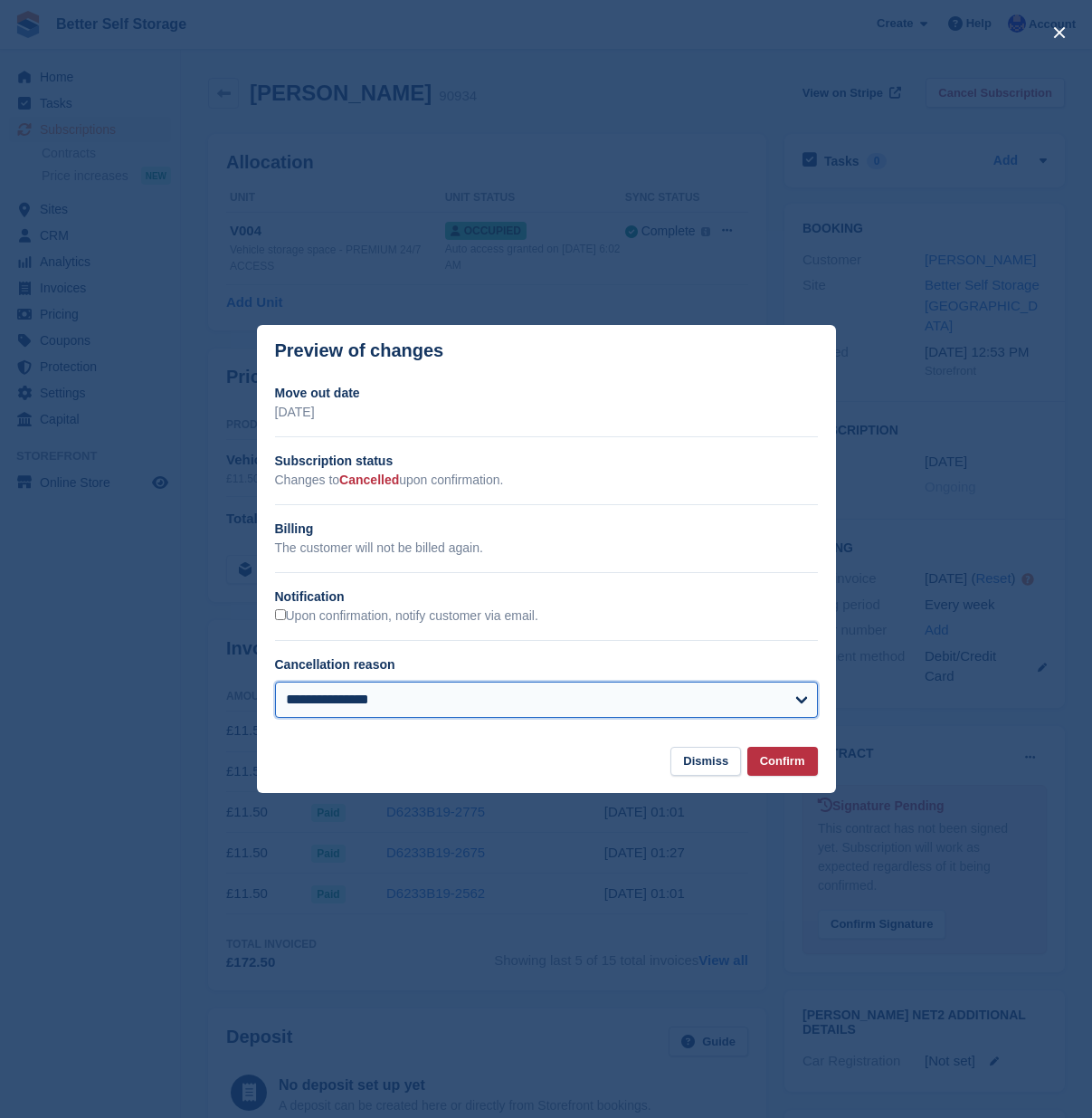
select select "**********"
click at [780, 764] on button "Confirm" at bounding box center [782, 761] width 70 height 29
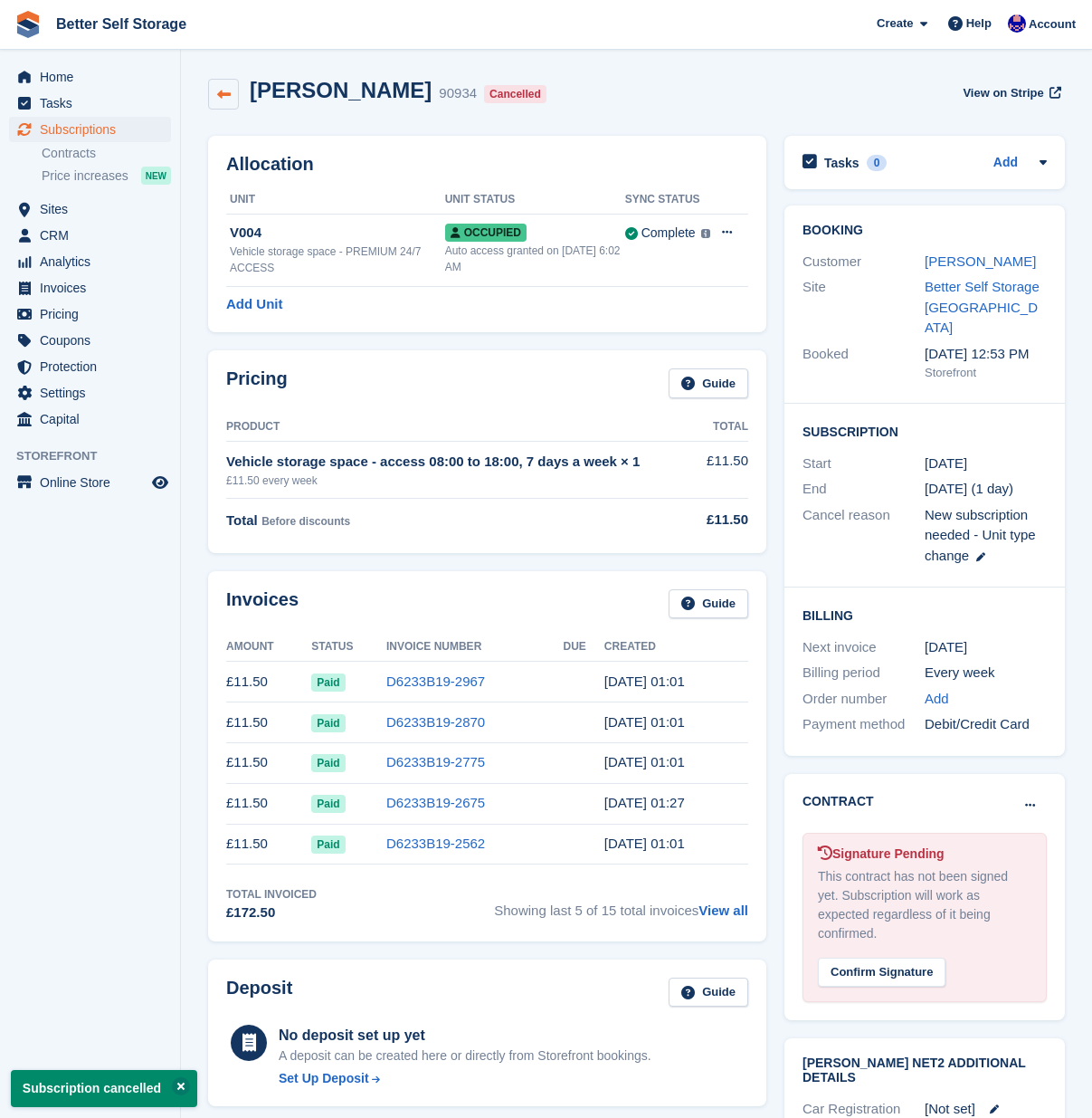
click at [222, 101] on icon at bounding box center [223, 94] width 13 height 13
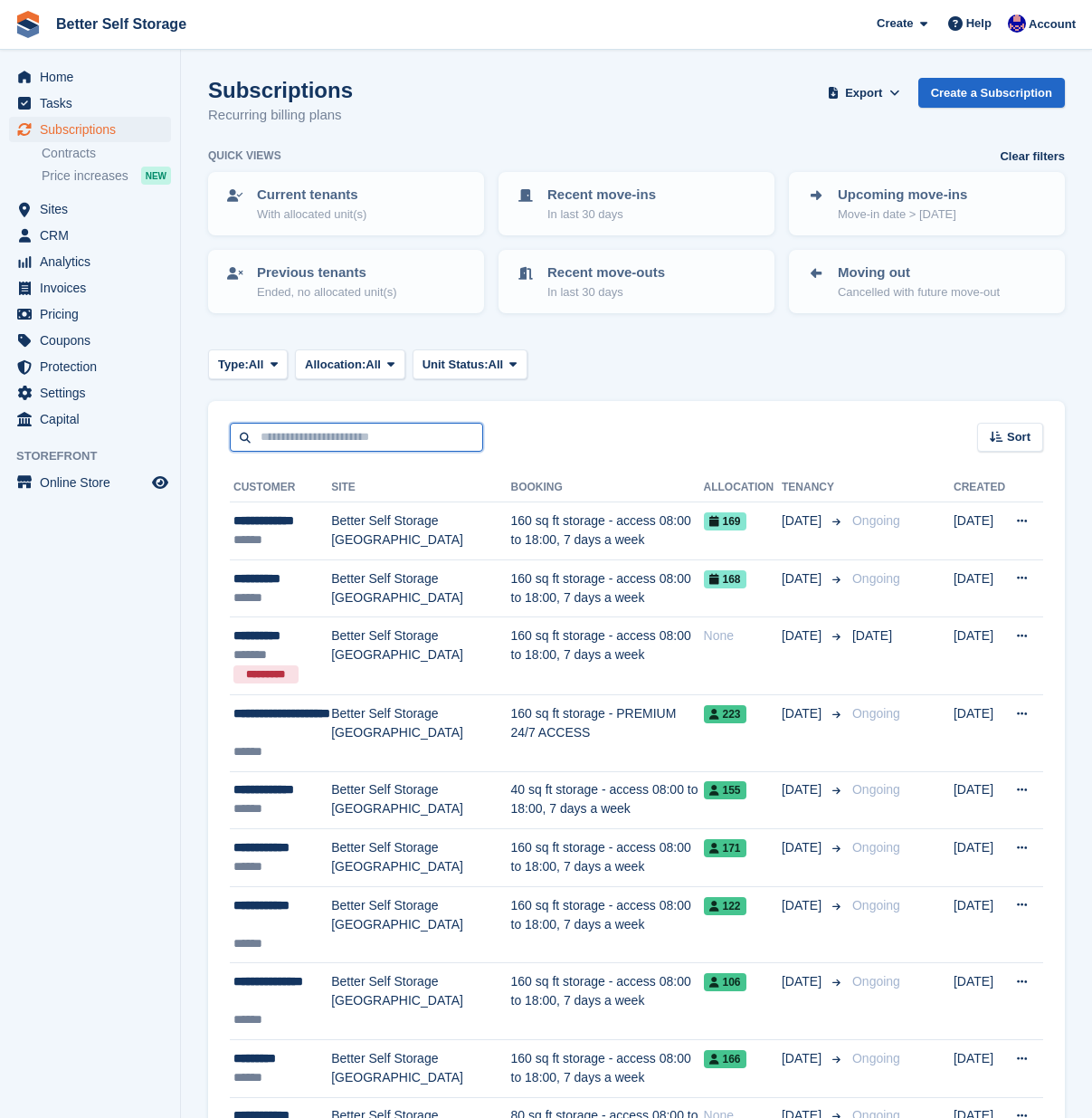
click at [296, 437] on input "text" at bounding box center [356, 437] width 254 height 29
type input "***"
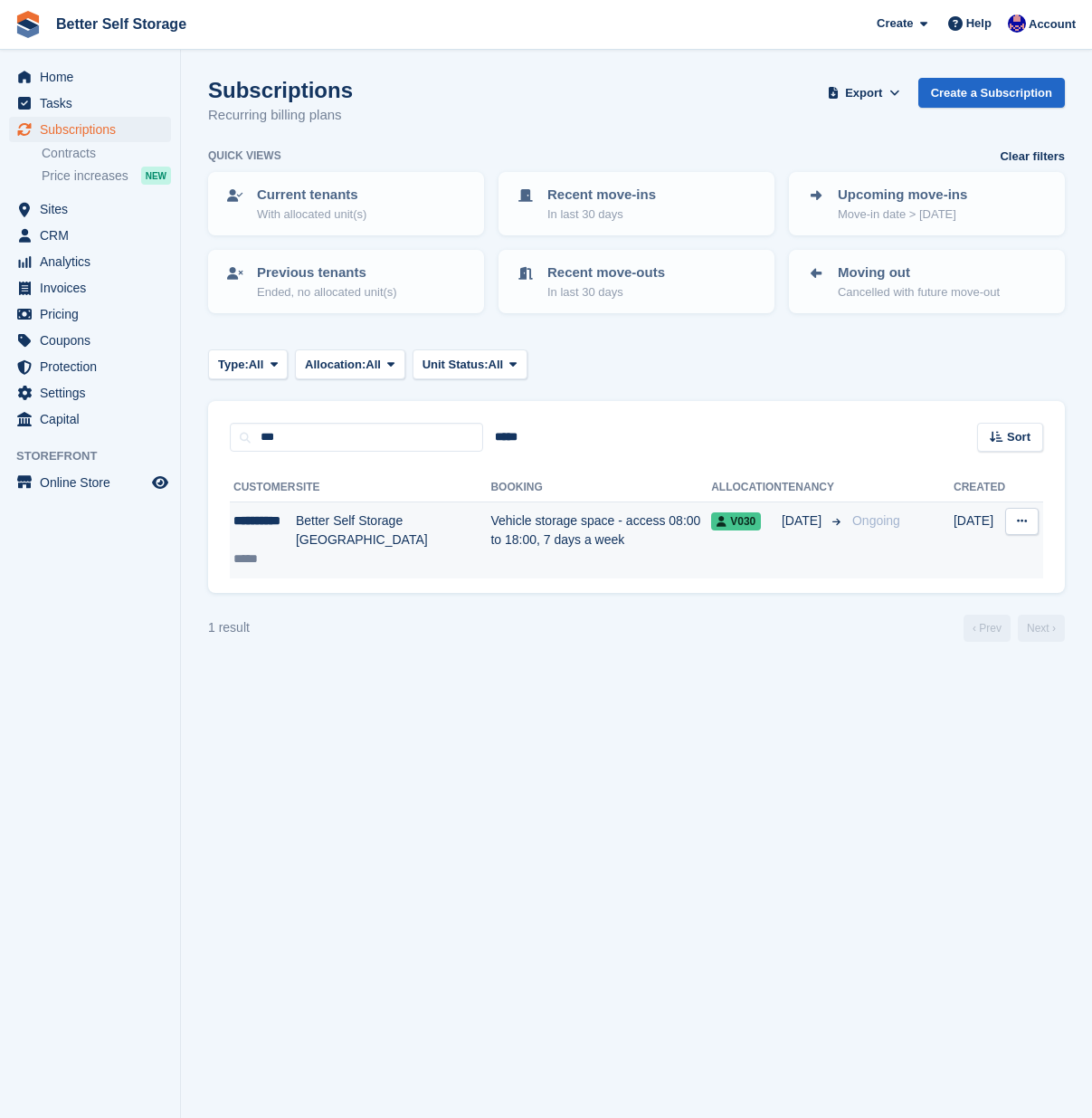
click at [538, 550] on td "Vehicle storage space - access 08:00 to 18:00, 7 days a week" at bounding box center [601, 540] width 220 height 76
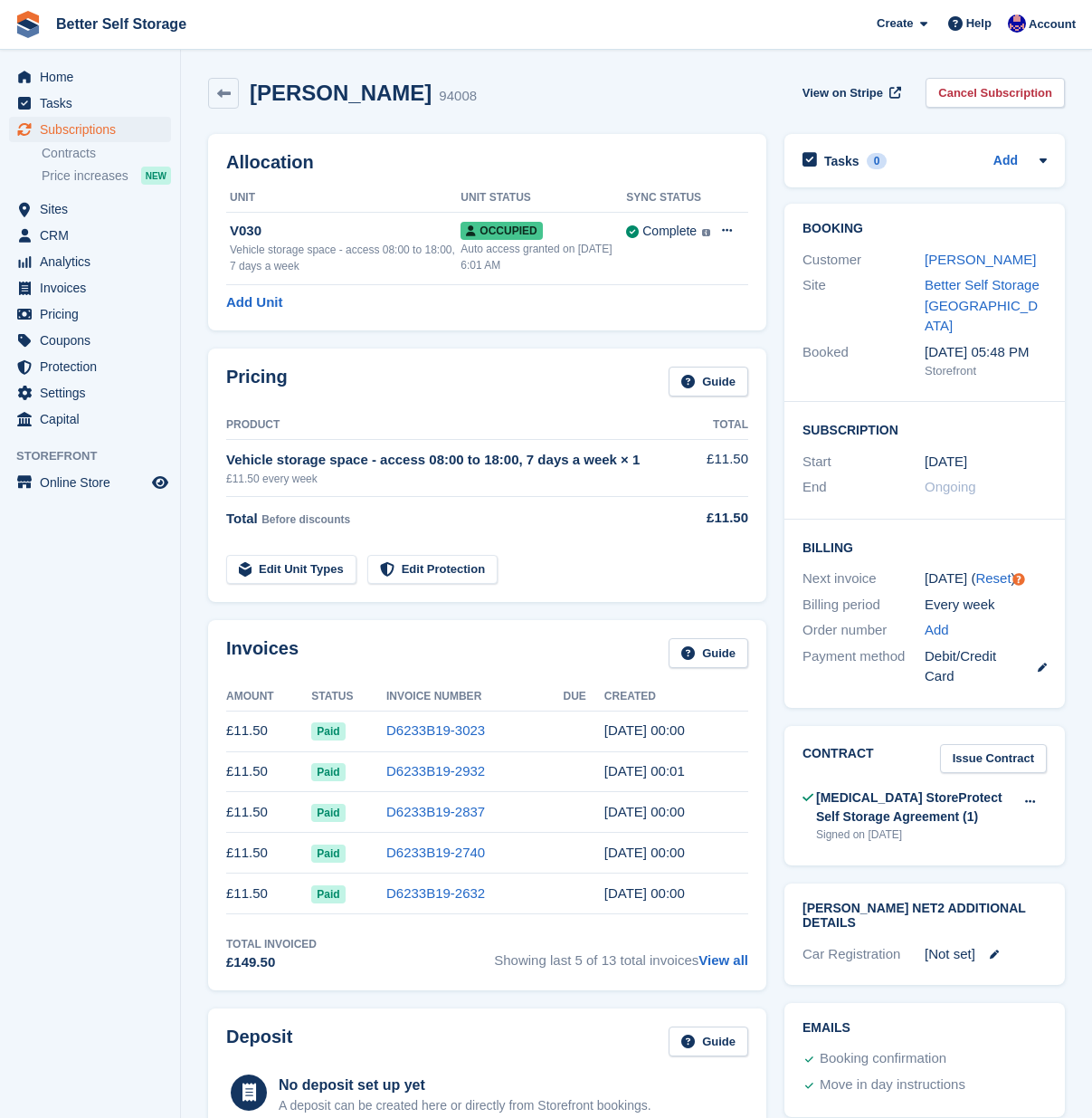
click at [1004, 93] on link "Cancel Subscription" at bounding box center [995, 92] width 140 height 29
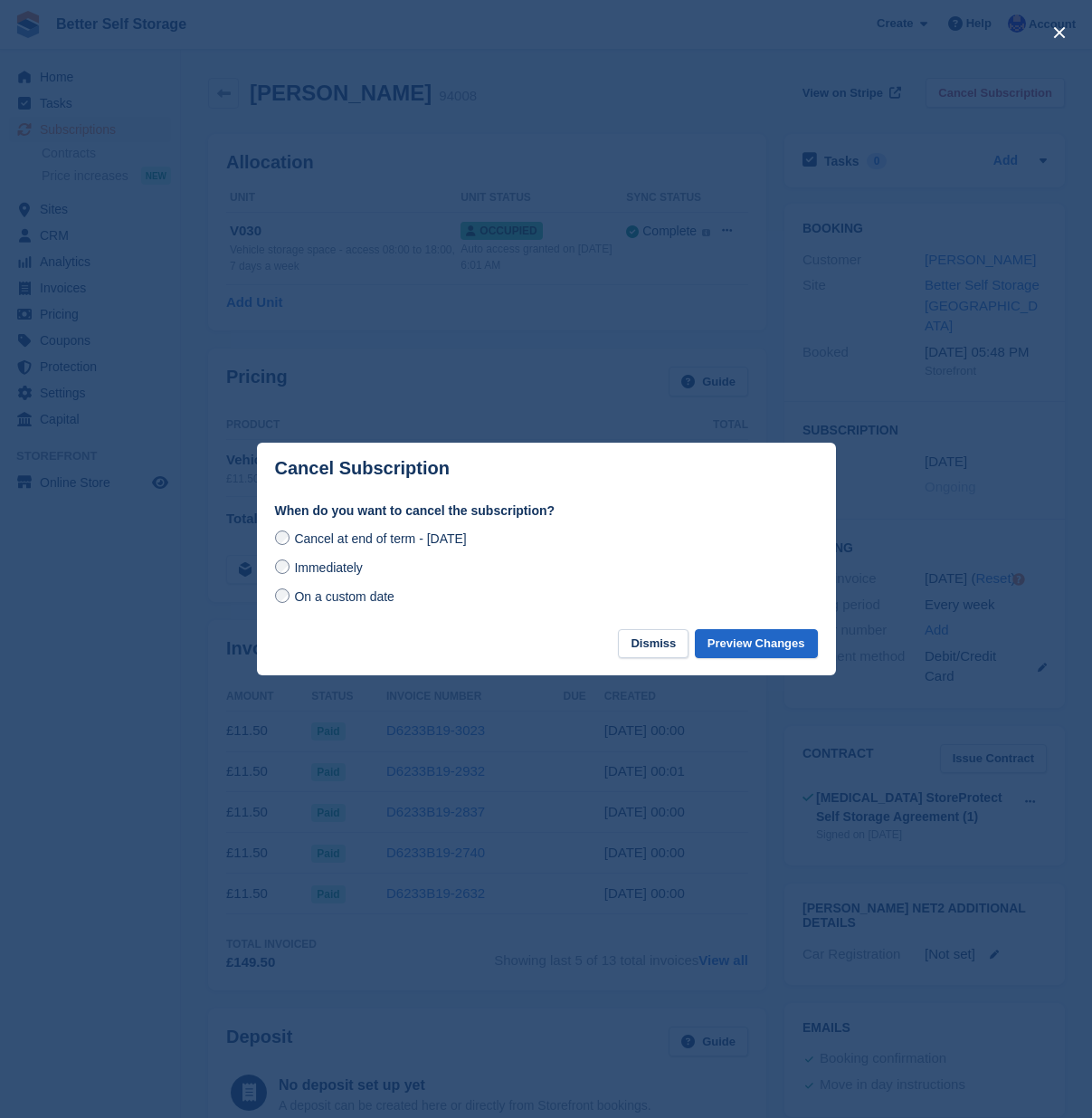
click at [315, 597] on span "On a custom date" at bounding box center [344, 596] width 101 height 14
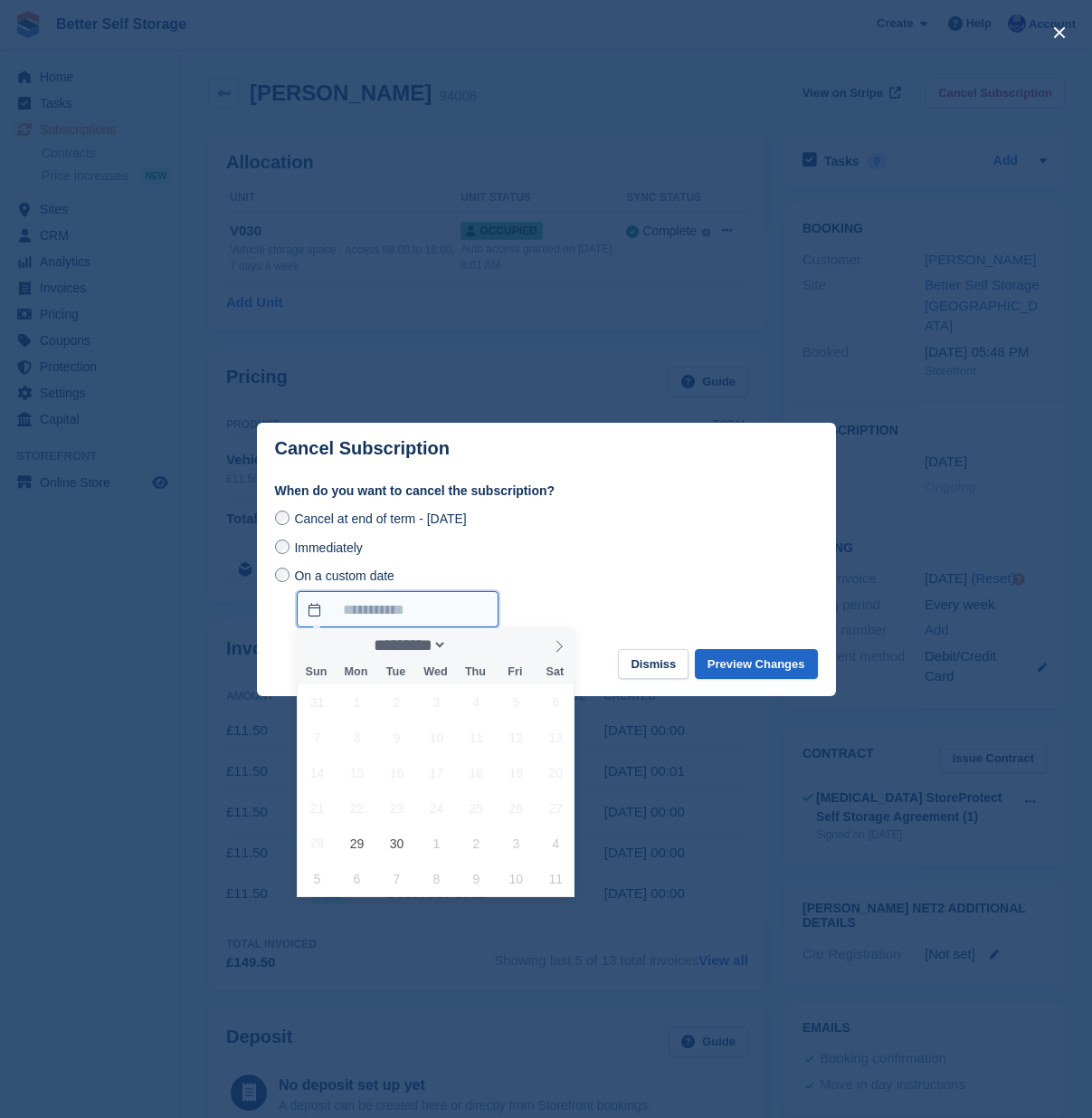
click at [376, 602] on input "On a custom date" at bounding box center [397, 609] width 201 height 36
click at [400, 842] on span "30" at bounding box center [396, 842] width 35 height 35
type input "**********"
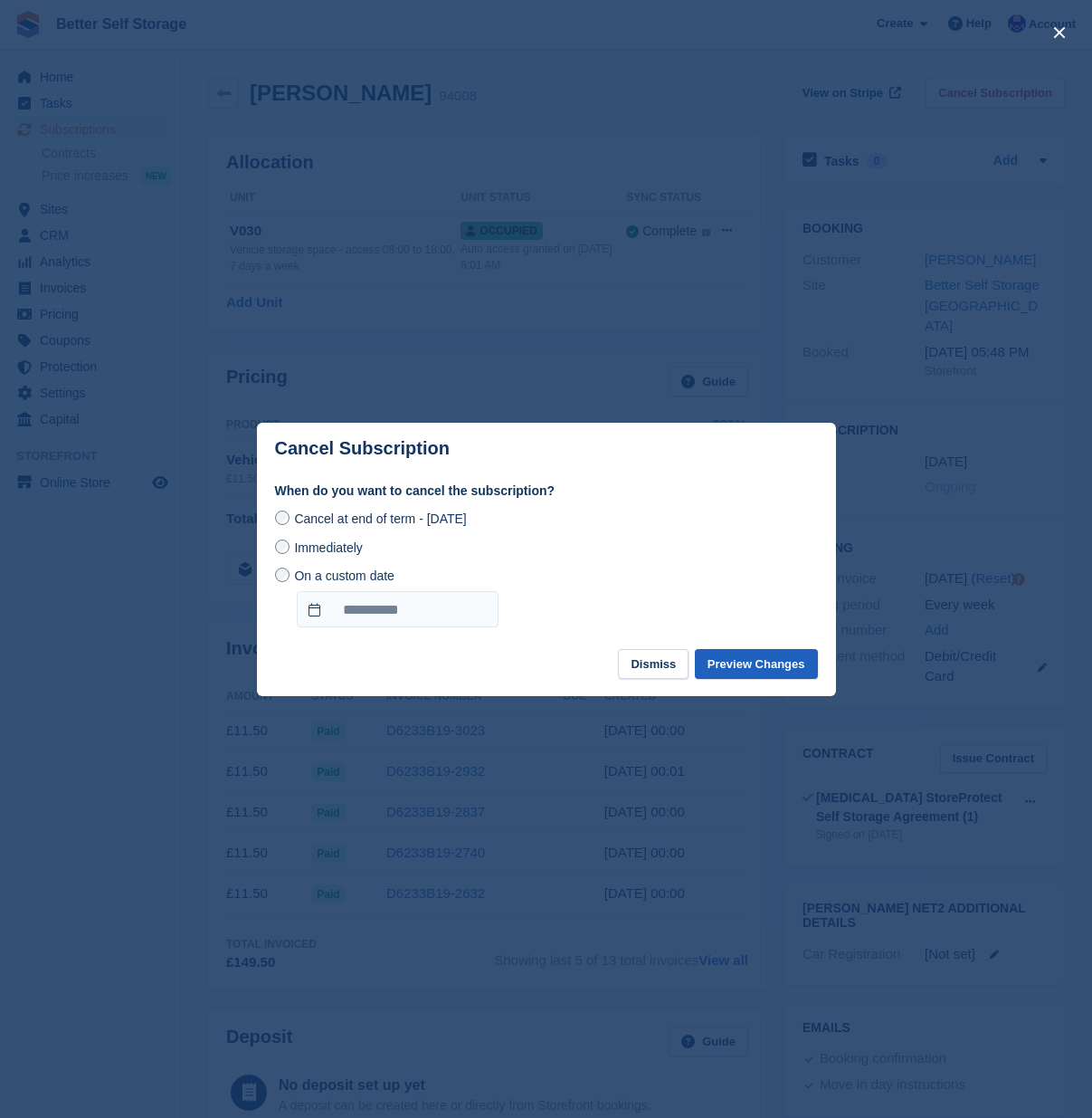
click at [732, 657] on button "Preview Changes" at bounding box center [756, 664] width 123 height 29
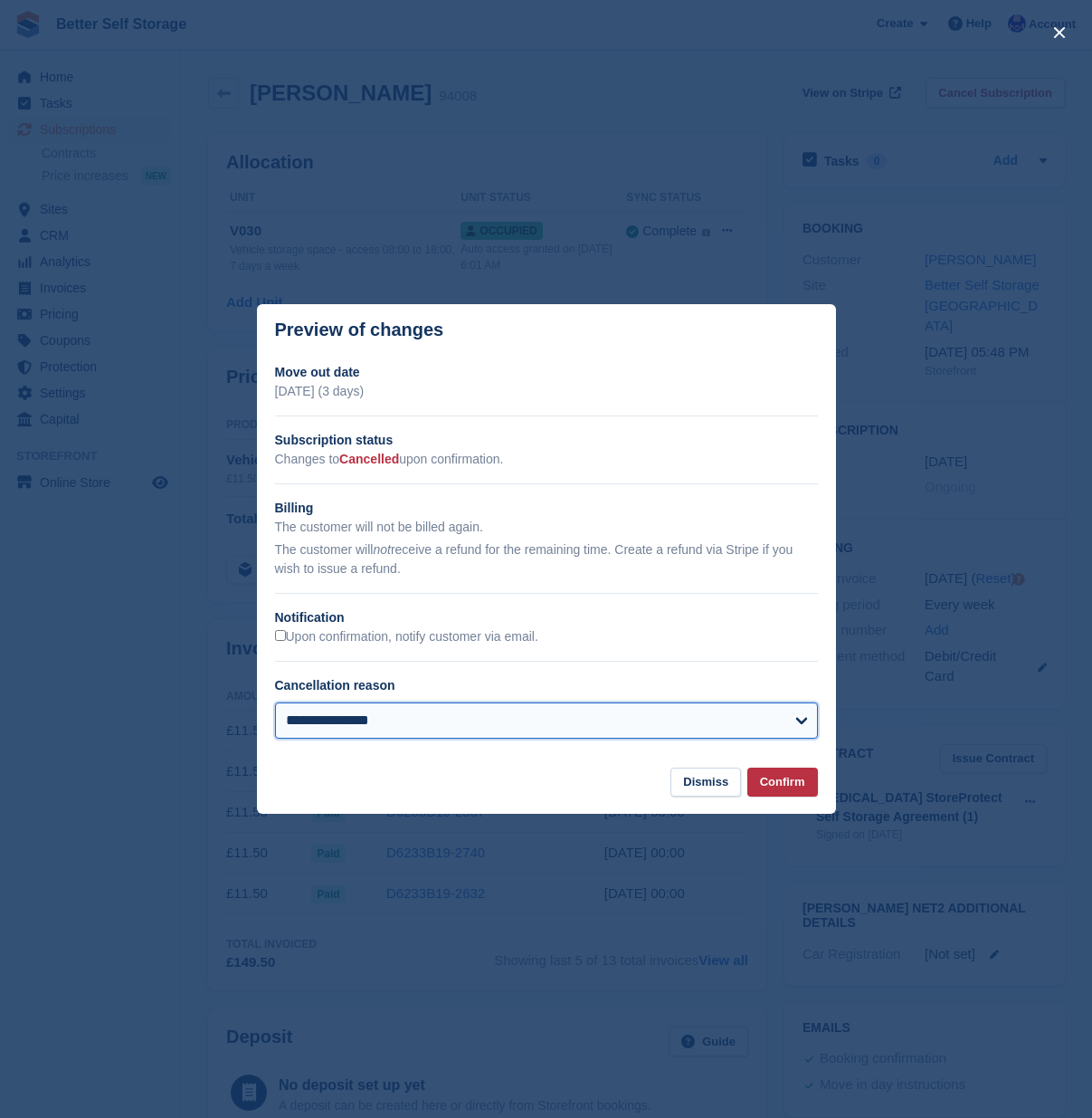
select select "**********"
click at [782, 788] on button "Confirm" at bounding box center [782, 781] width 70 height 29
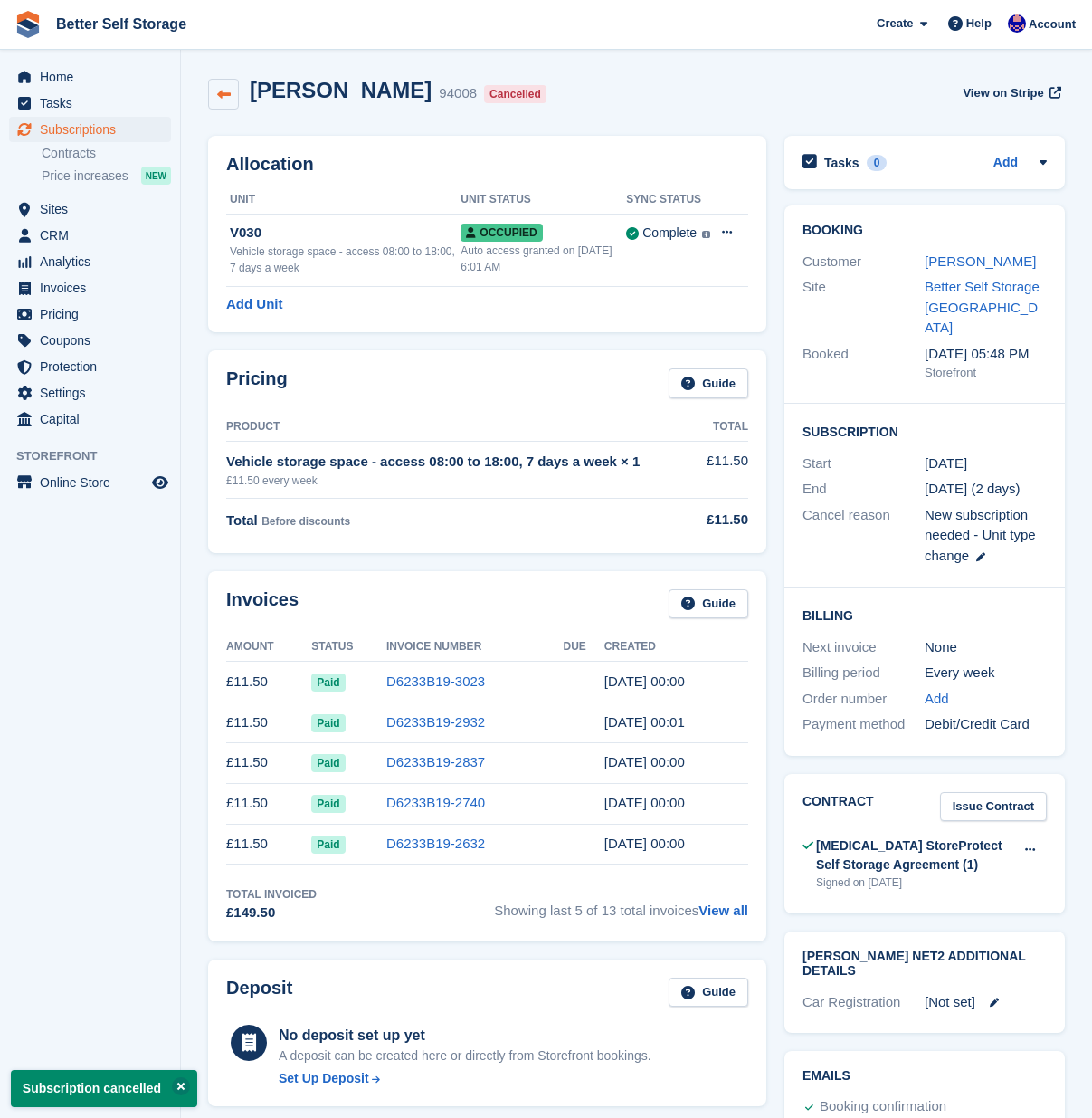
click at [230, 92] on icon at bounding box center [223, 94] width 13 height 13
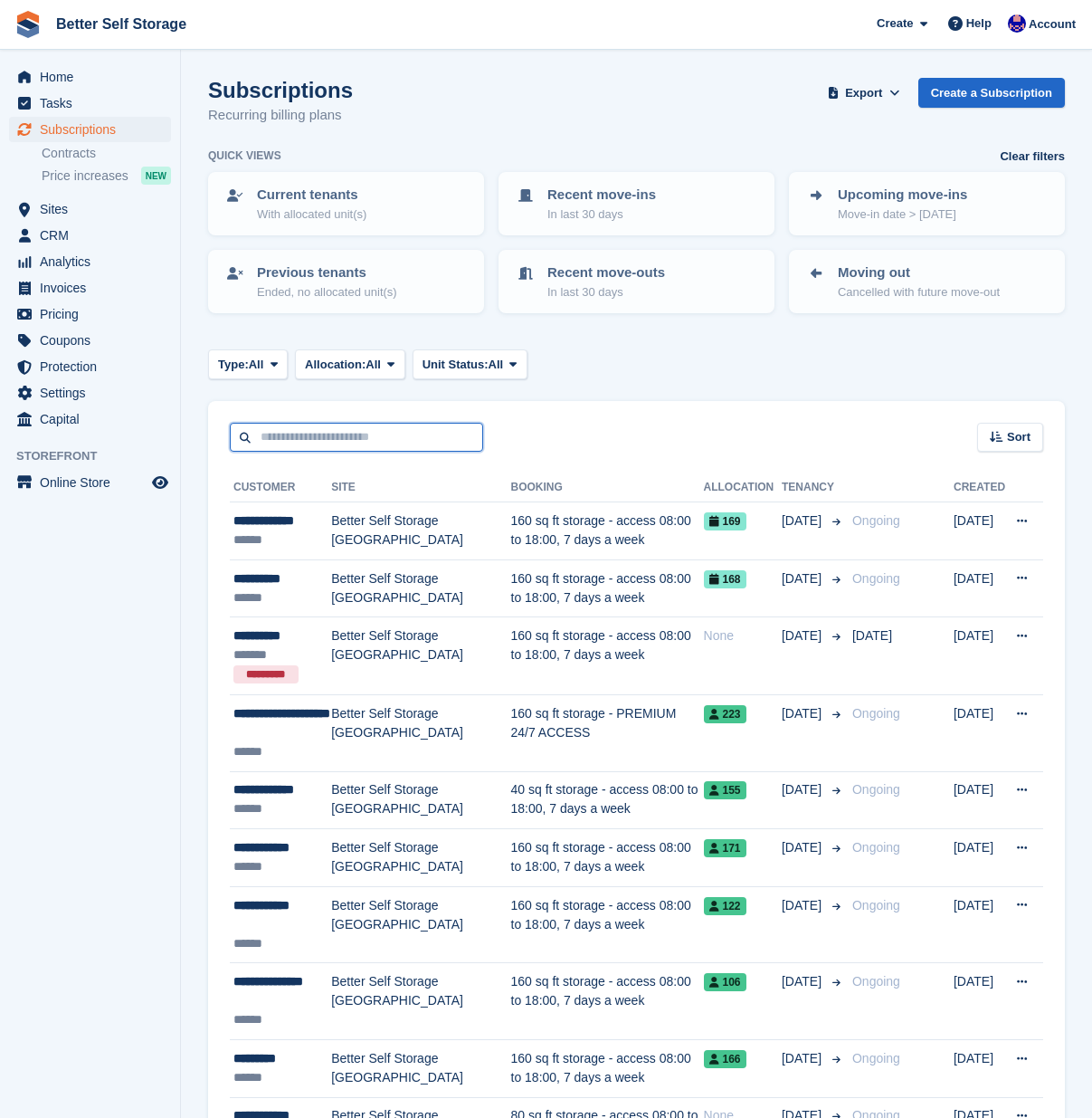
click at [316, 436] on input "text" at bounding box center [356, 437] width 254 height 29
type input "*******"
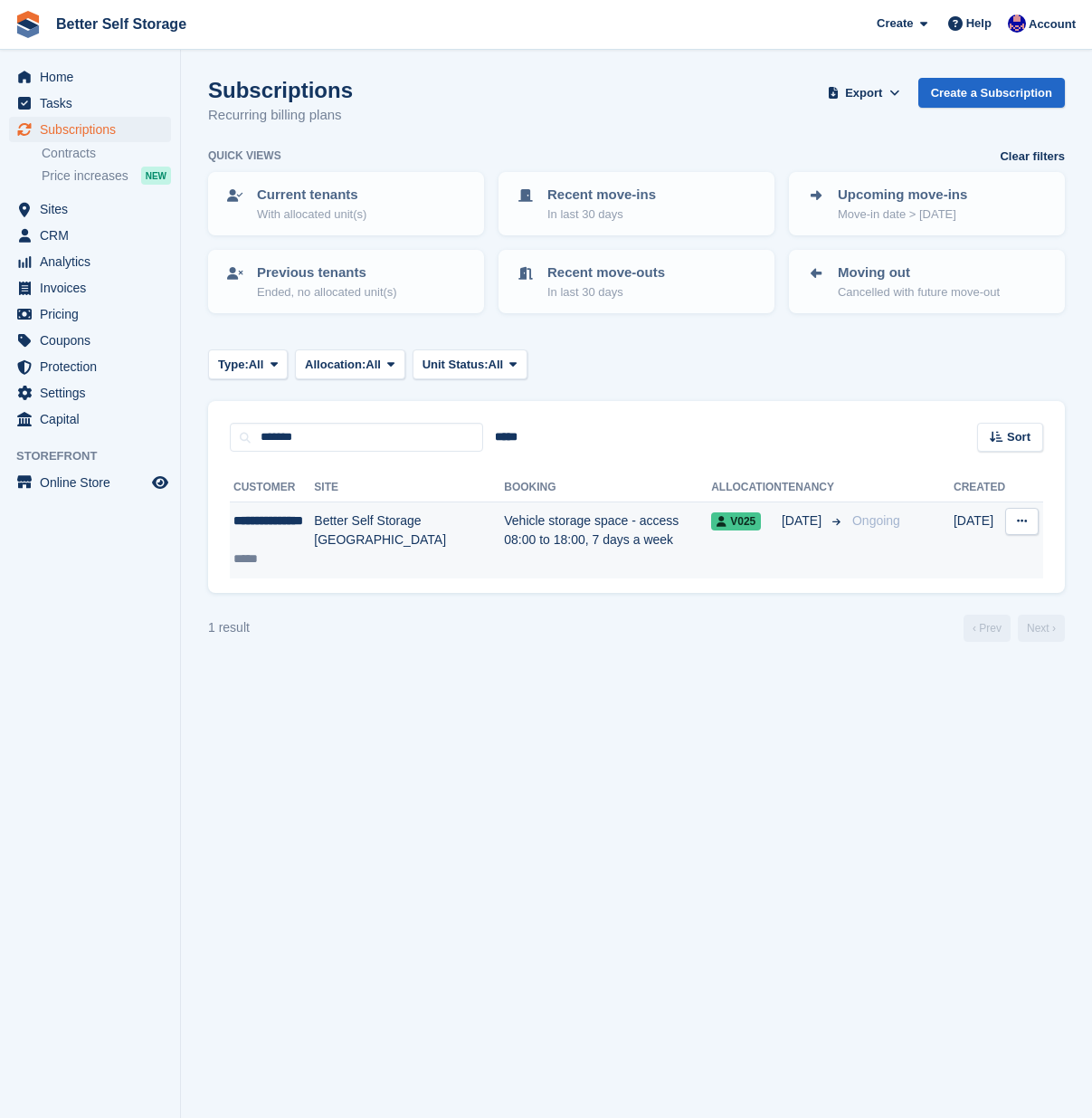
click at [778, 532] on td "V025" at bounding box center [746, 540] width 70 height 76
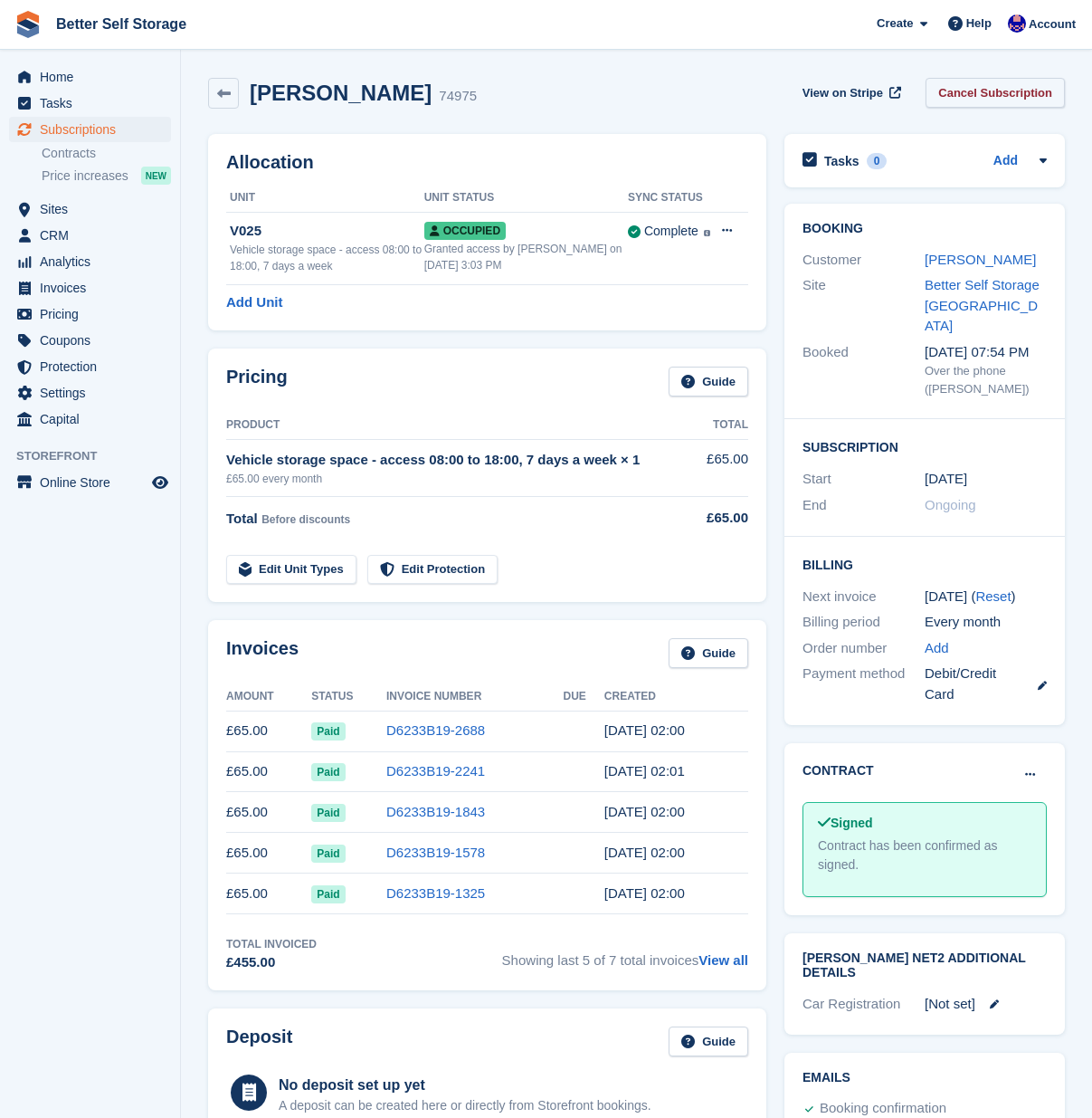
click at [1017, 90] on link "Cancel Subscription" at bounding box center [995, 92] width 140 height 29
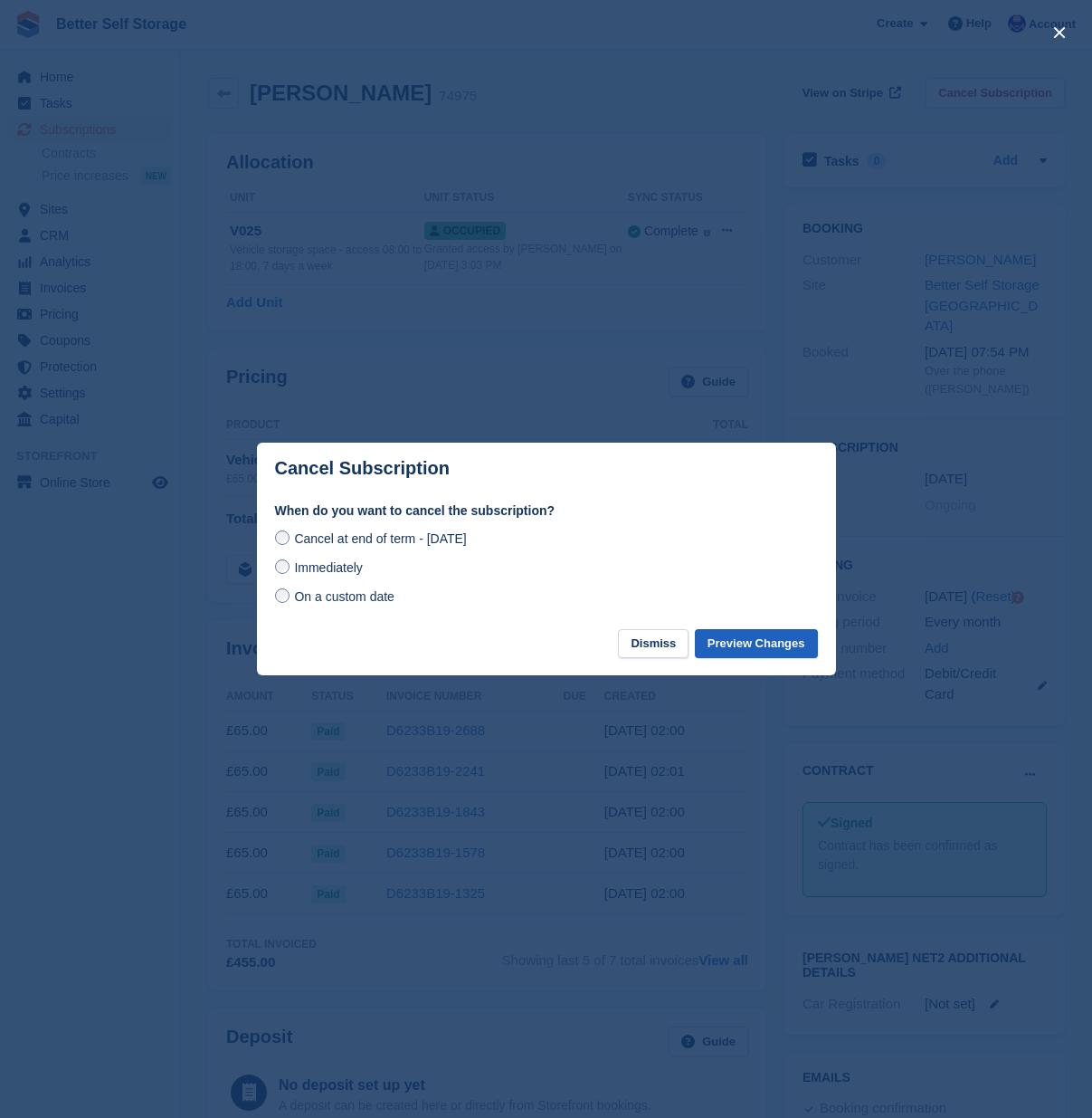
click at [768, 640] on button "Preview Changes" at bounding box center [756, 644] width 123 height 29
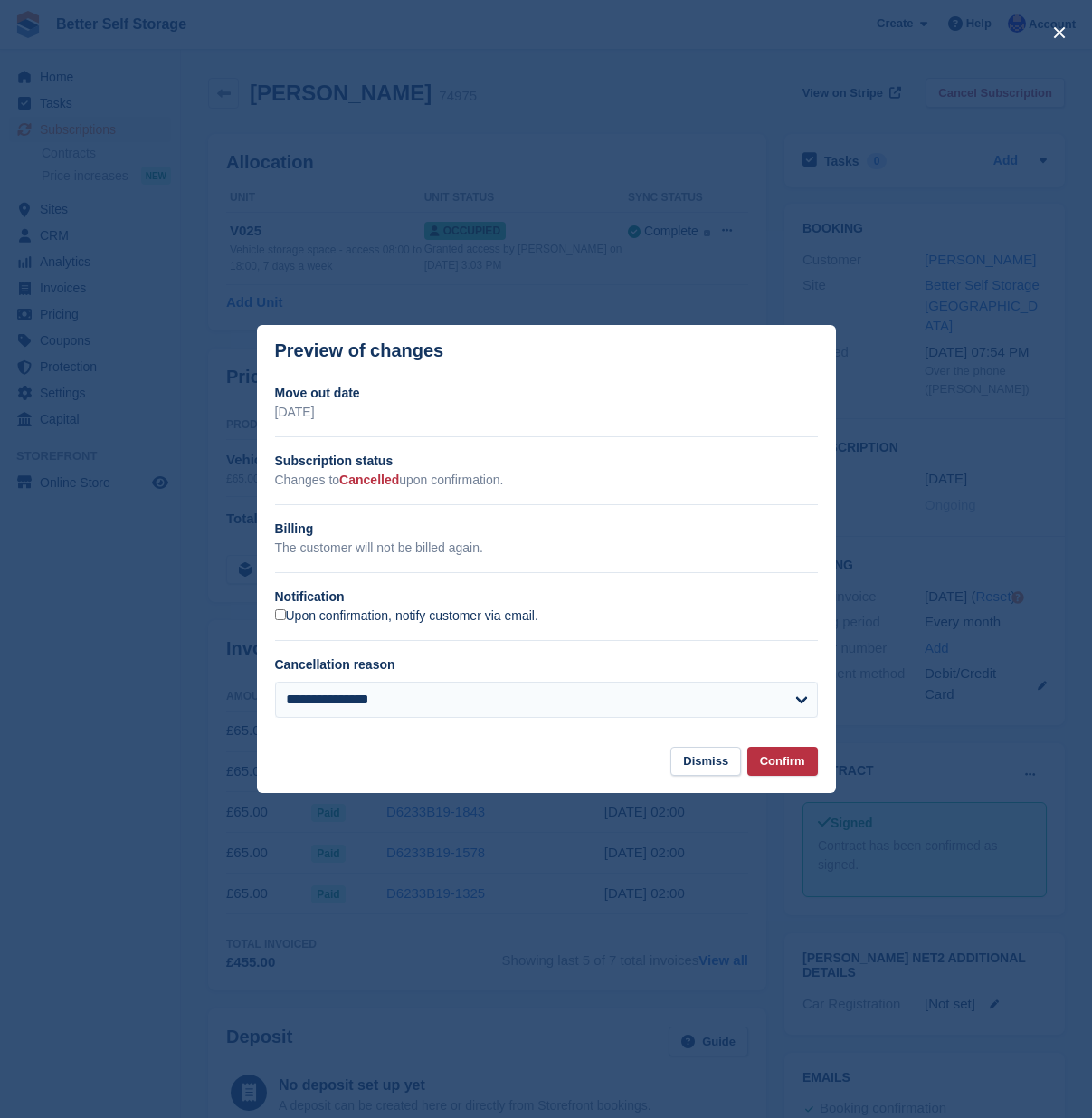
click at [288, 618] on label "Upon confirmation, notify customer via email." at bounding box center [406, 616] width 263 height 16
select select "**********"
click at [796, 766] on button "Confirm" at bounding box center [782, 761] width 70 height 29
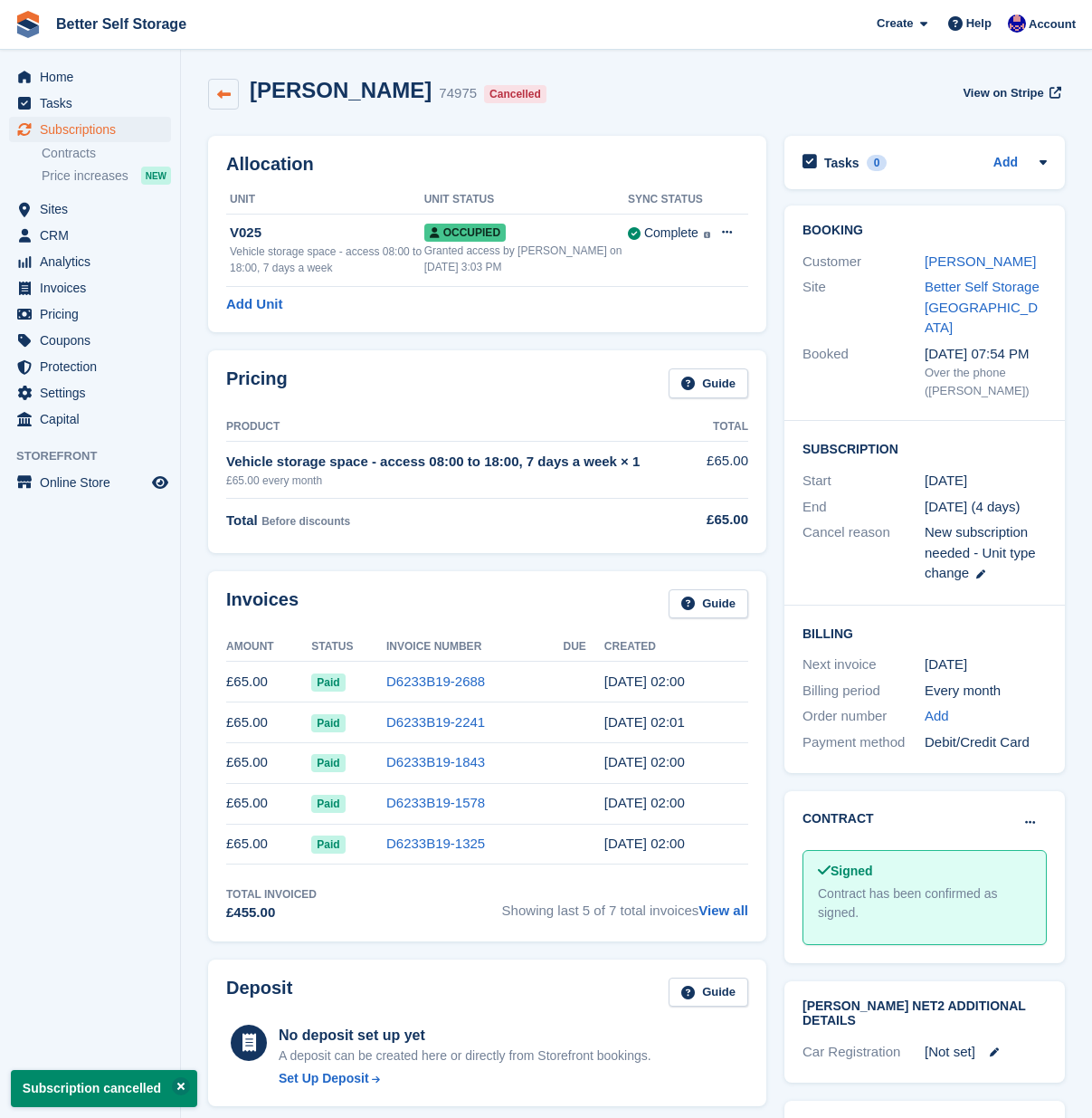
click at [229, 93] on icon at bounding box center [223, 94] width 13 height 13
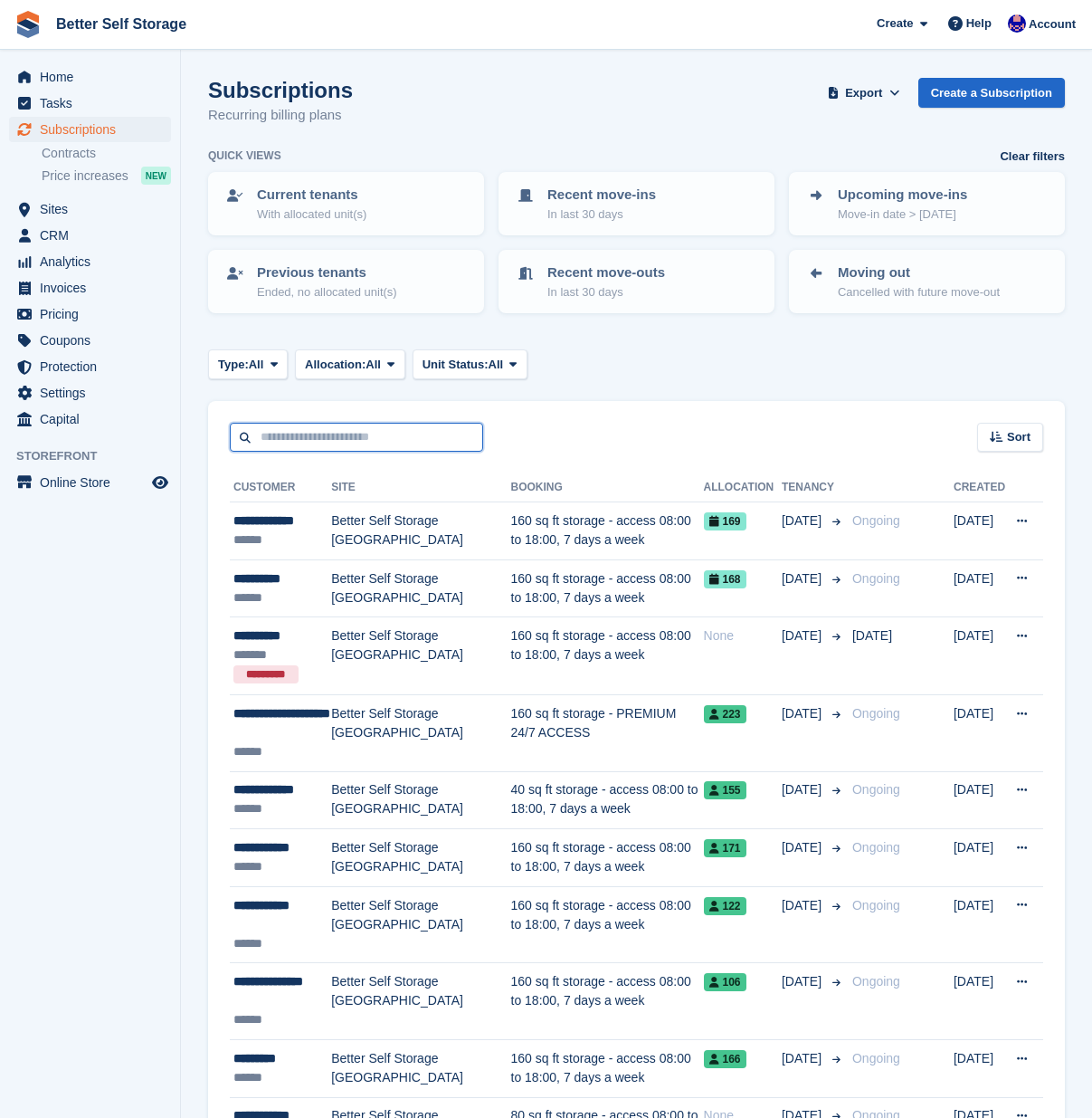
click at [305, 430] on input "text" at bounding box center [356, 437] width 254 height 29
type input "******"
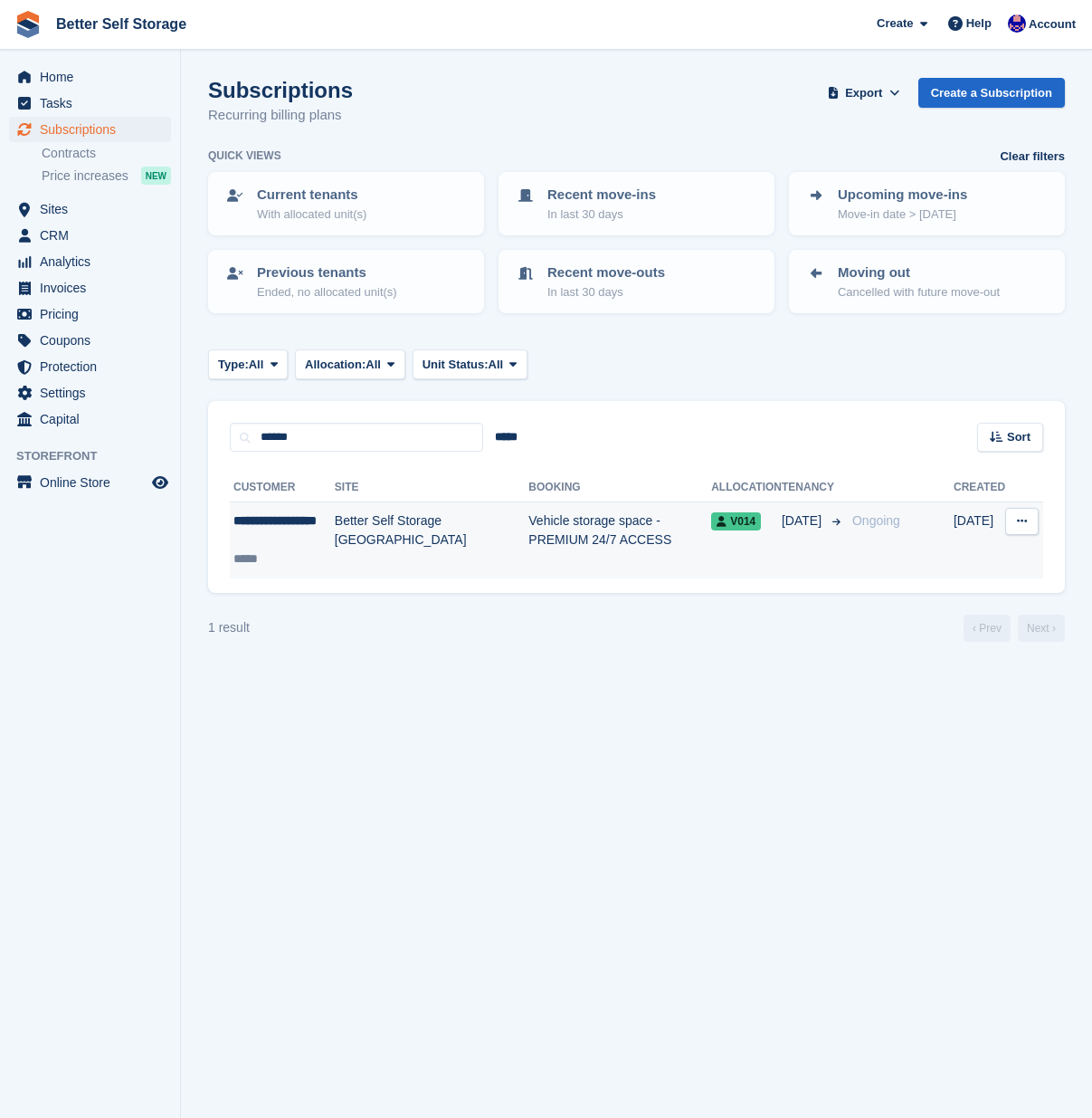
click at [776, 569] on td "V014" at bounding box center [746, 540] width 70 height 76
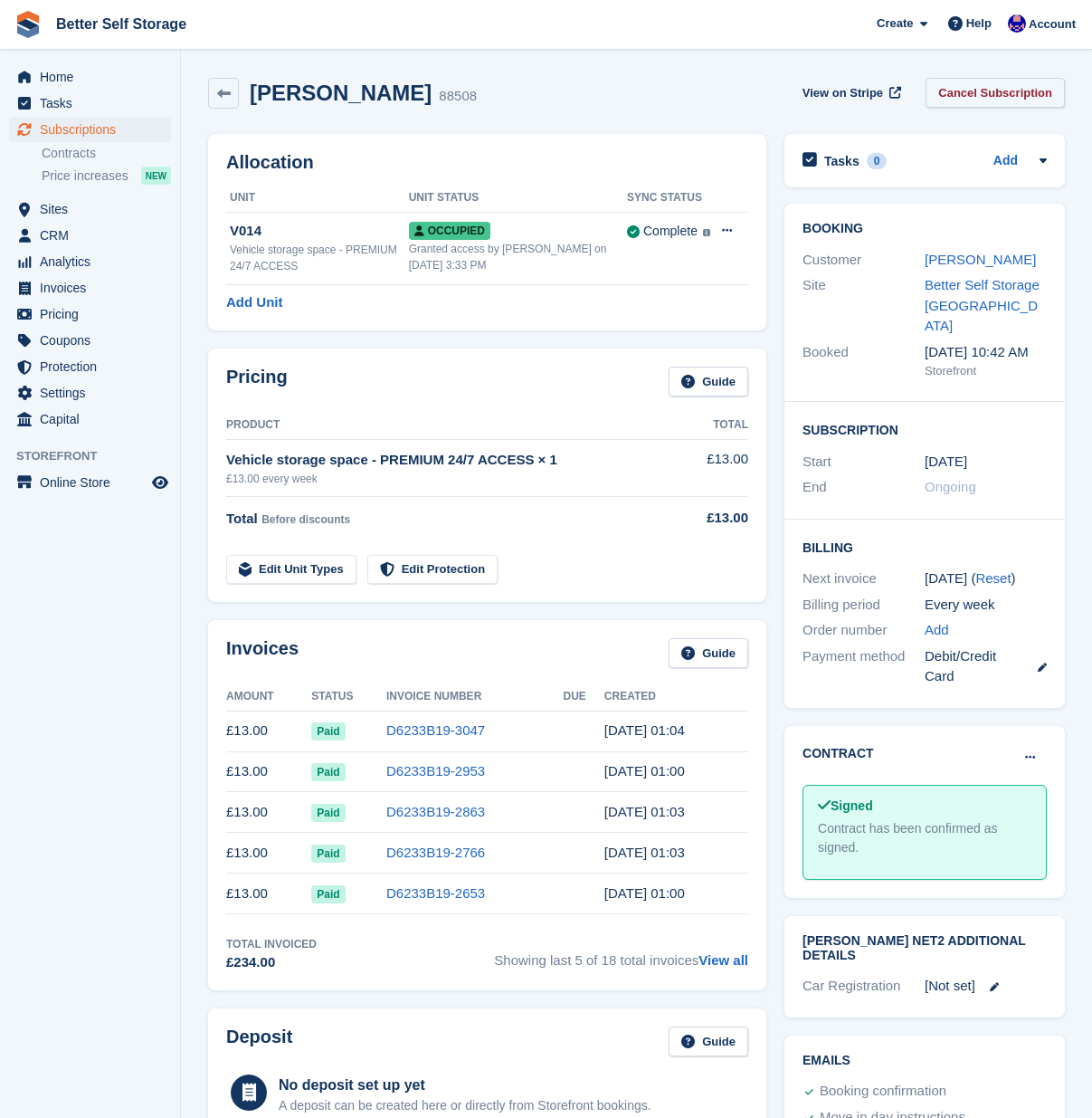
click at [1012, 99] on link "Cancel Subscription" at bounding box center [995, 92] width 140 height 29
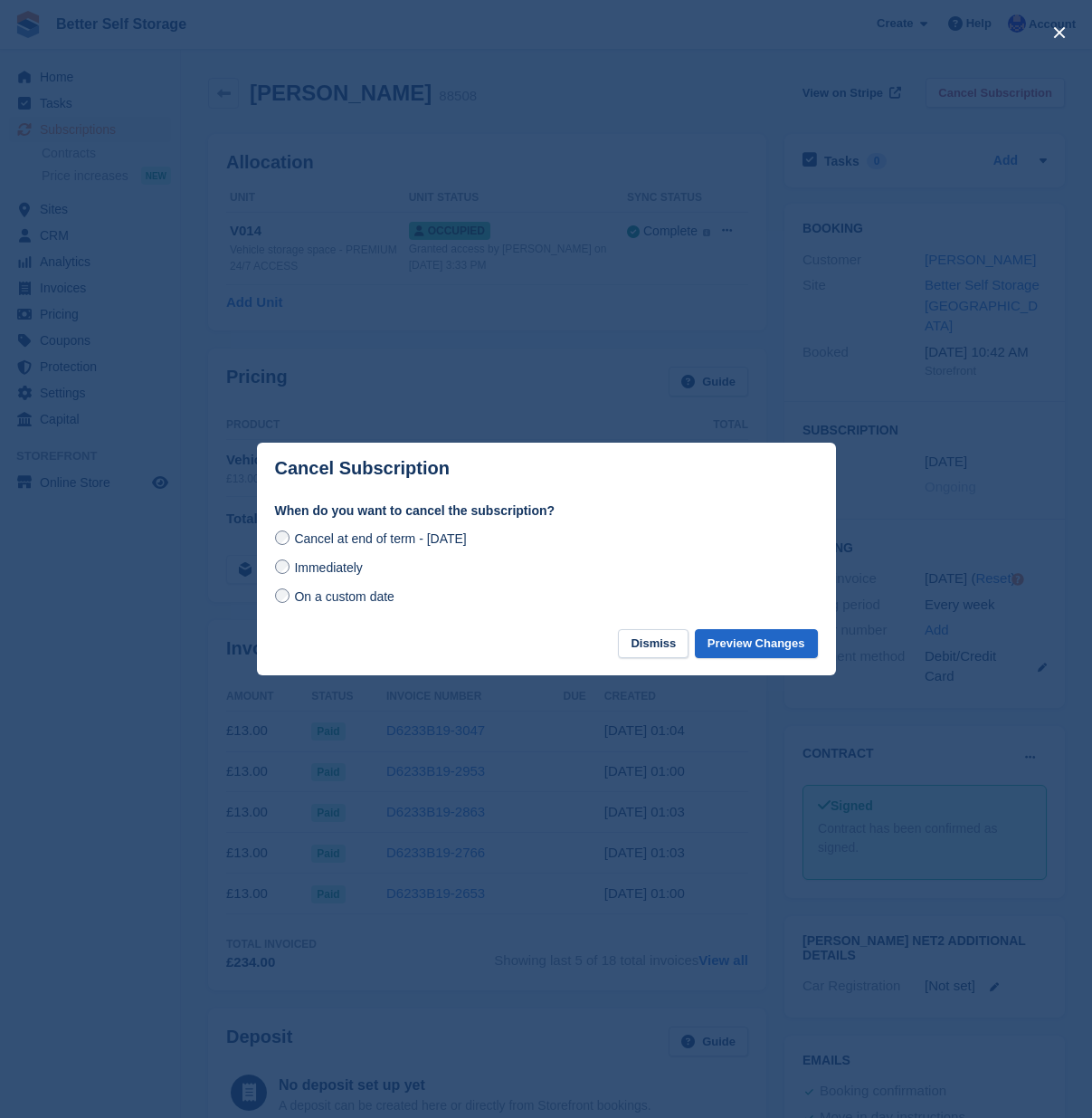
click at [316, 602] on span "On a custom date" at bounding box center [344, 596] width 101 height 14
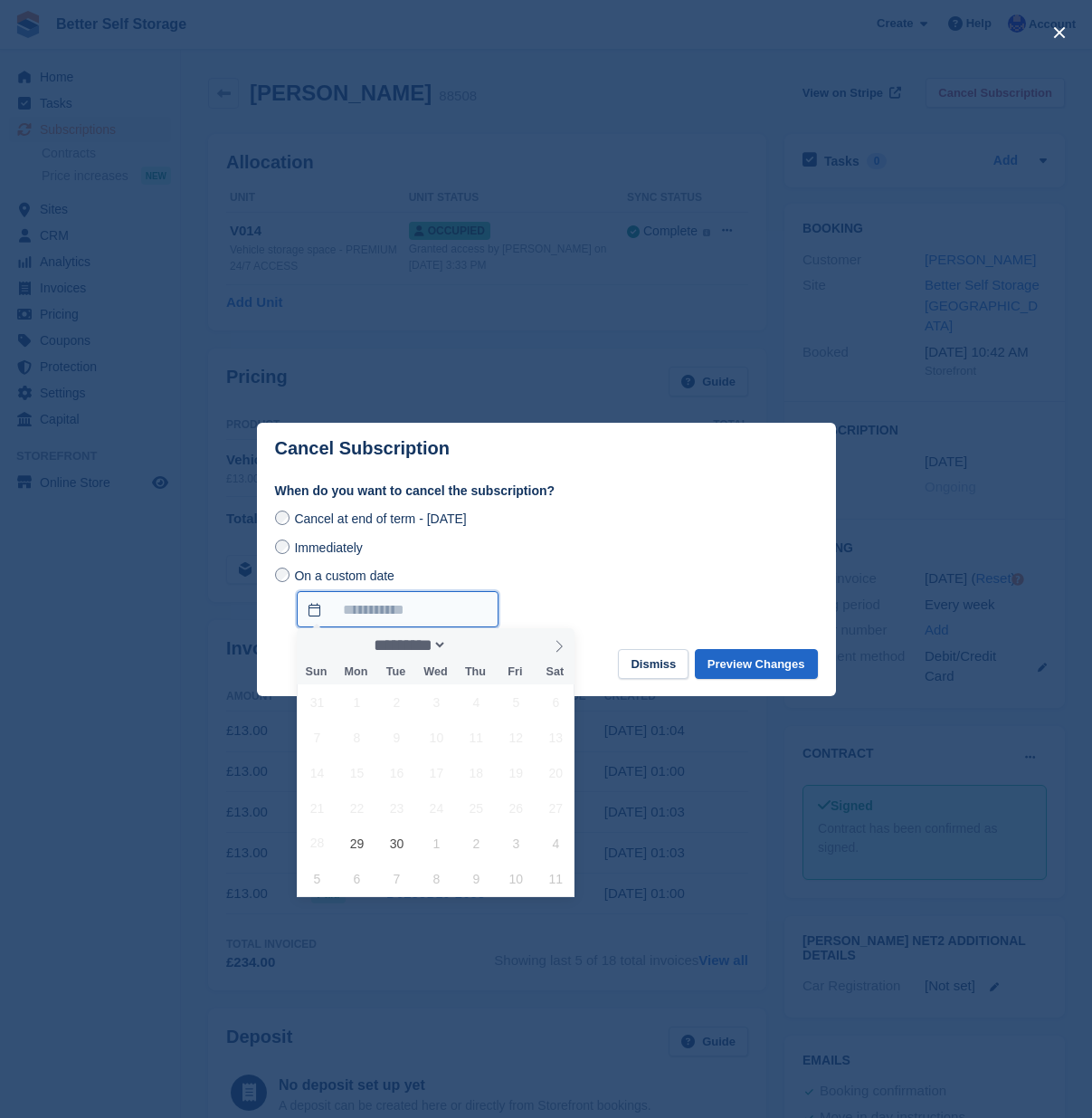
click at [414, 609] on input "On a custom date" at bounding box center [397, 609] width 201 height 36
click at [396, 846] on span "30" at bounding box center [396, 842] width 35 height 35
type input "**********"
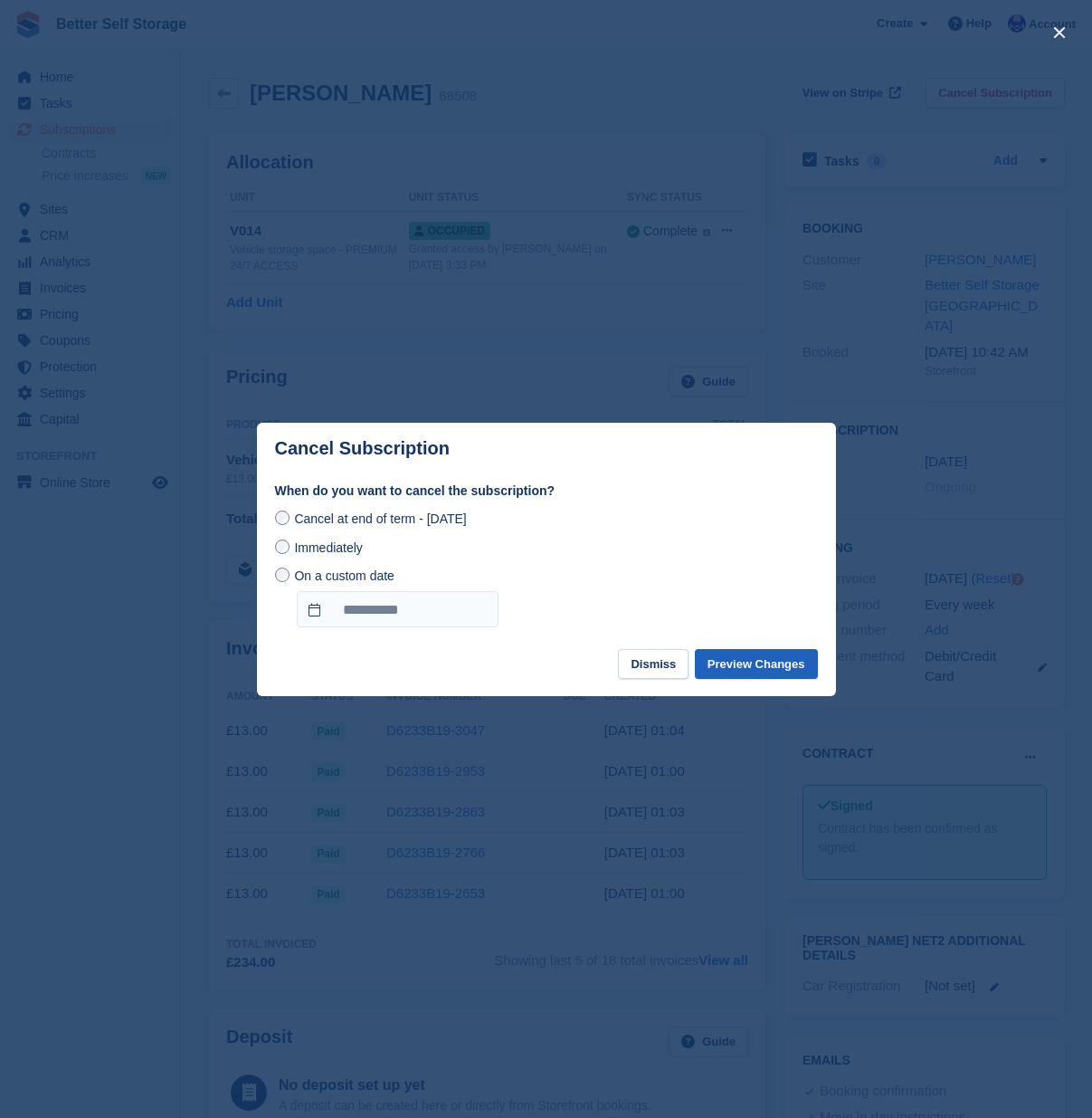
click at [726, 658] on button "Preview Changes" at bounding box center [756, 664] width 123 height 29
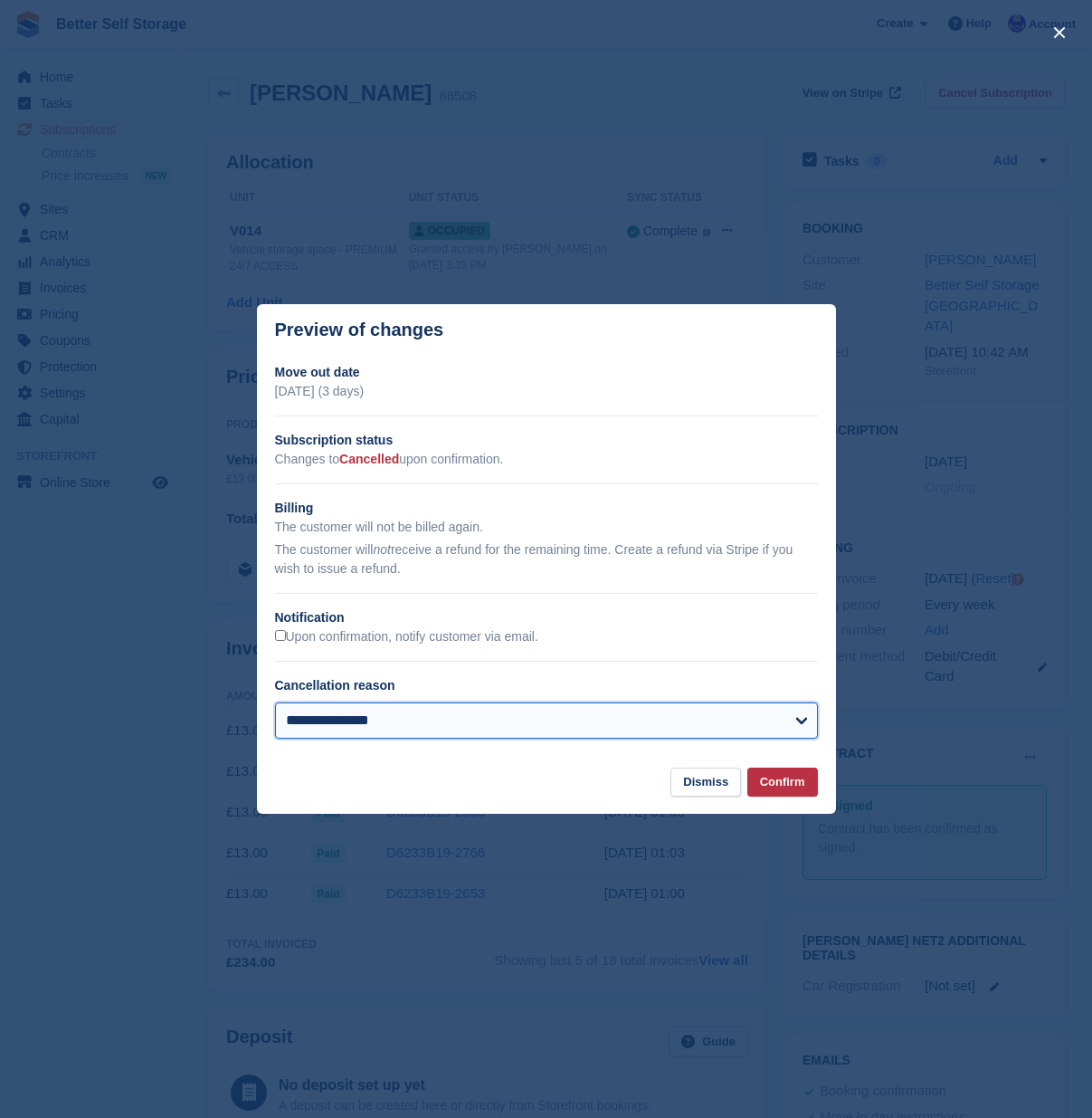
select select "**********"
click at [771, 787] on button "Confirm" at bounding box center [782, 781] width 70 height 29
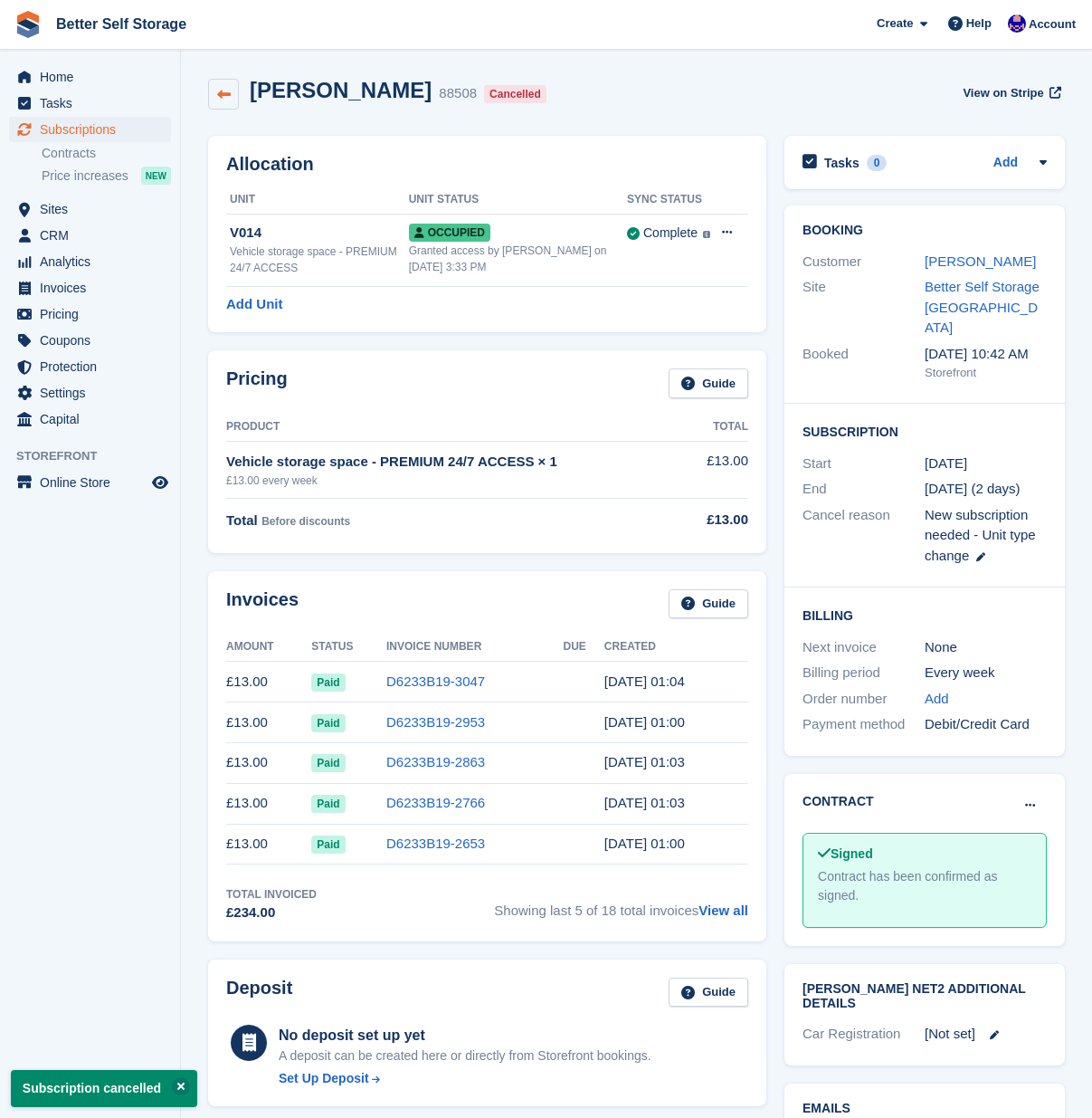
click at [220, 94] on icon at bounding box center [223, 94] width 13 height 13
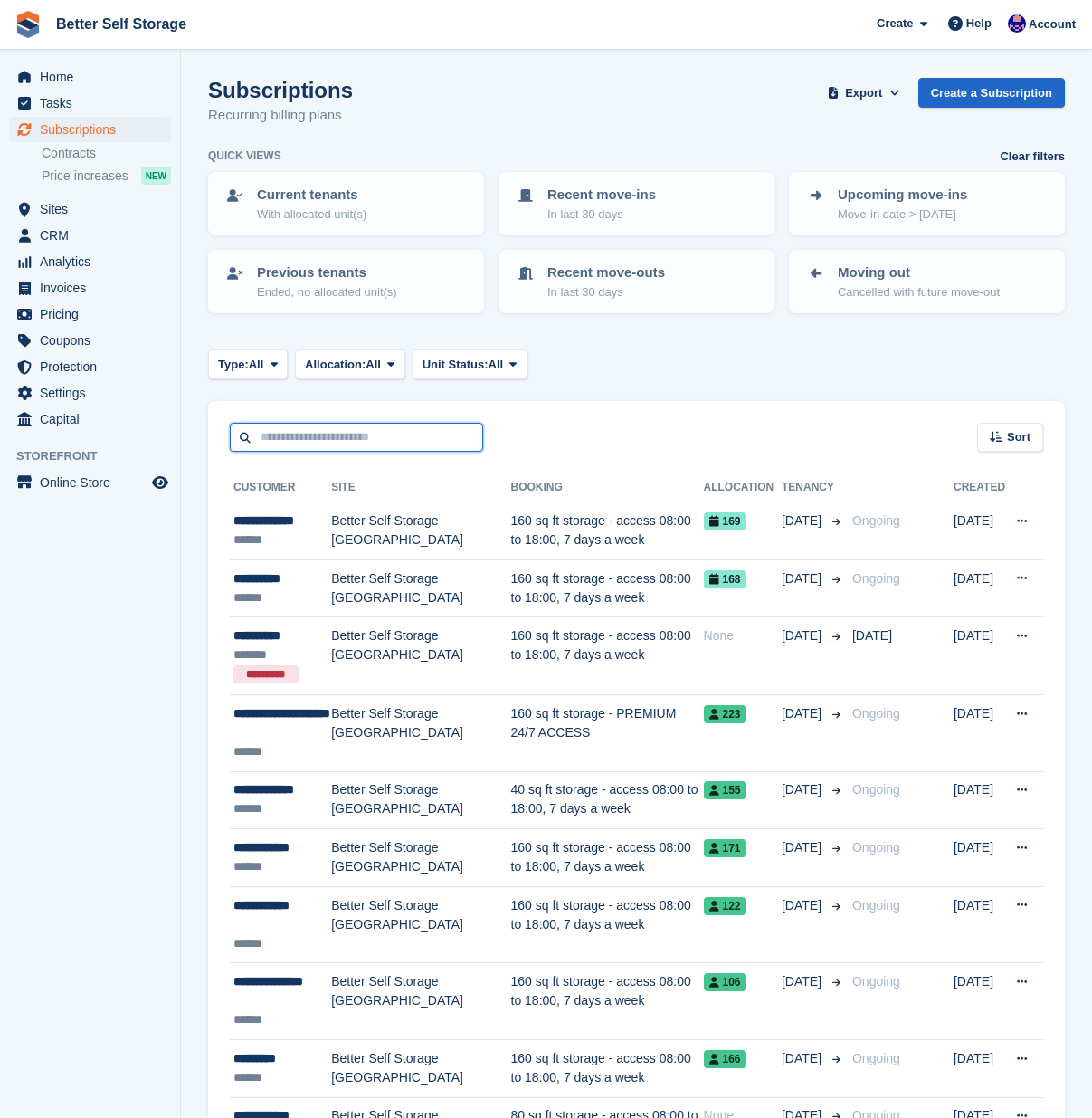
click at [318, 428] on input "text" at bounding box center [356, 437] width 254 height 29
type input "*****"
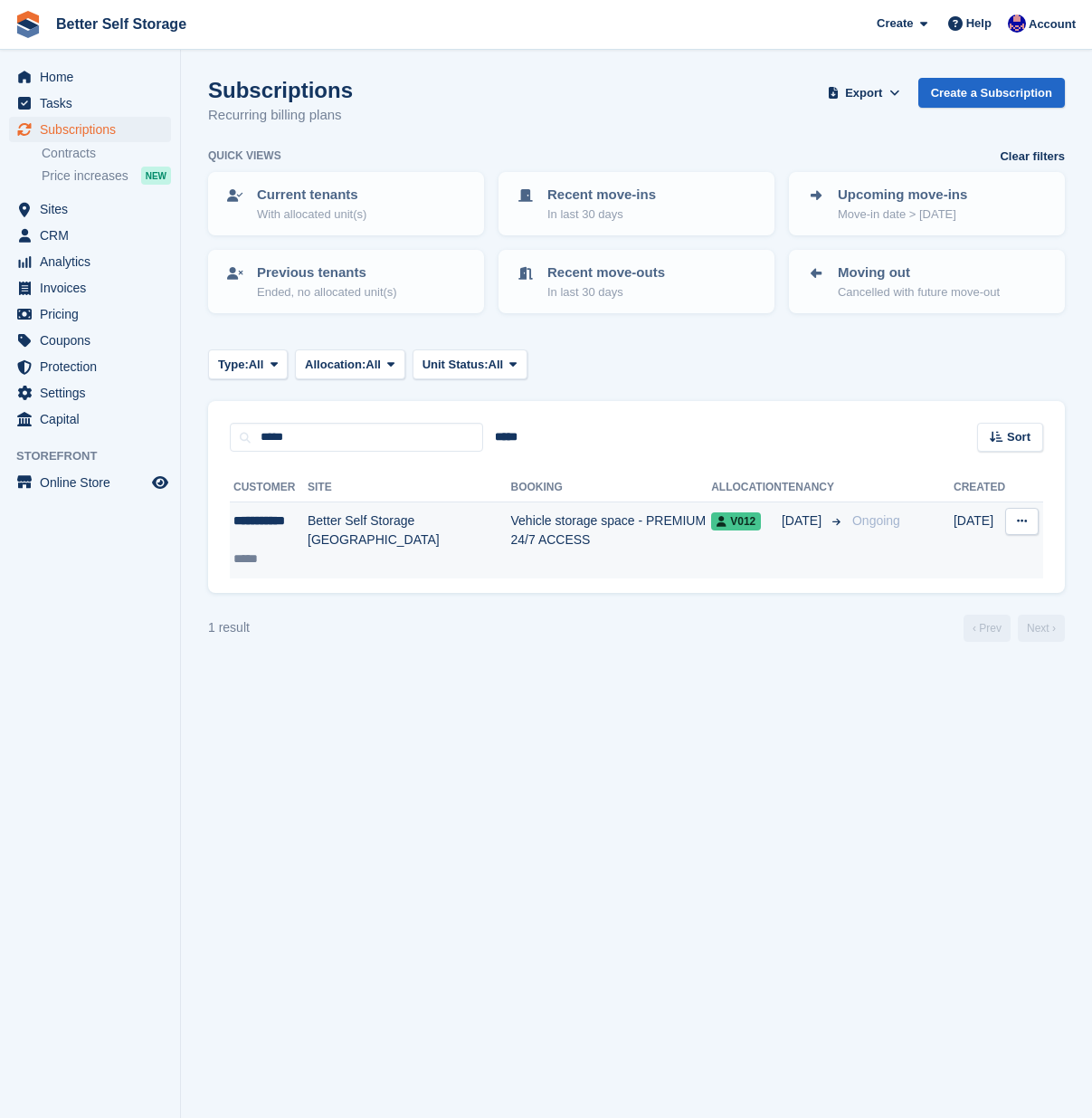
click at [411, 528] on td "Better Self Storage [GEOGRAPHIC_DATA]" at bounding box center [410, 540] width 203 height 76
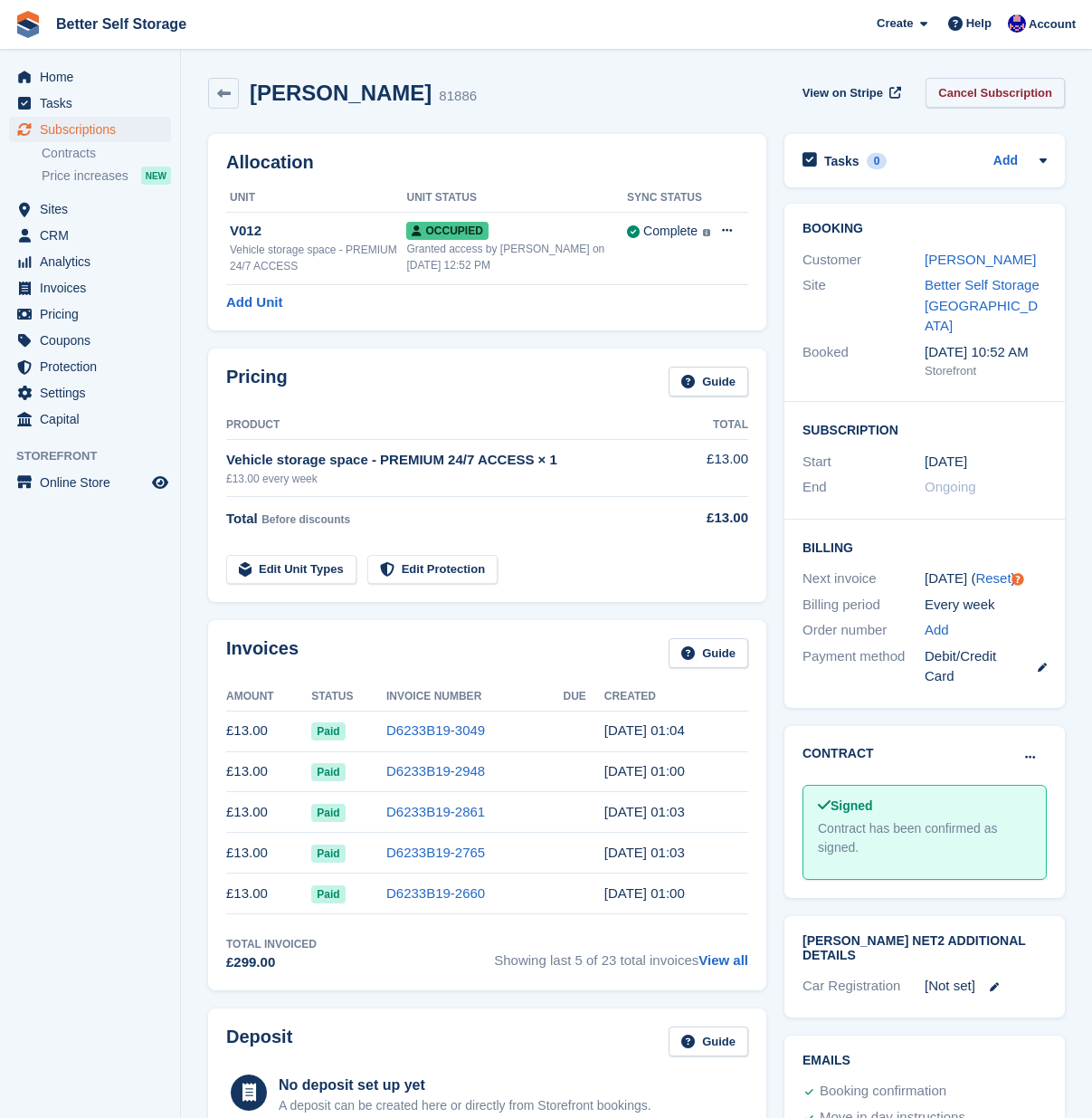
click at [970, 94] on link "Cancel Subscription" at bounding box center [995, 92] width 140 height 29
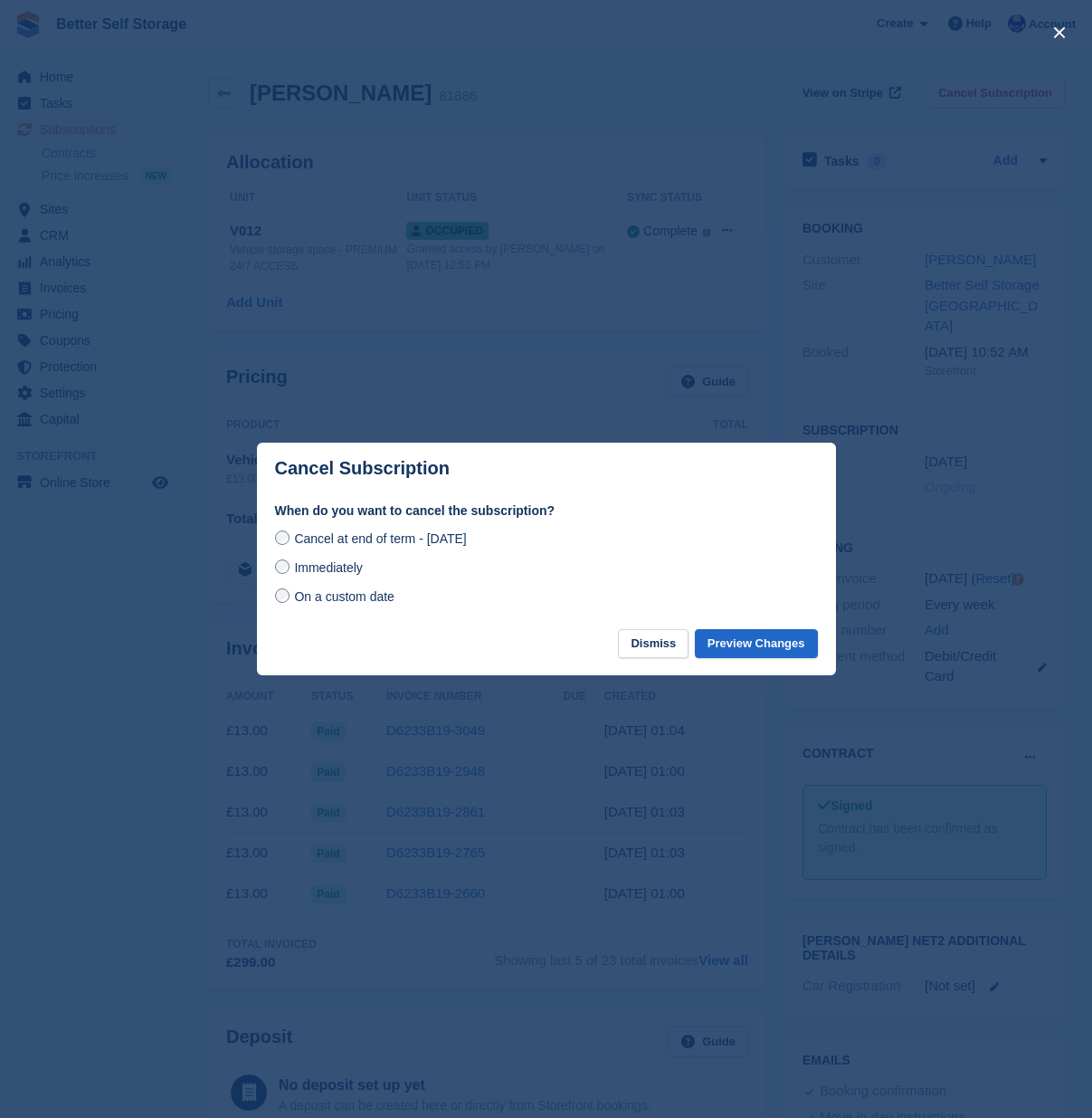
click at [320, 598] on span "On a custom date" at bounding box center [344, 596] width 101 height 14
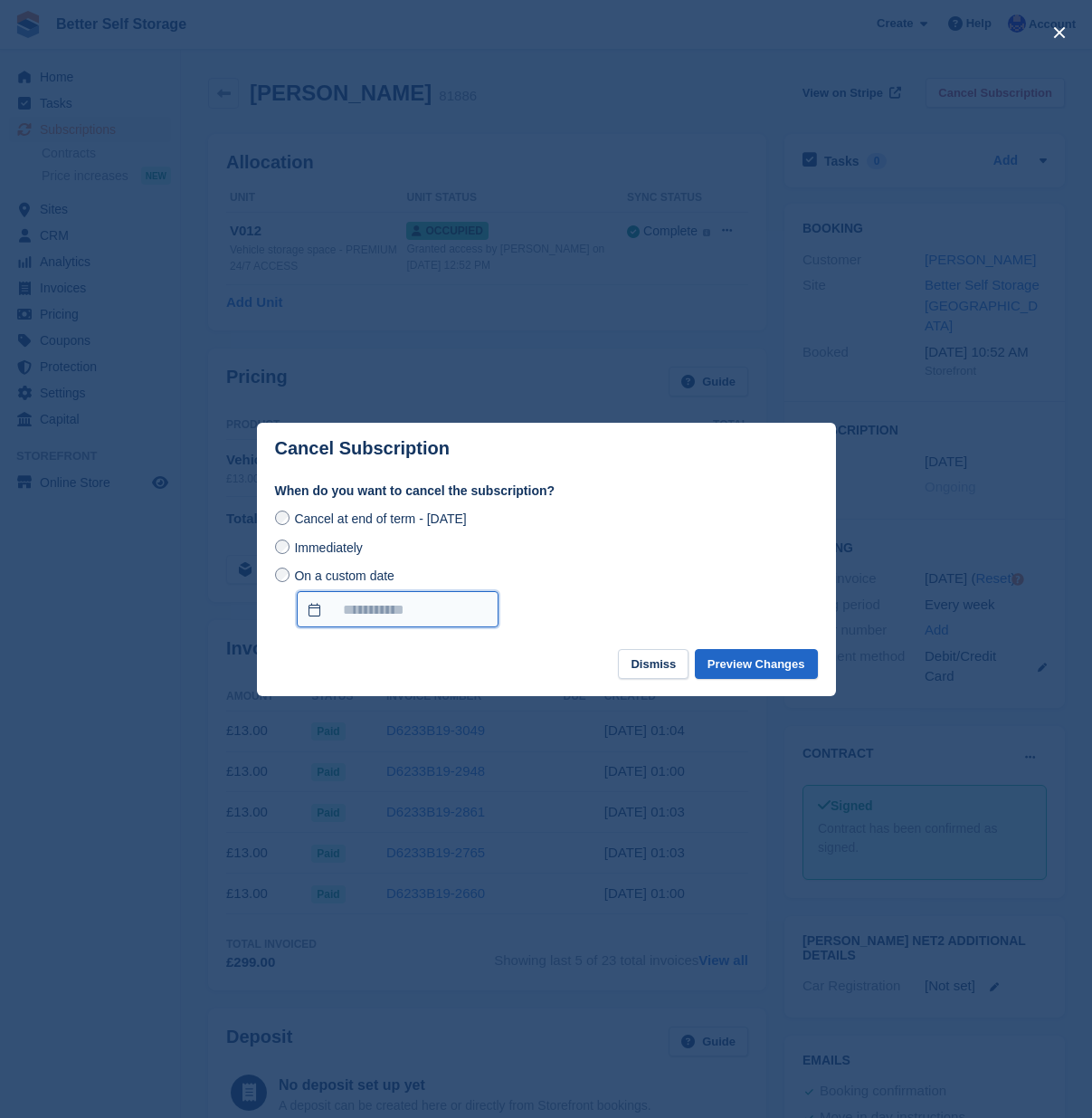
click at [352, 604] on input "On a custom date" at bounding box center [397, 609] width 201 height 36
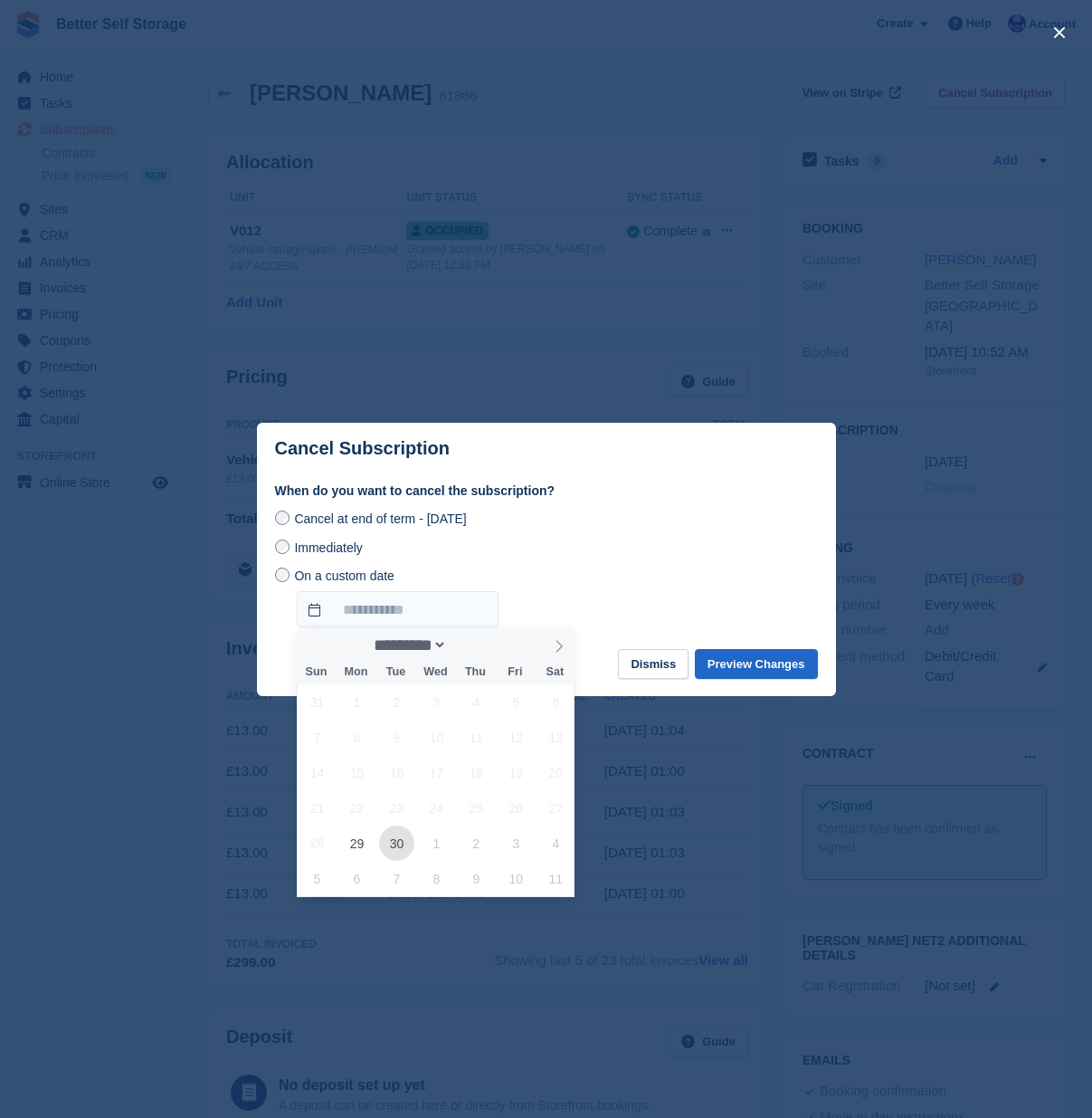
click at [403, 840] on span "30" at bounding box center [396, 842] width 35 height 35
type input "**********"
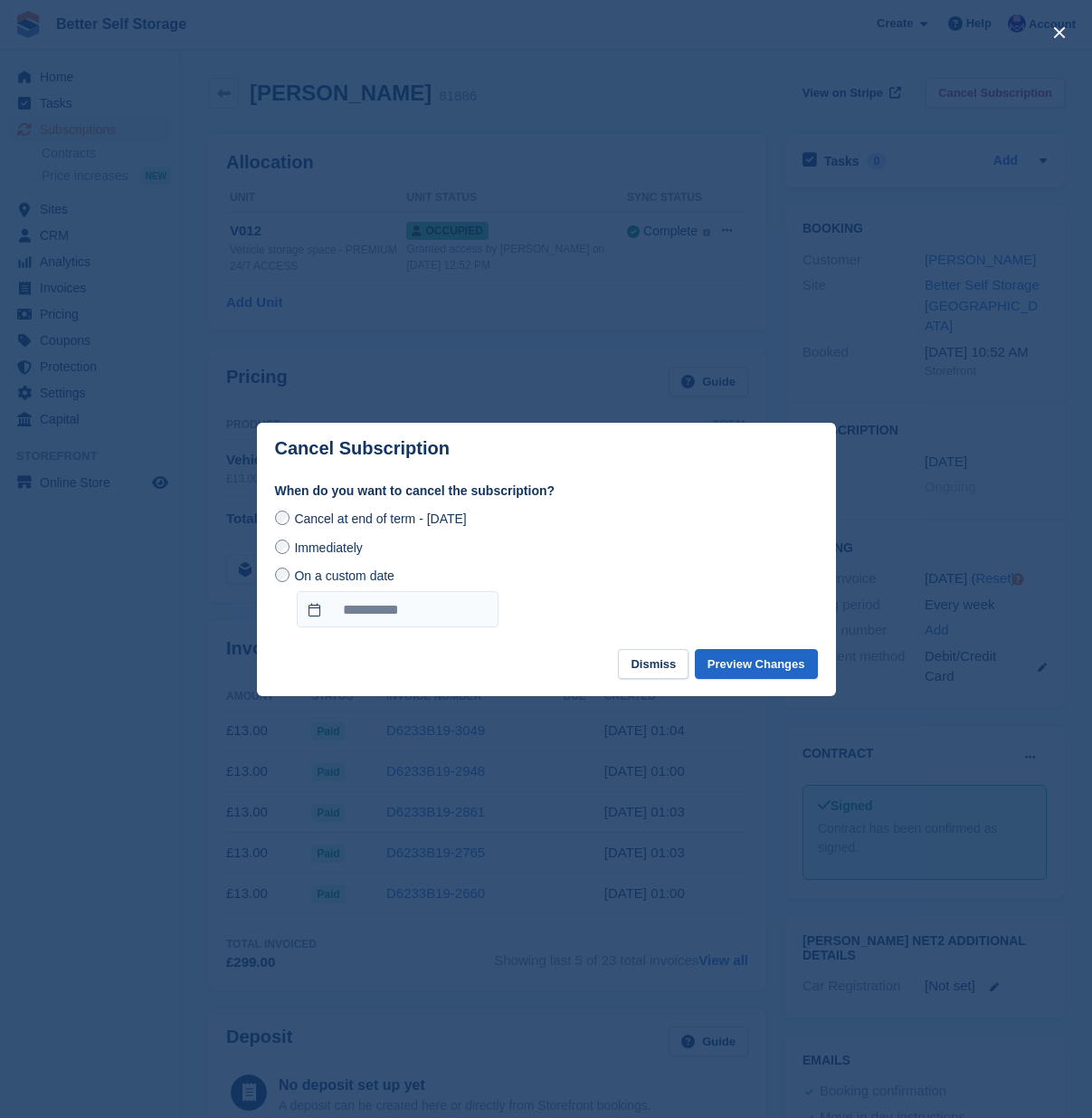
click at [746, 657] on button "Preview Changes" at bounding box center [756, 664] width 123 height 29
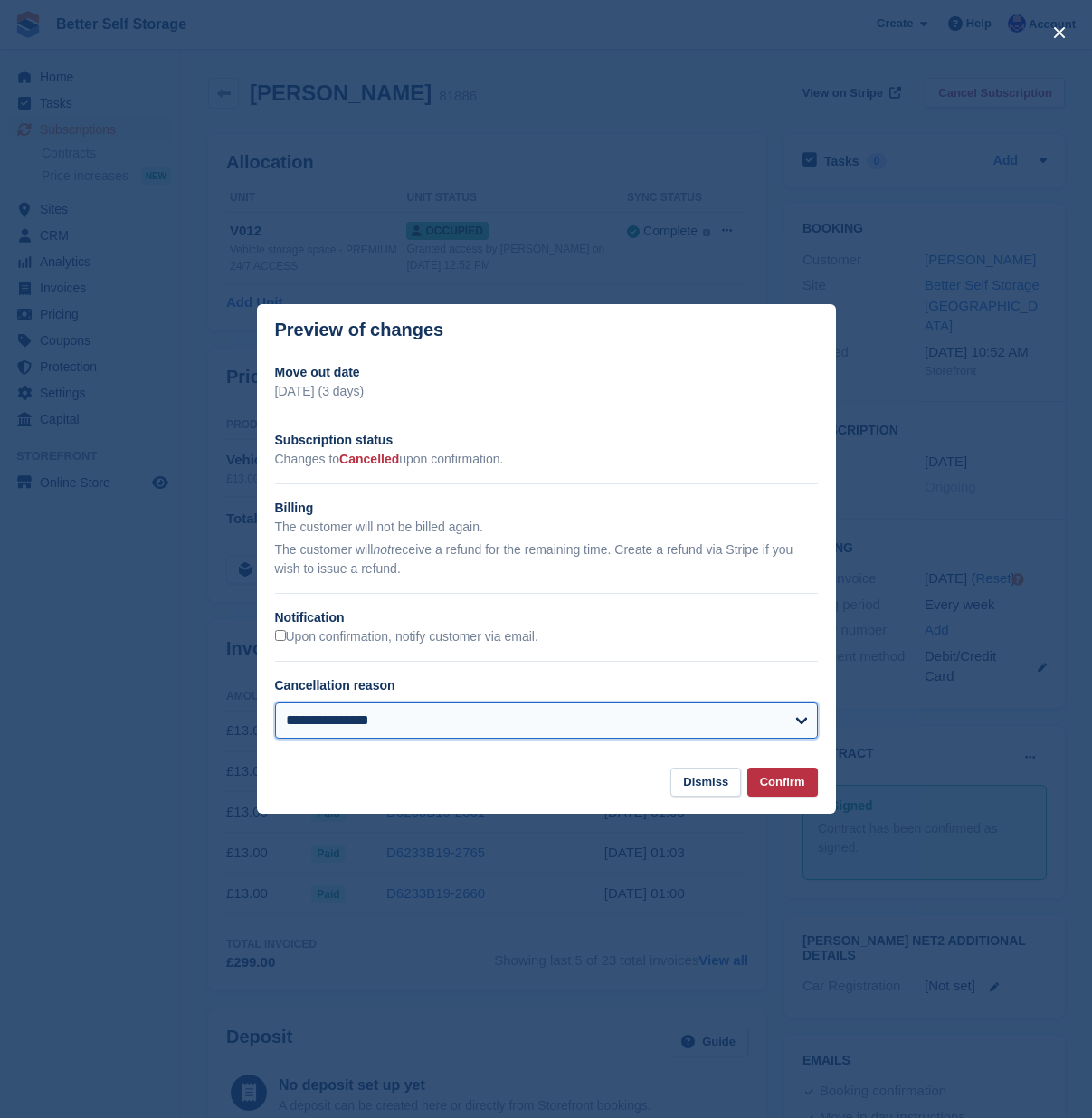
select select "**********"
click at [795, 787] on button "Confirm" at bounding box center [782, 781] width 70 height 29
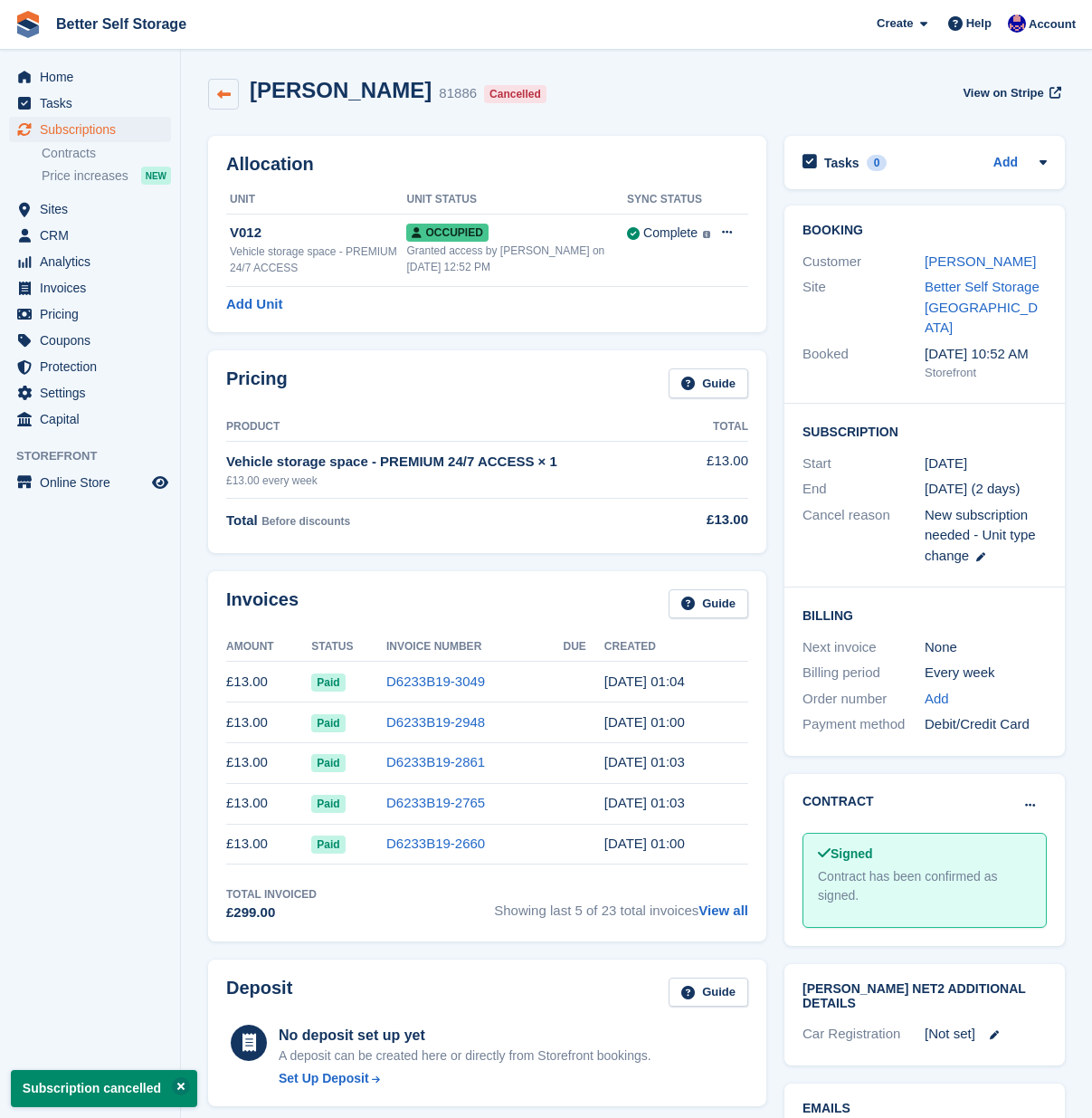
click at [223, 96] on icon at bounding box center [223, 94] width 13 height 13
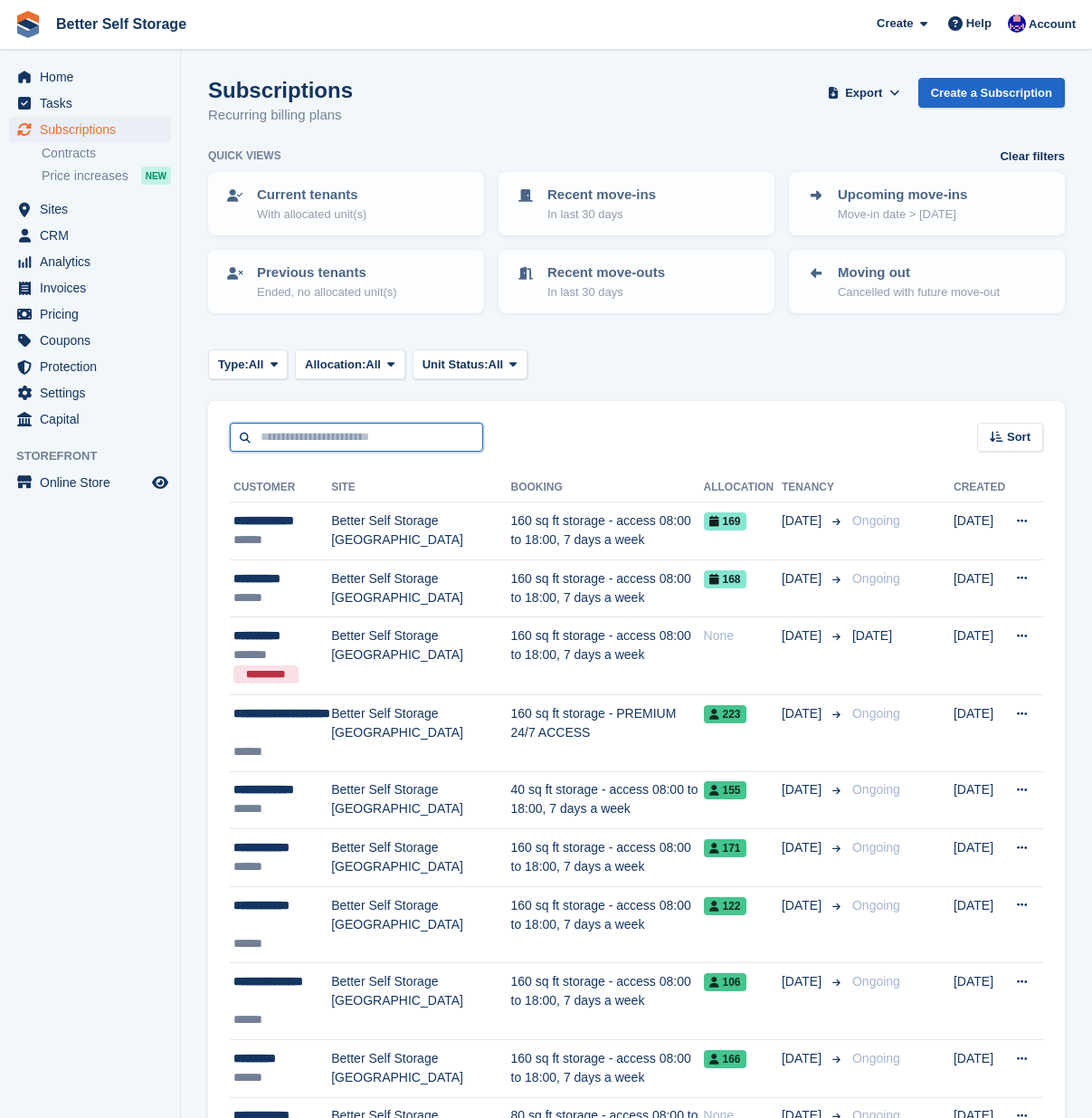
click at [335, 444] on input "text" at bounding box center [356, 437] width 254 height 29
type input "*****"
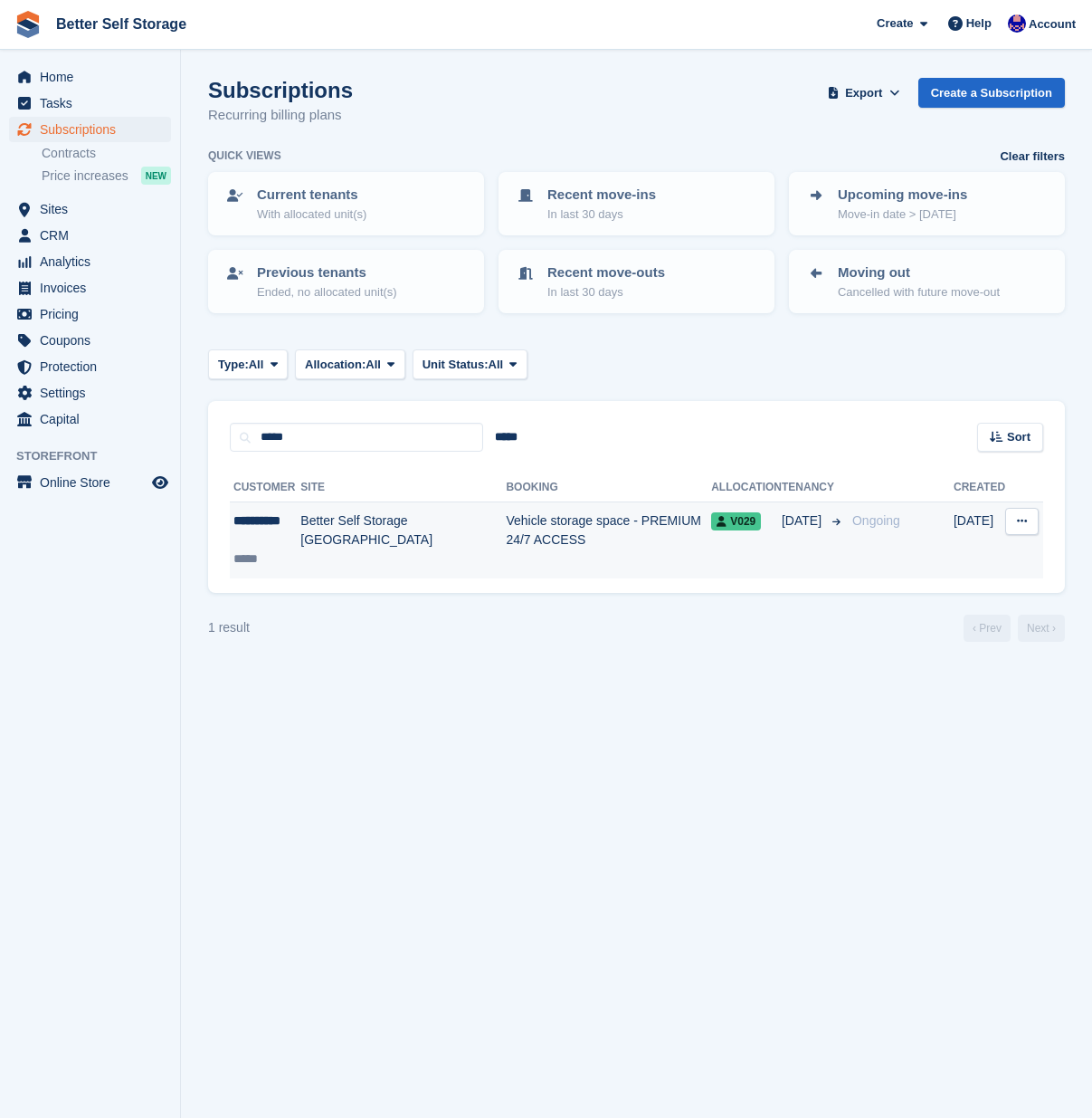
click at [715, 556] on td "V029" at bounding box center [746, 540] width 70 height 76
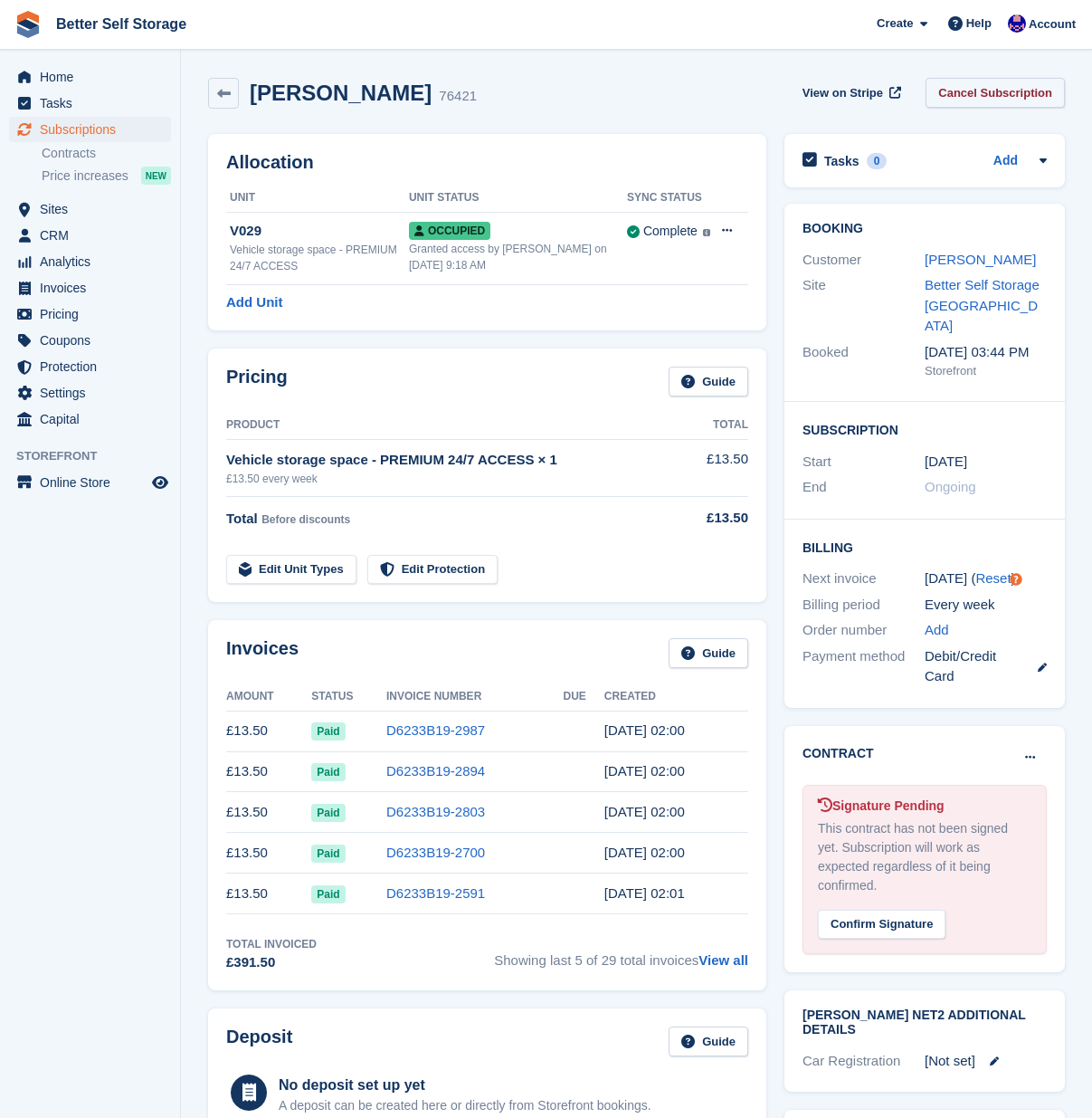
click at [1015, 93] on link "Cancel Subscription" at bounding box center [995, 92] width 140 height 29
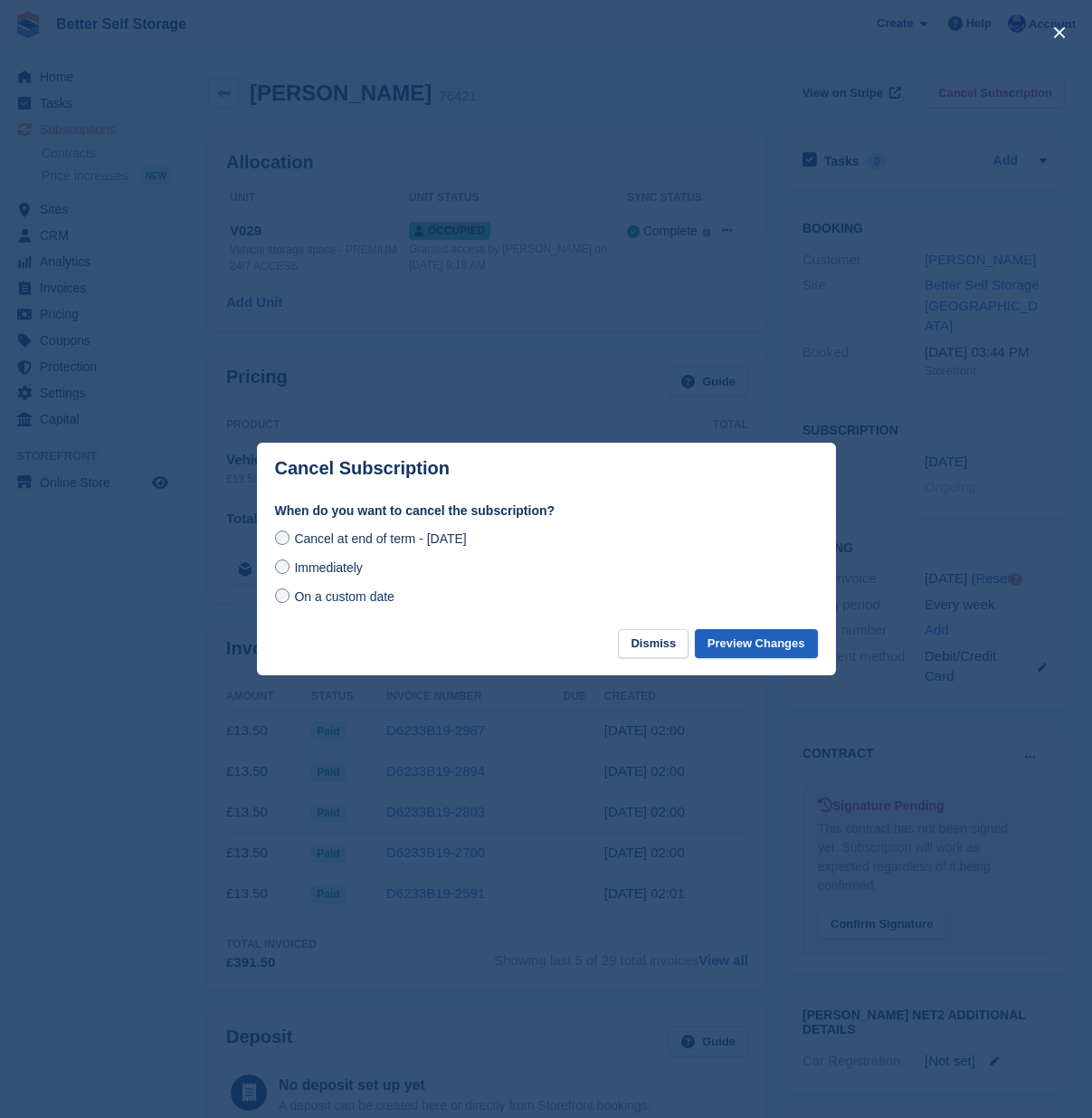
click at [722, 636] on button "Preview Changes" at bounding box center [756, 644] width 123 height 29
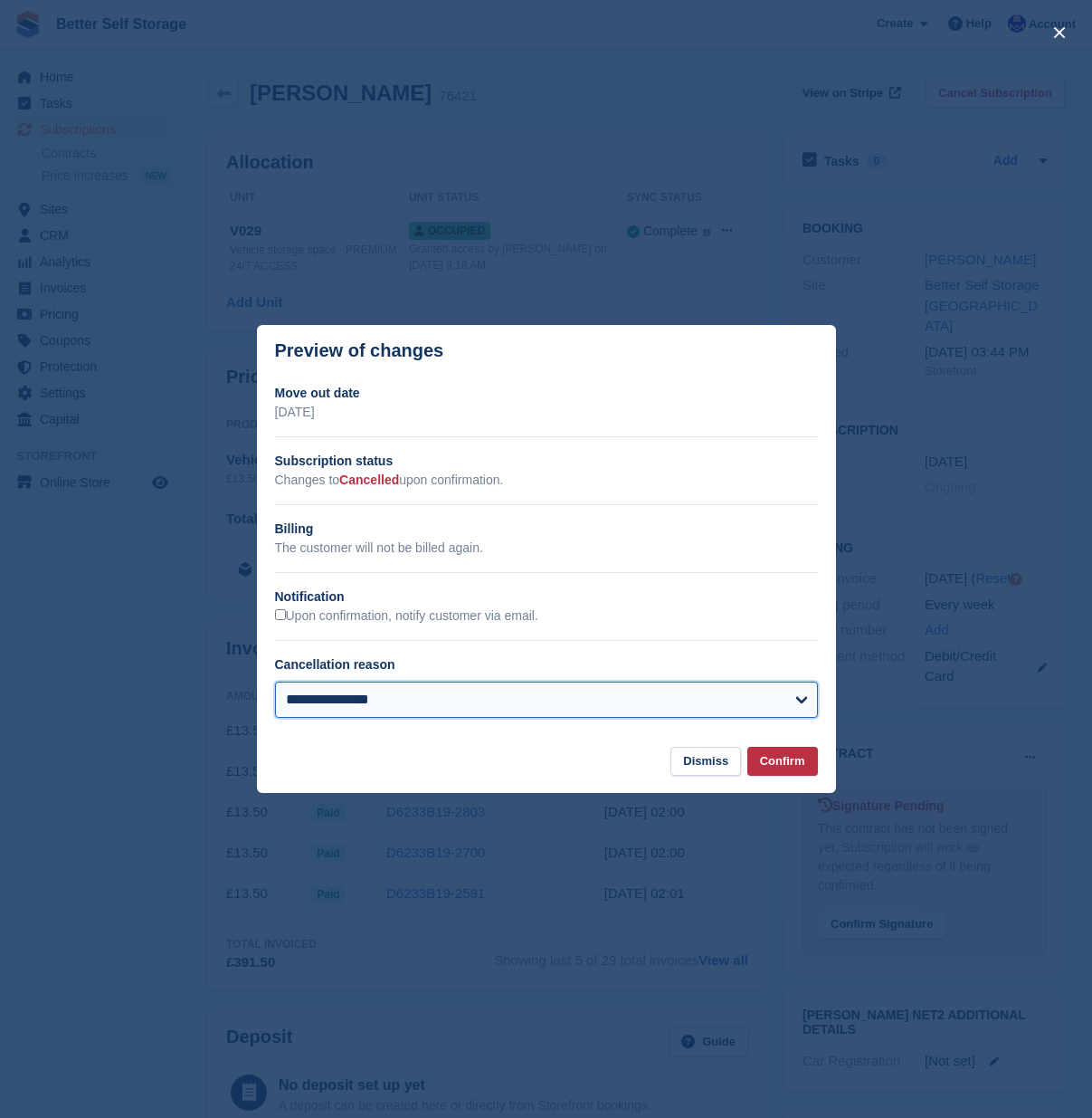
select select "**********"
click at [786, 761] on button "Confirm" at bounding box center [782, 761] width 70 height 29
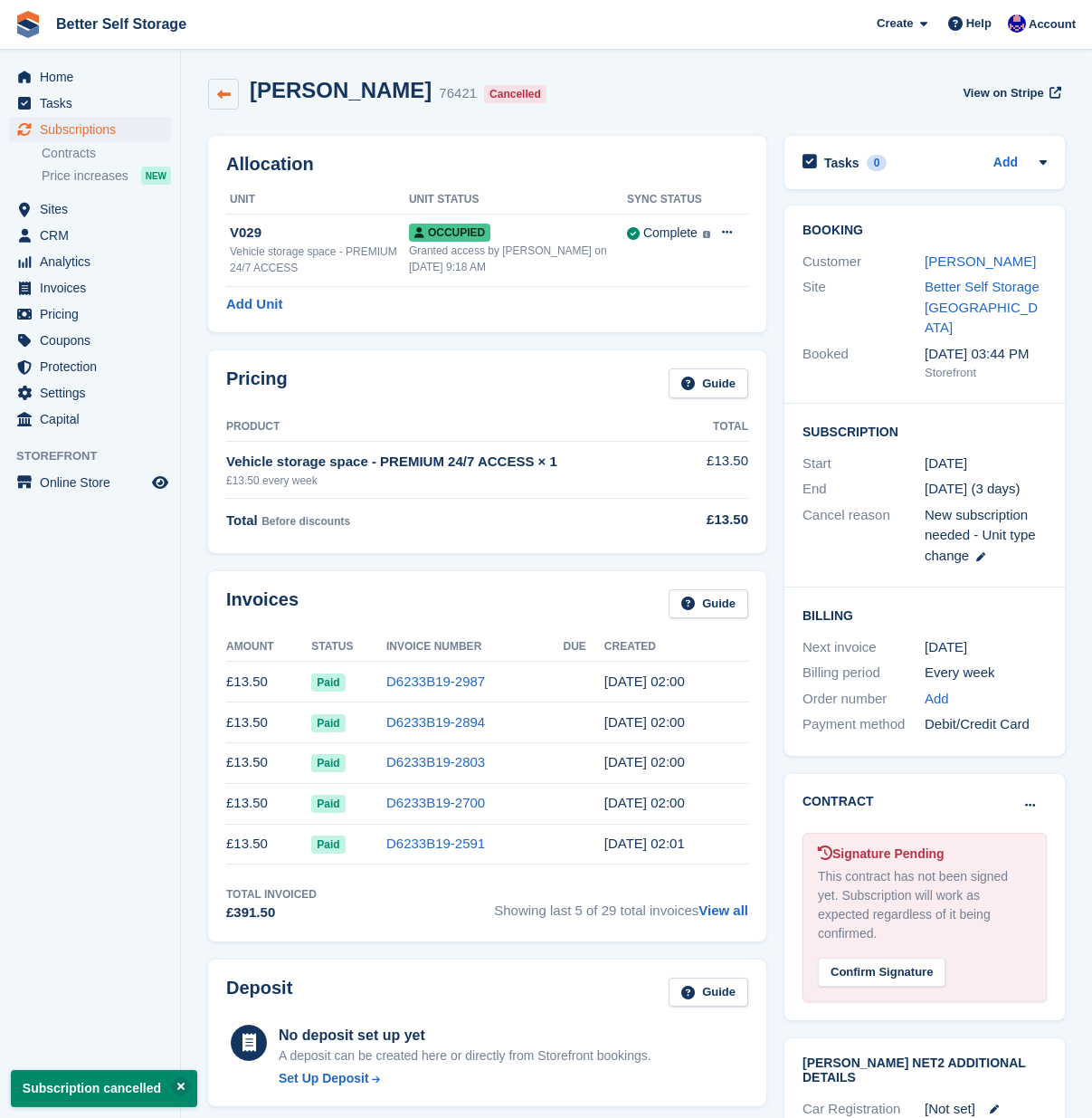
click at [227, 92] on icon at bounding box center [223, 94] width 13 height 13
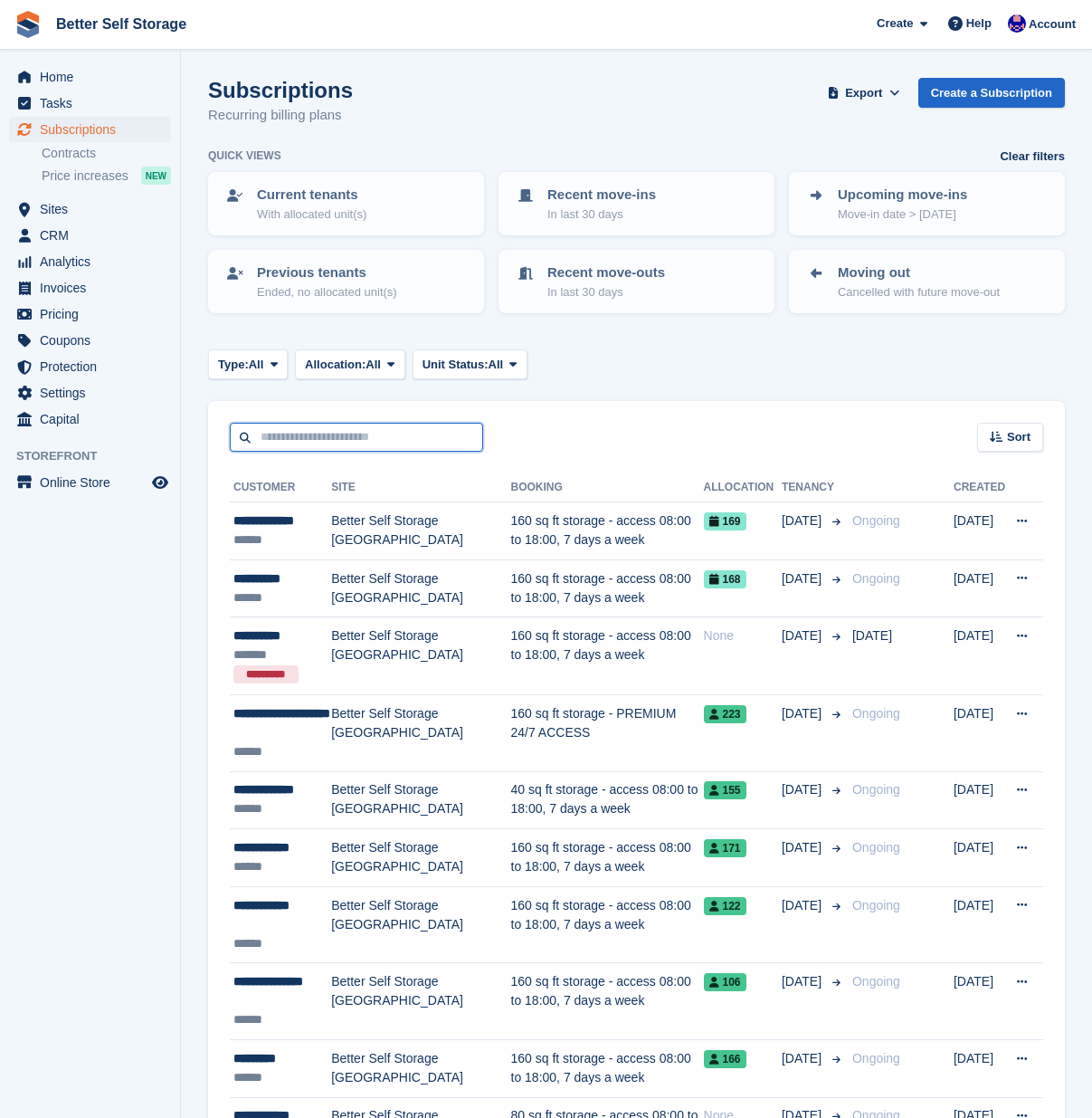
click at [327, 438] on input "text" at bounding box center [356, 437] width 254 height 29
type input "******"
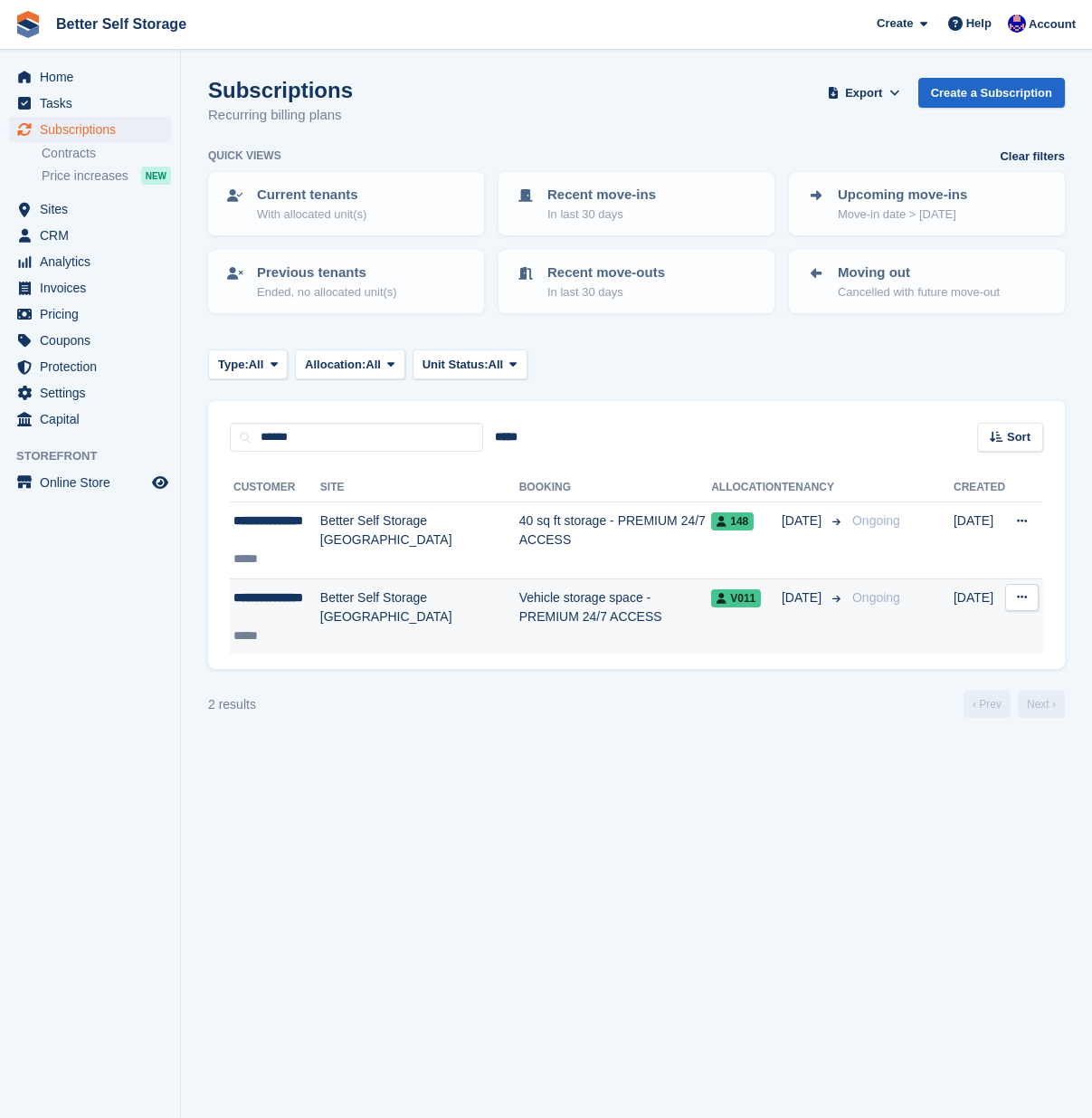
click at [577, 626] on td "Vehicle storage space - PREMIUM 24/7 ACCESS" at bounding box center [615, 616] width 193 height 76
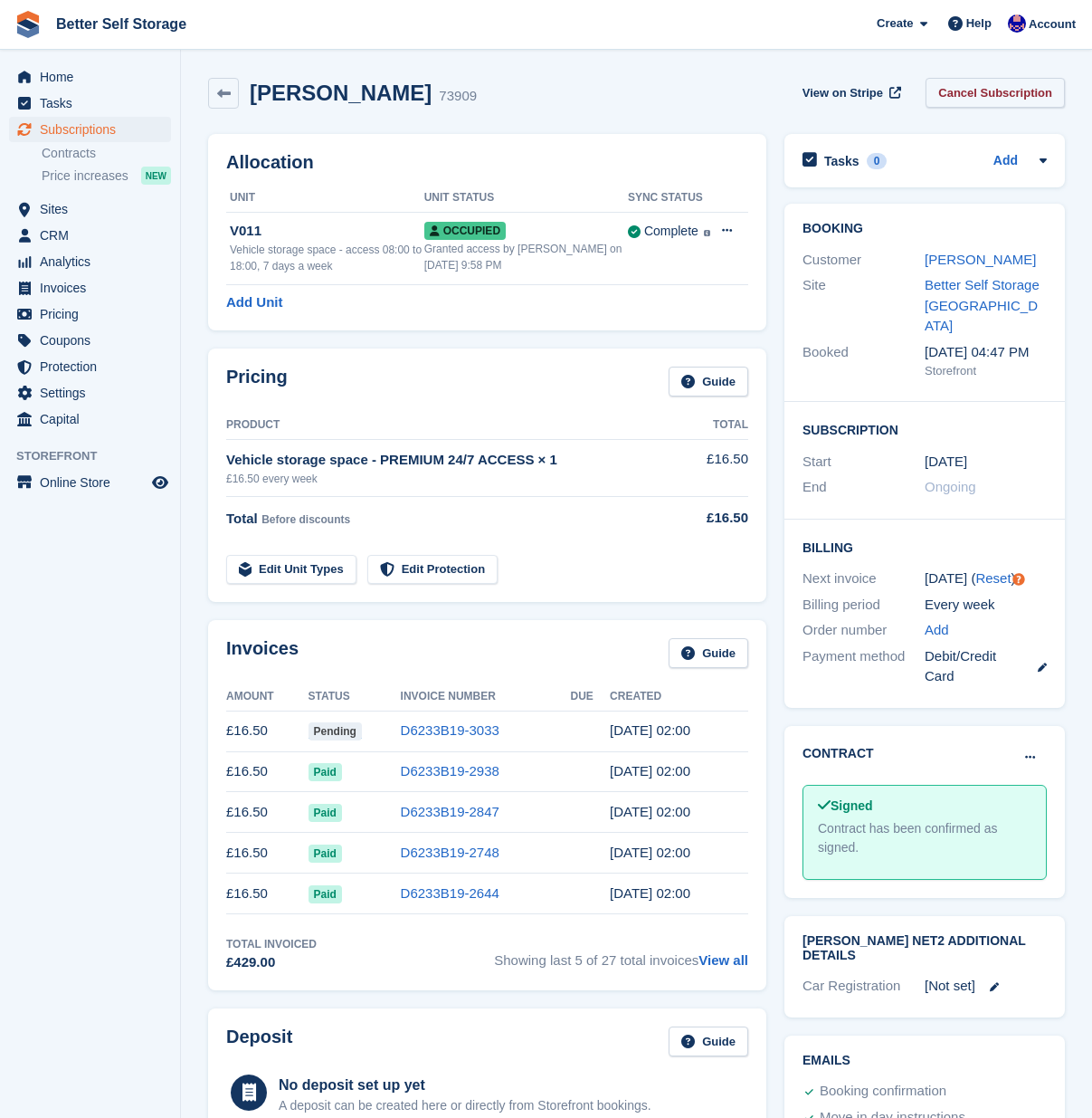
click at [987, 97] on link "Cancel Subscription" at bounding box center [995, 92] width 140 height 29
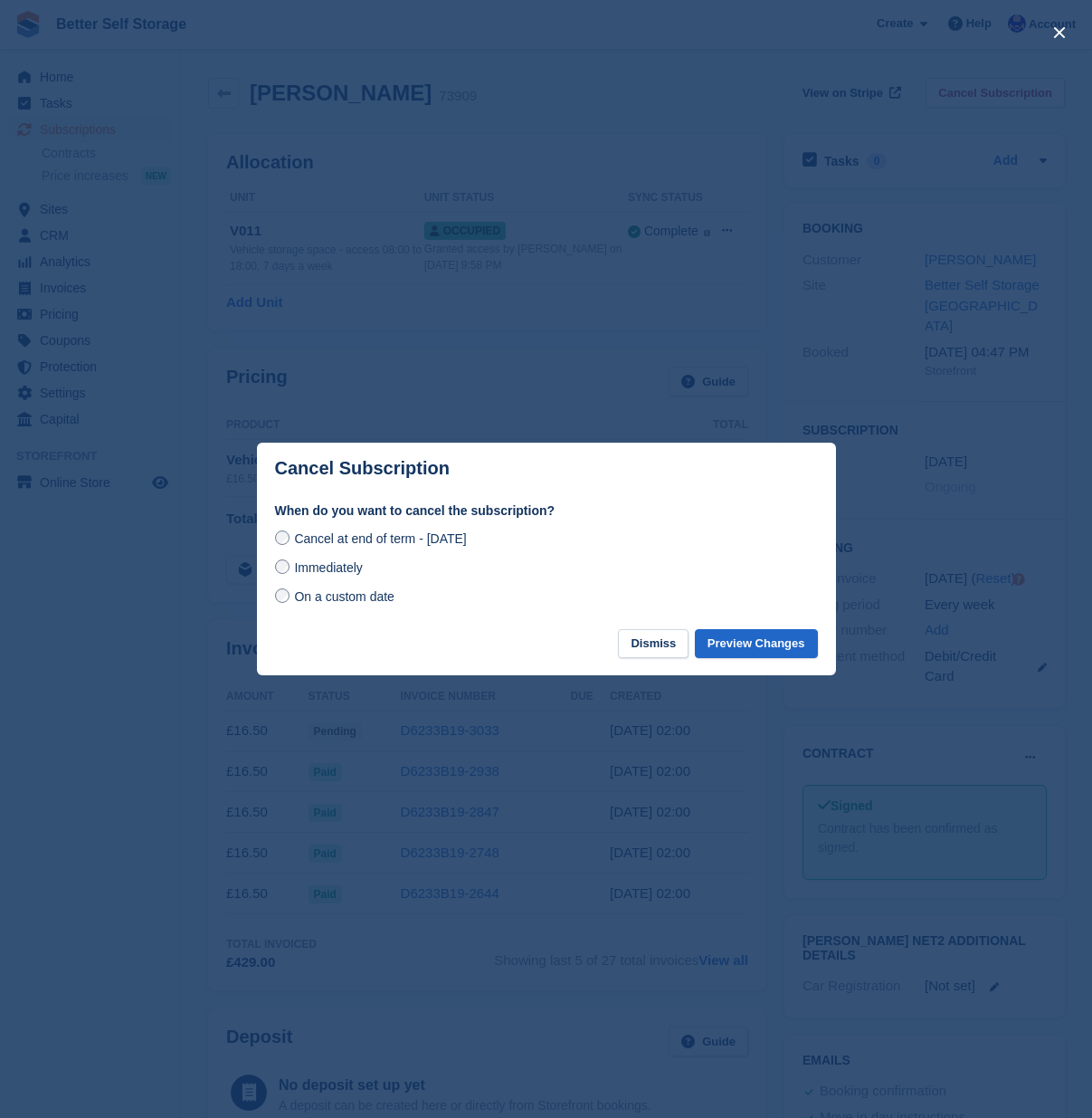
click at [308, 600] on span "On a custom date" at bounding box center [344, 596] width 101 height 14
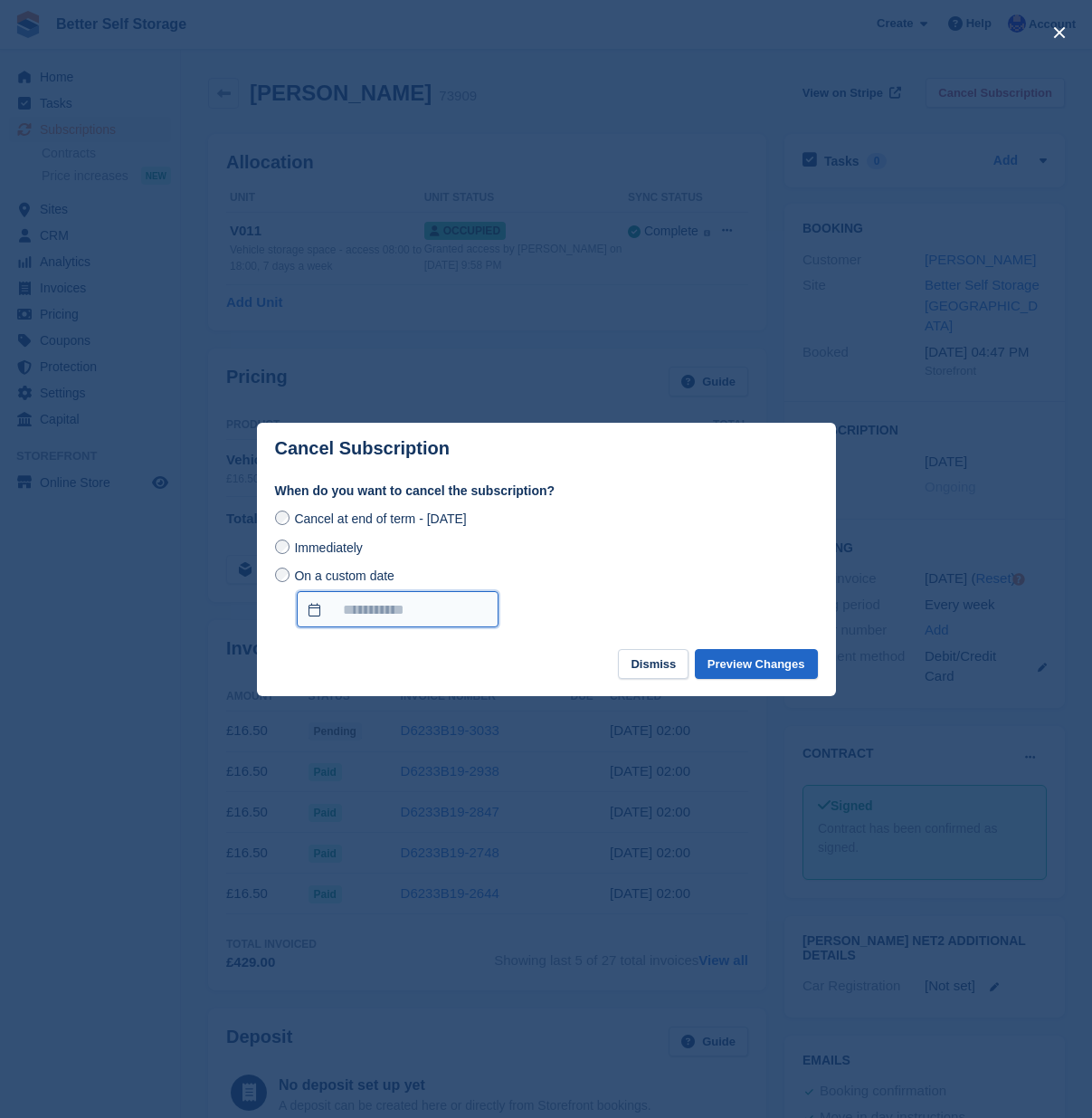
click at [365, 605] on input "On a custom date" at bounding box center [397, 609] width 201 height 36
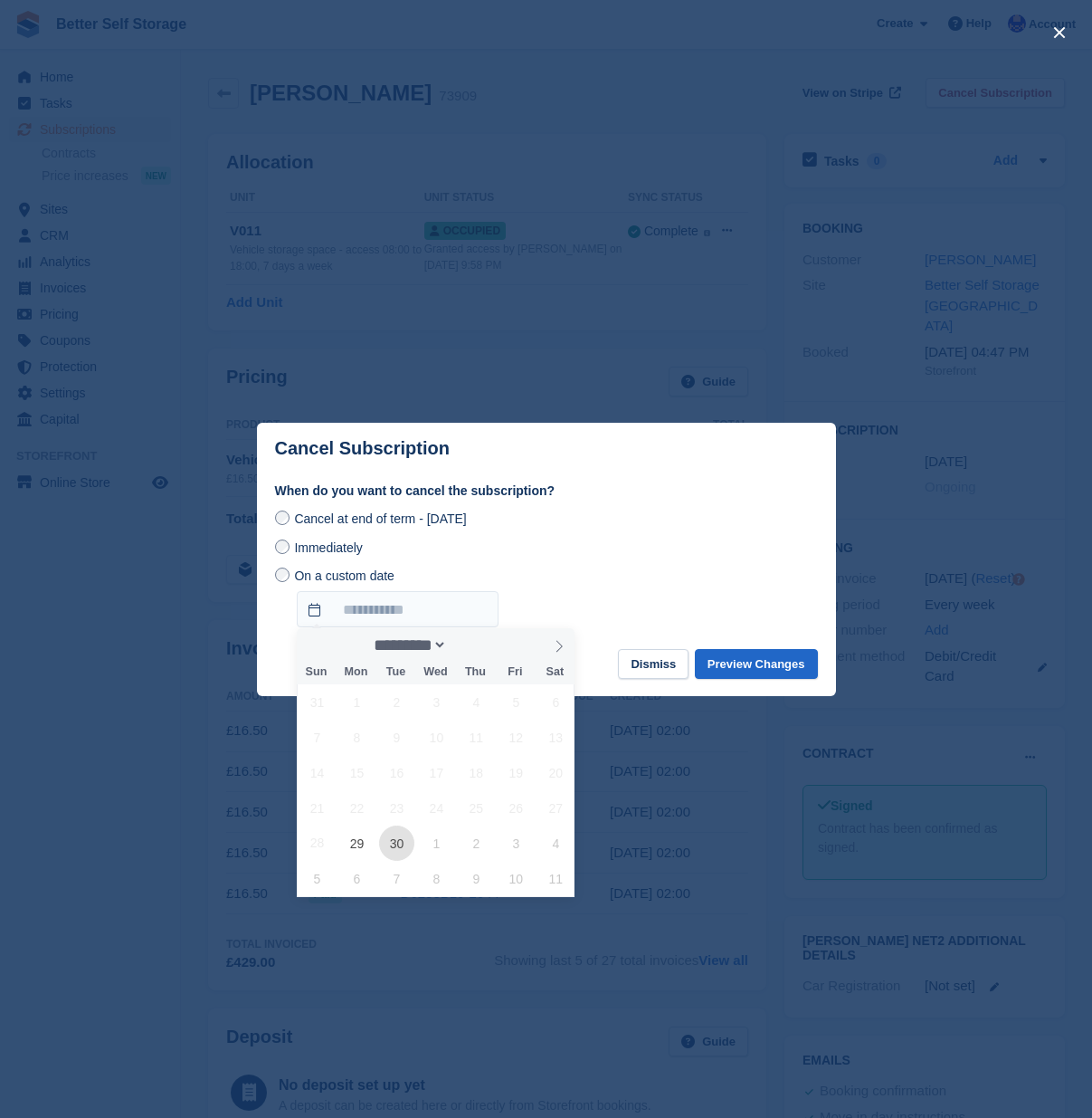
click at [406, 848] on span "30" at bounding box center [396, 842] width 35 height 35
type input "**********"
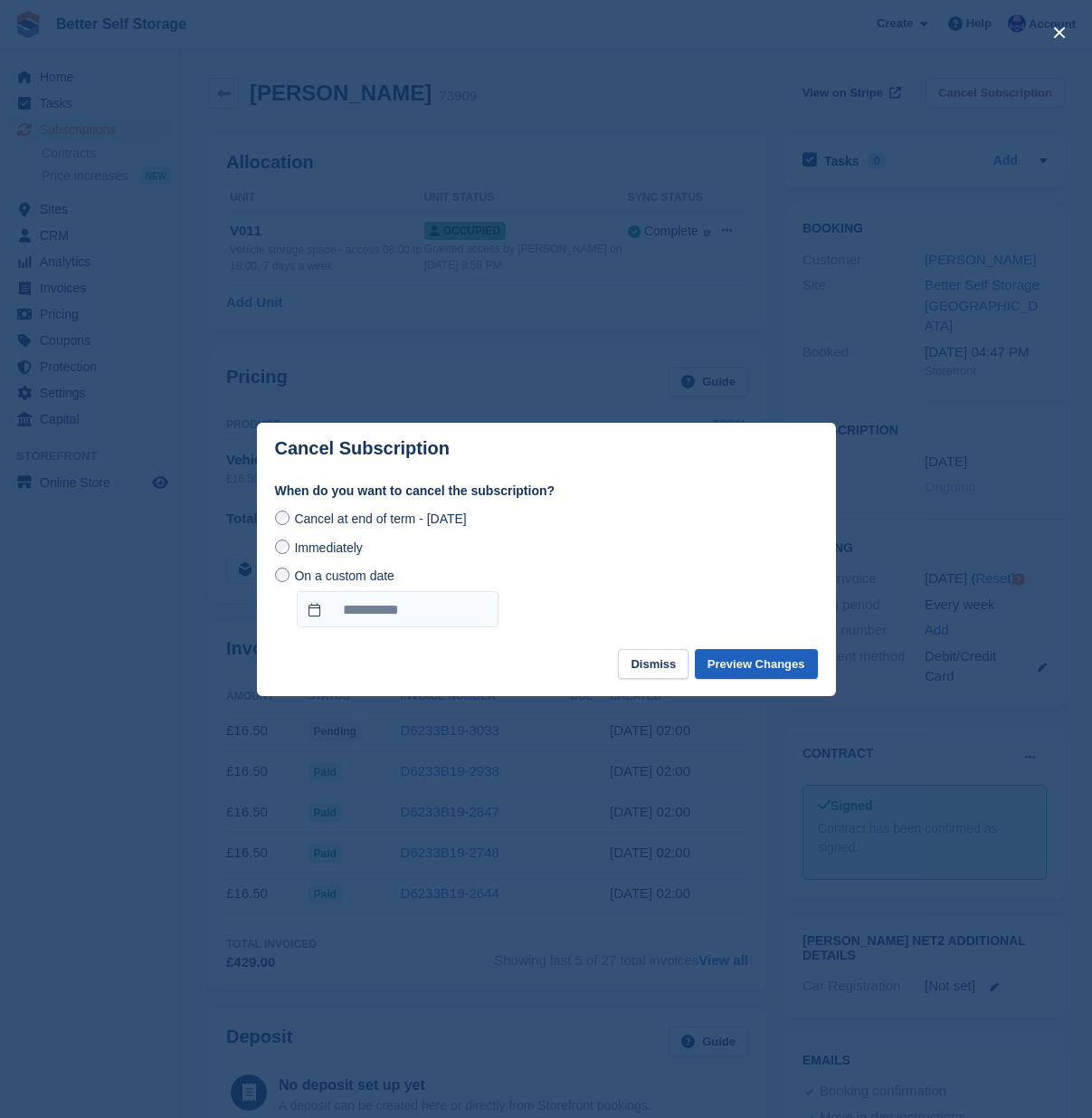
click at [802, 664] on button "Preview Changes" at bounding box center [756, 664] width 123 height 29
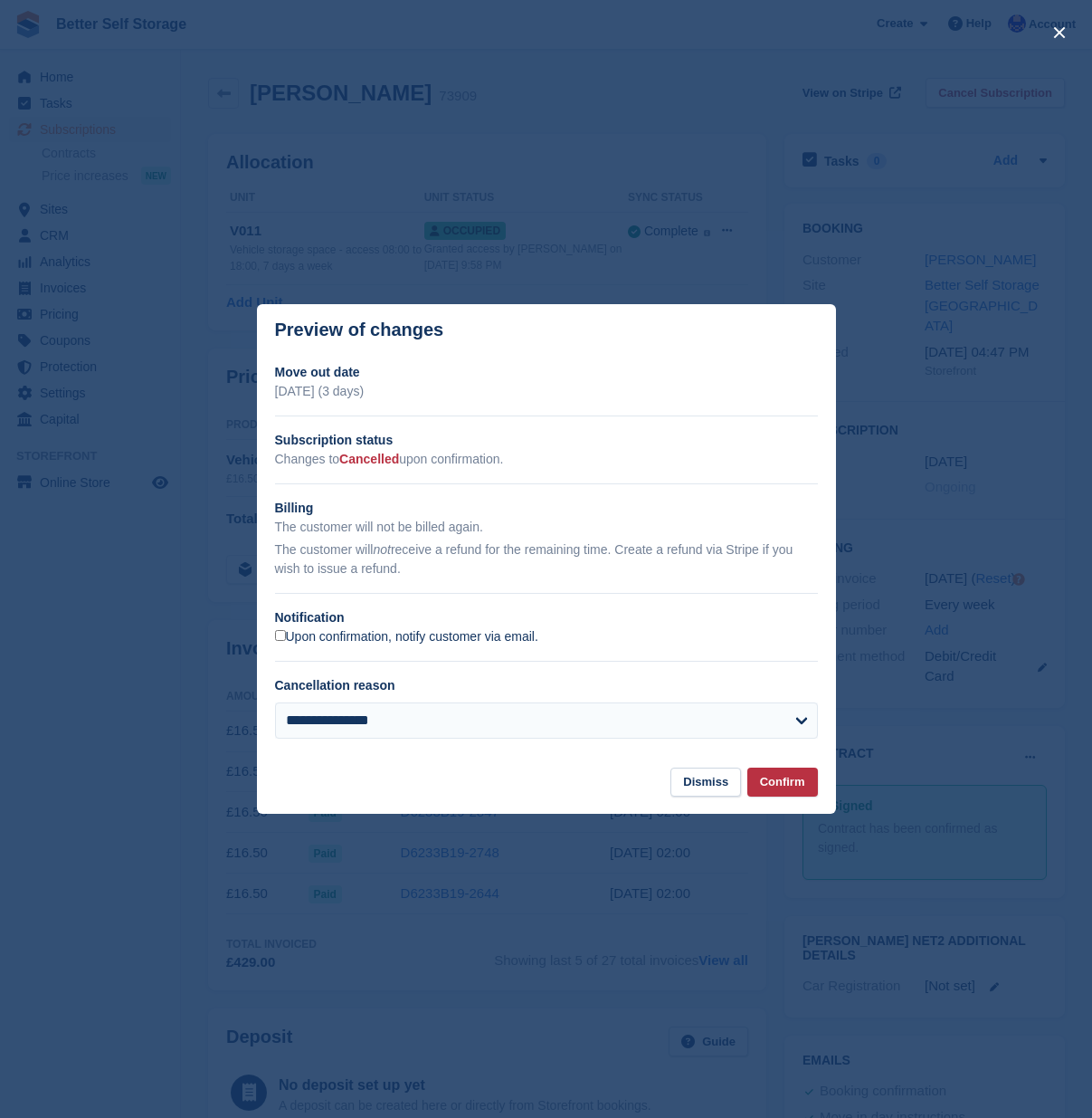
click at [322, 638] on label "Upon confirmation, notify customer via email." at bounding box center [406, 637] width 263 height 16
select select "**********"
click at [787, 786] on button "Confirm" at bounding box center [782, 781] width 70 height 29
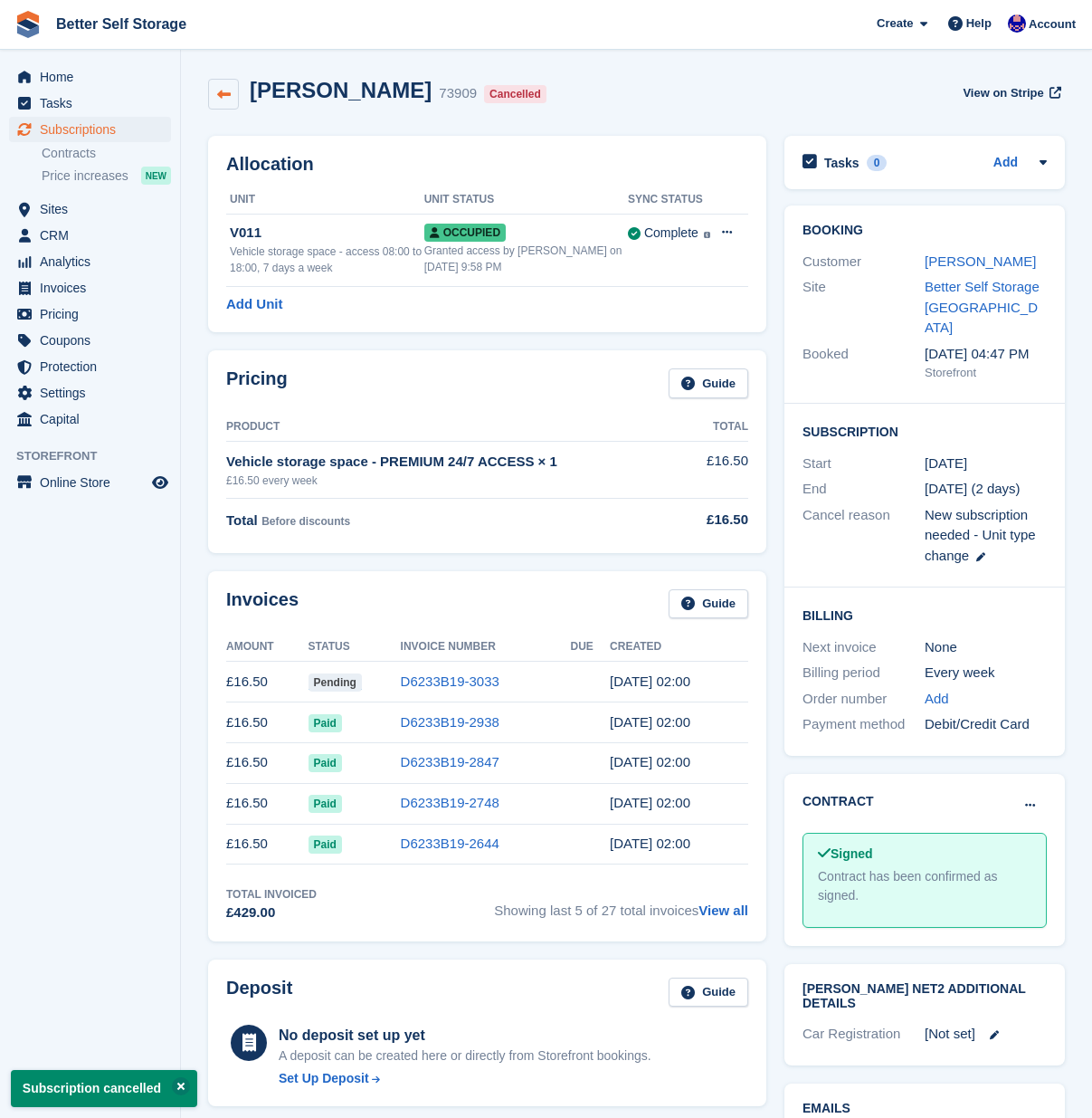
click at [228, 88] on icon at bounding box center [223, 94] width 13 height 13
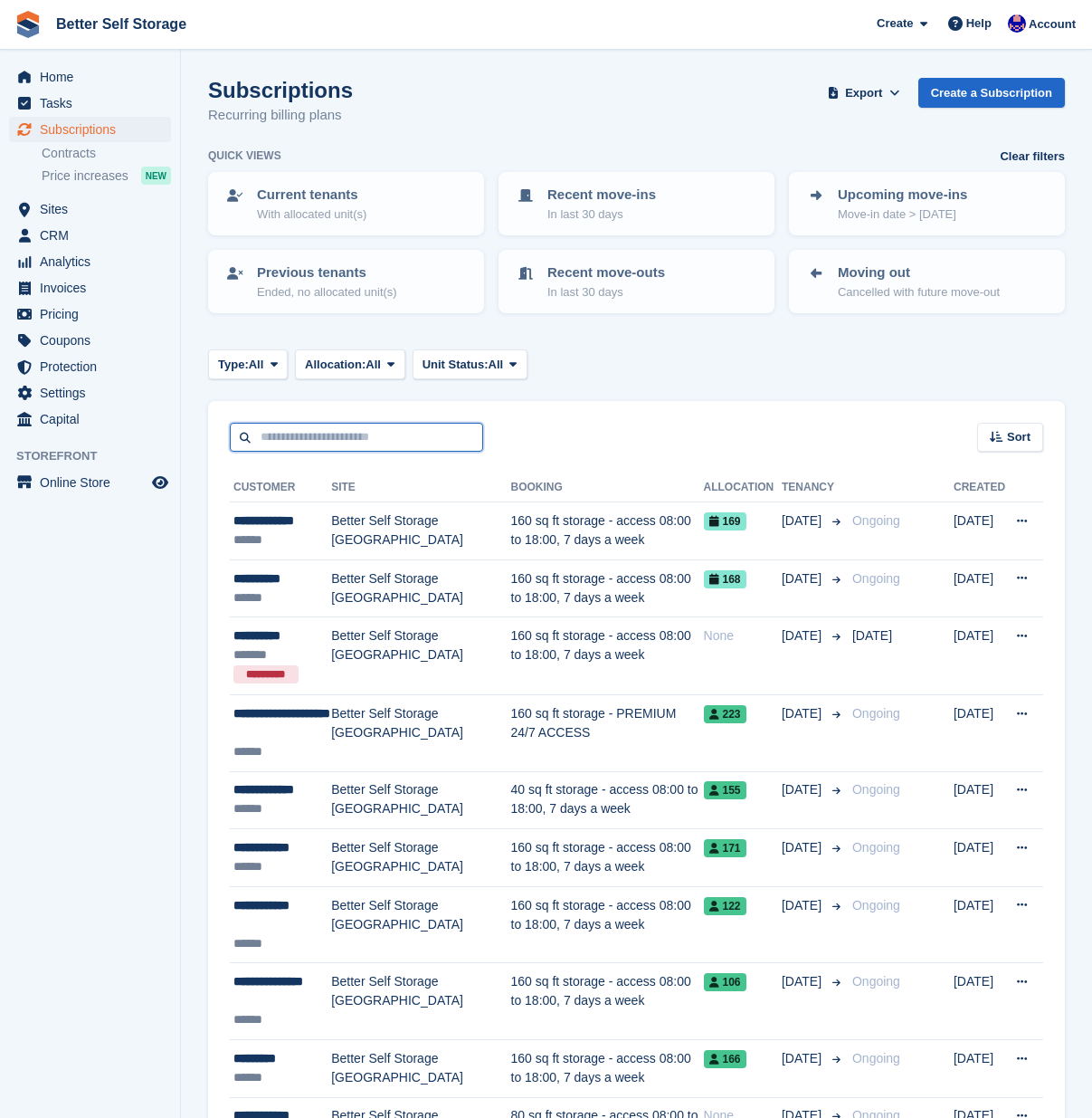
click at [317, 435] on input "text" at bounding box center [356, 437] width 254 height 29
type input "******"
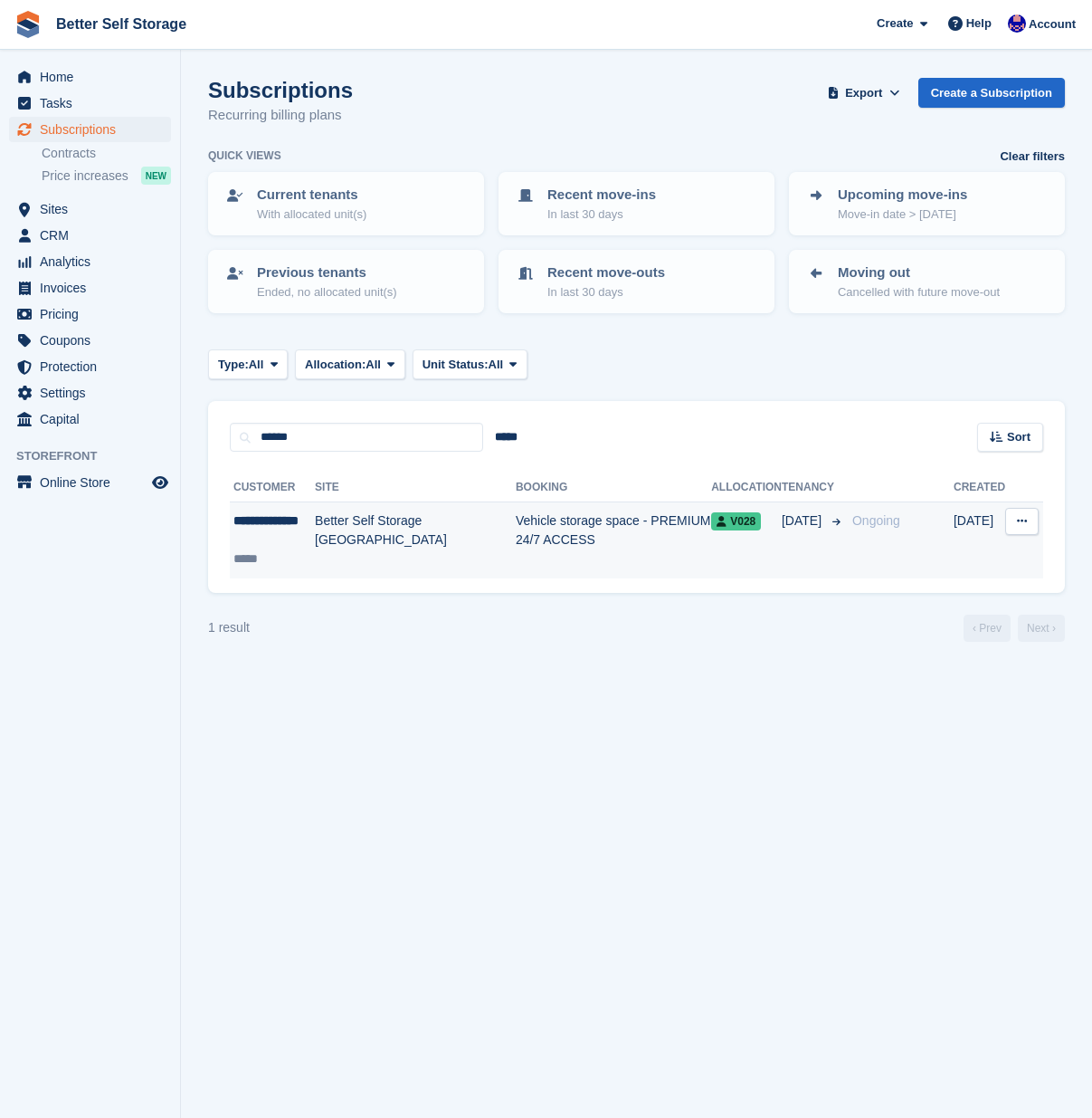
click at [636, 560] on td "Vehicle storage space - PREMIUM 24/7 ACCESS" at bounding box center [614, 540] width 196 height 76
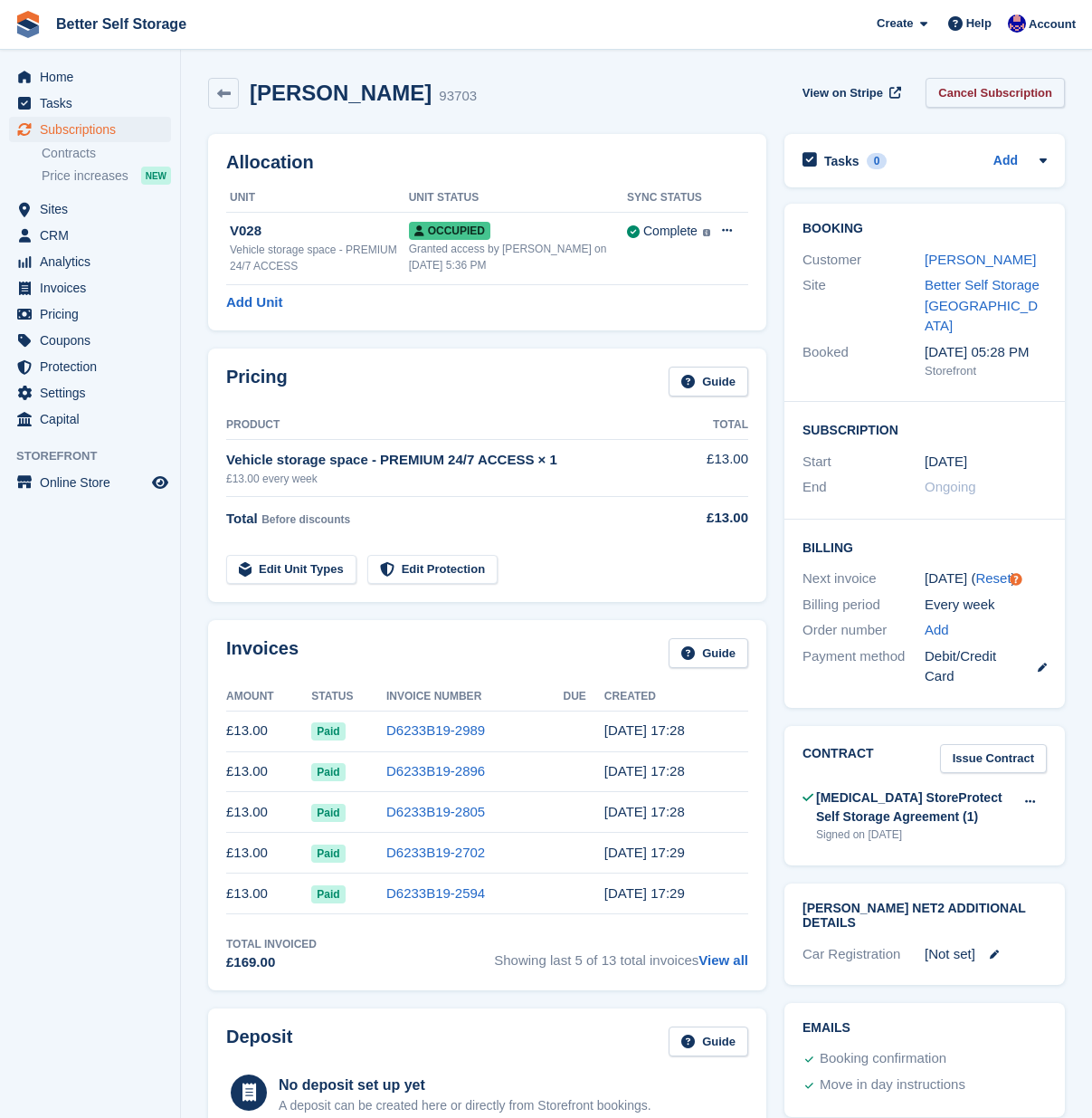
click at [1003, 87] on link "Cancel Subscription" at bounding box center [995, 92] width 140 height 29
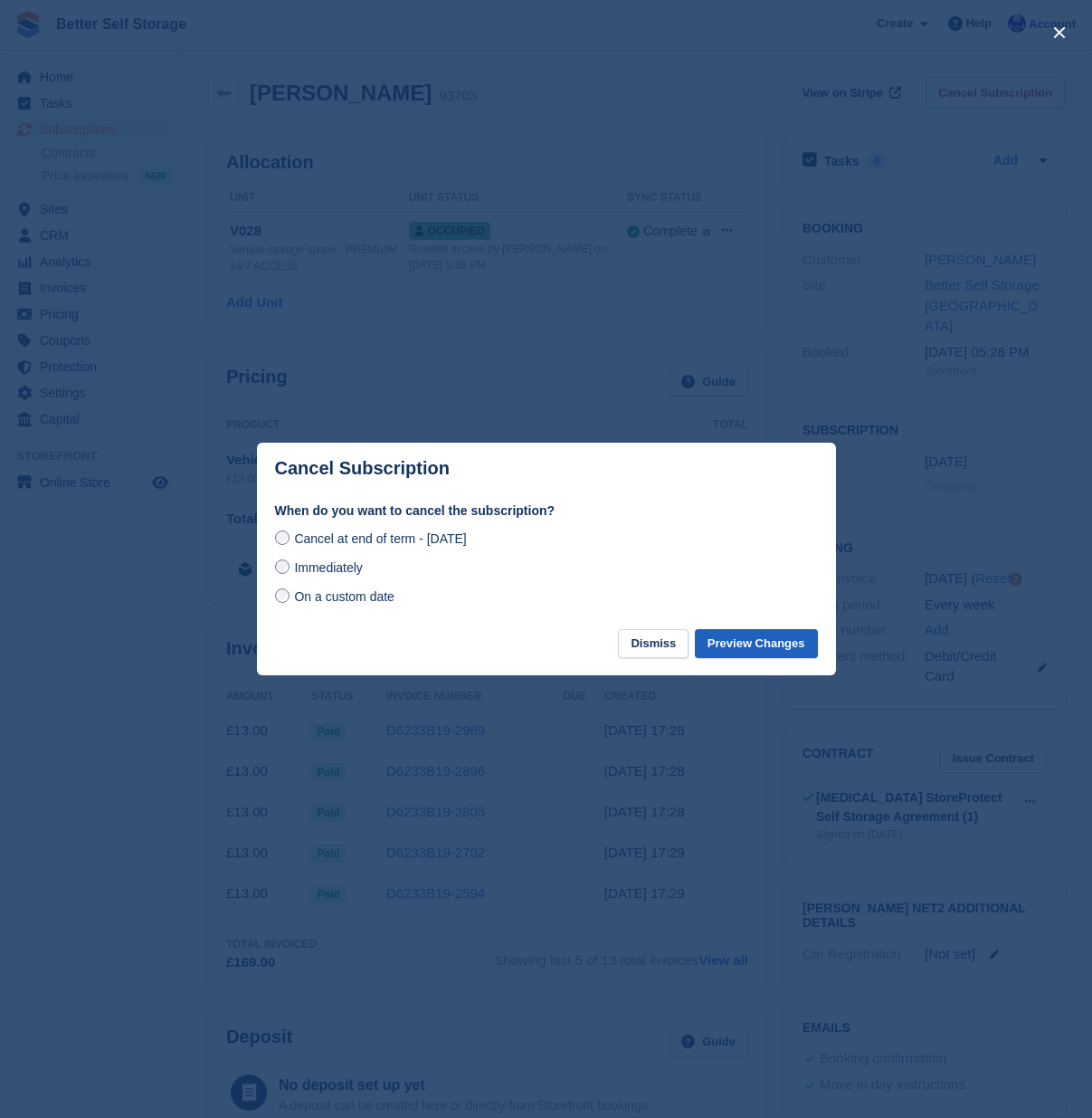
click at [768, 643] on button "Preview Changes" at bounding box center [756, 644] width 123 height 29
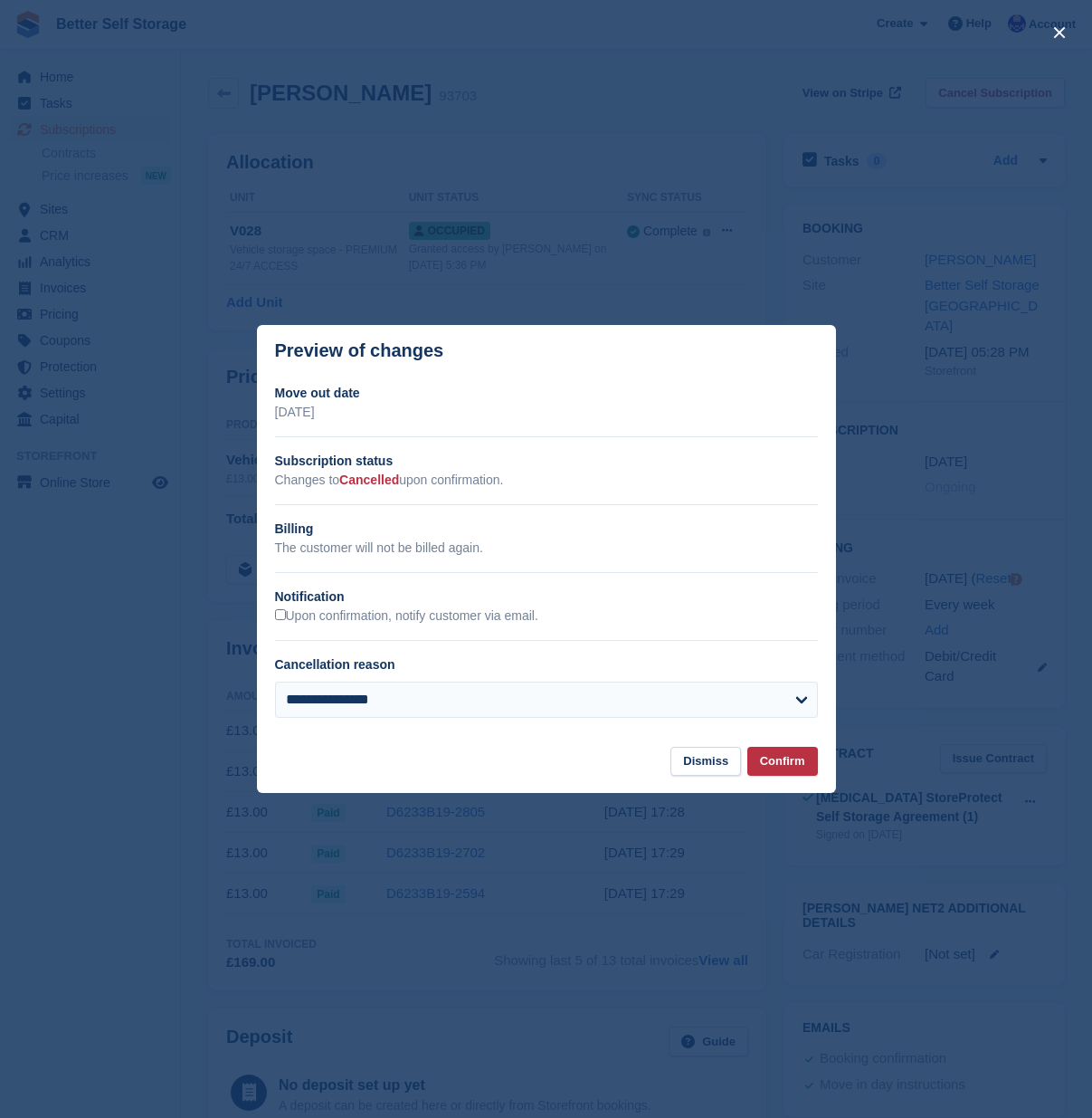
click at [286, 621] on label "Upon confirmation, notify customer via email." at bounding box center [406, 616] width 263 height 16
select select "**********"
click at [793, 760] on button "Confirm" at bounding box center [782, 761] width 70 height 29
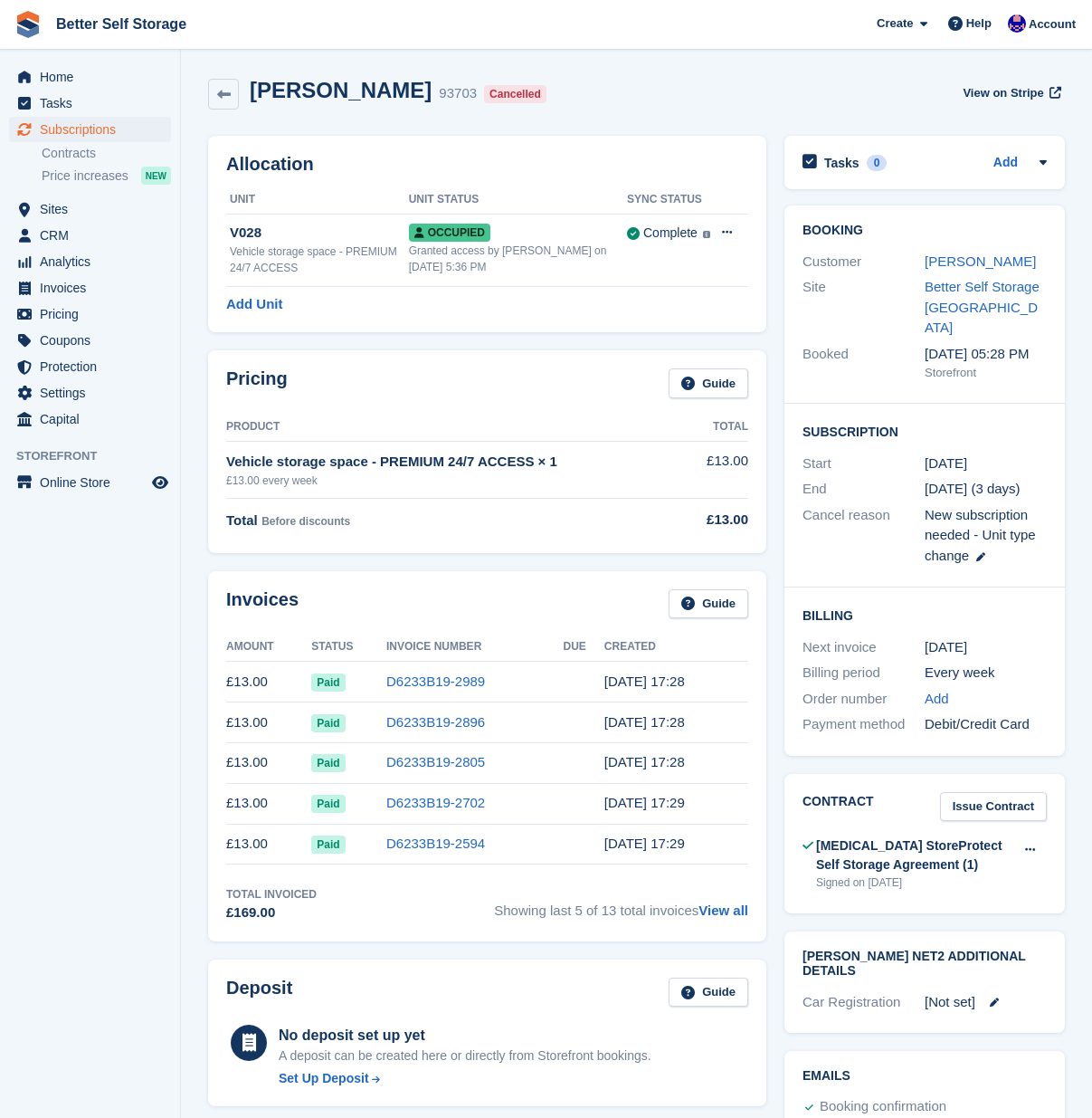
click at [105, 127] on span "Subscriptions" at bounding box center [94, 129] width 108 height 26
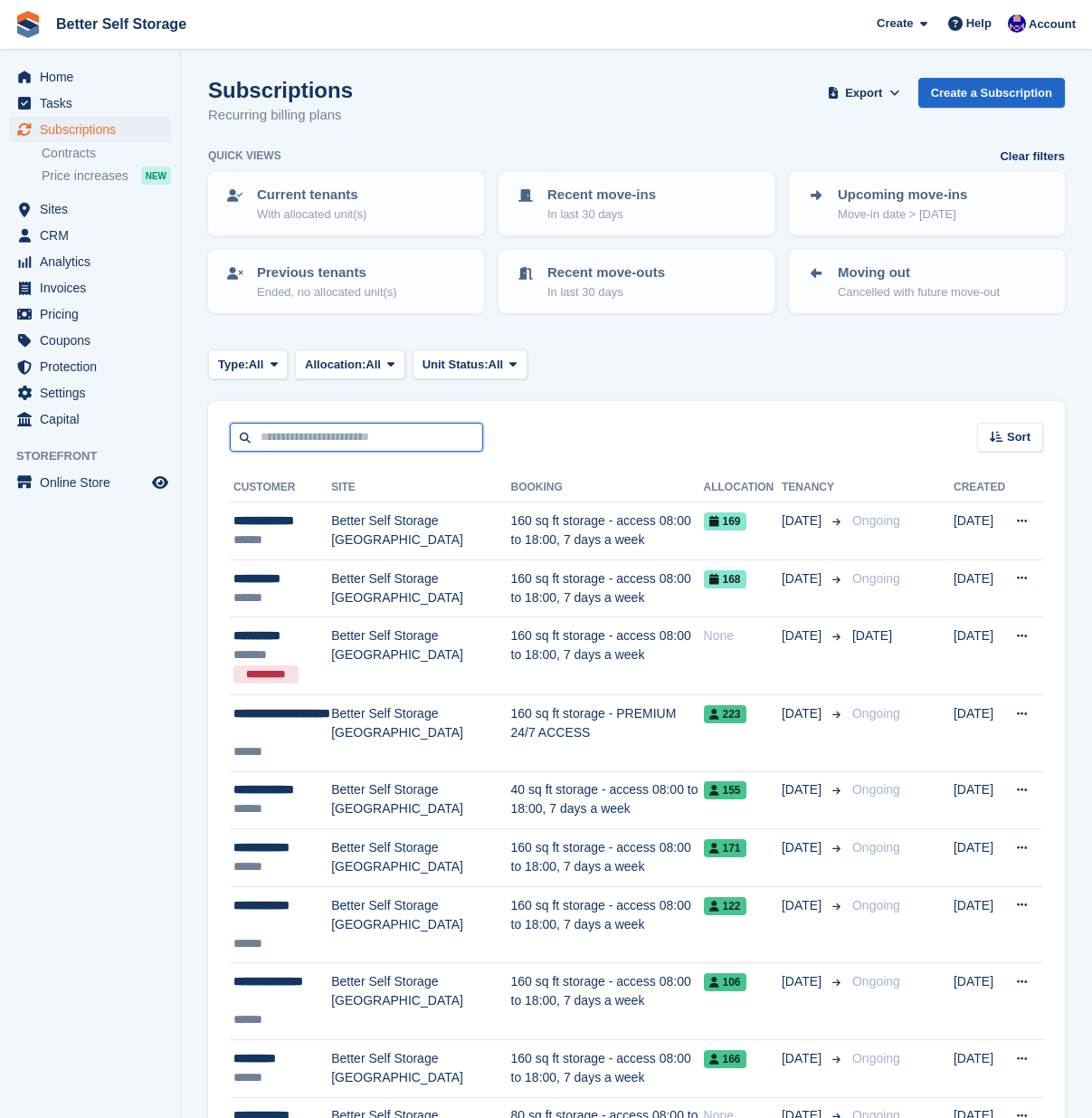
click at [343, 441] on input "text" at bounding box center [356, 437] width 254 height 29
type input "****"
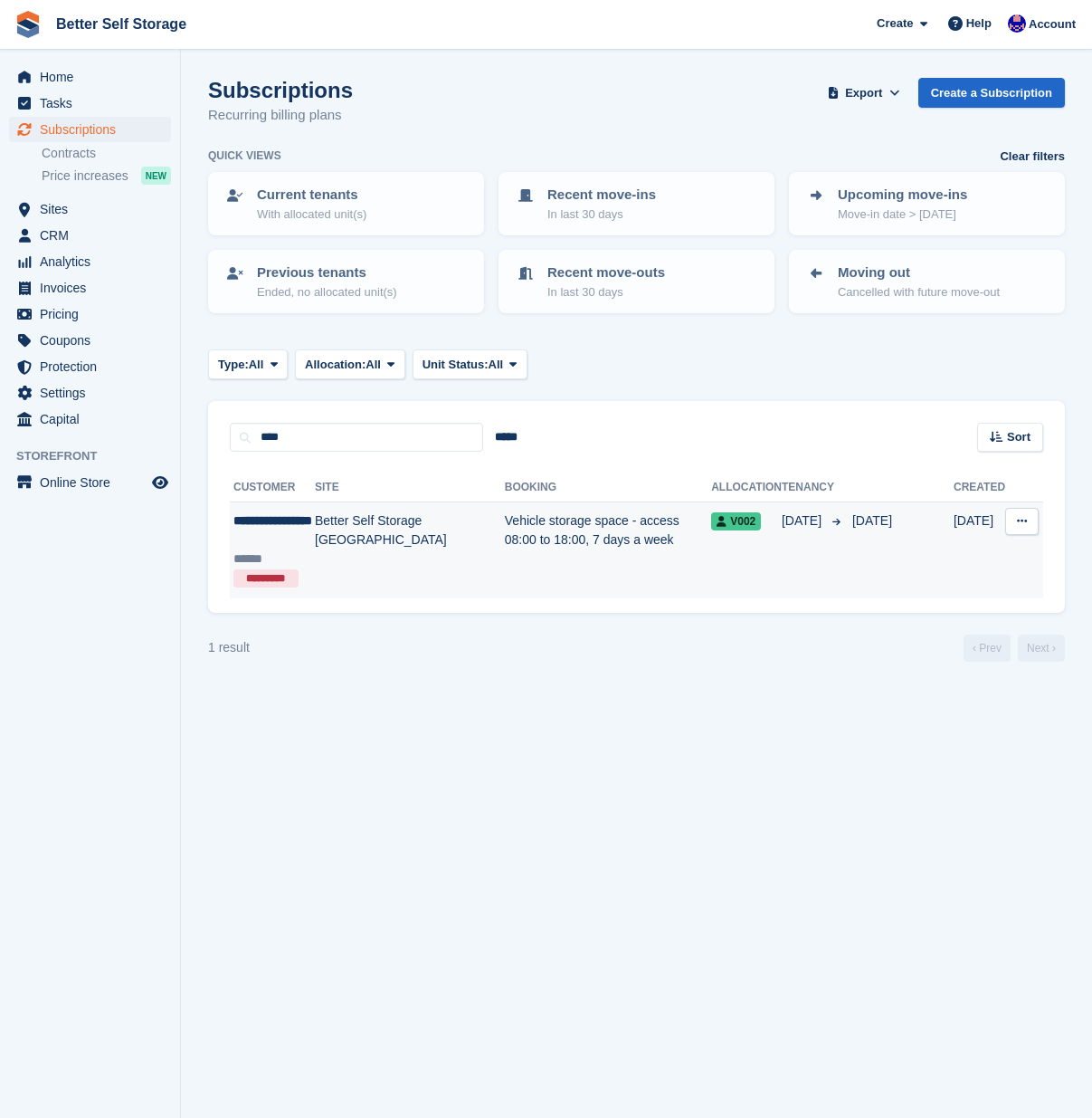
click at [550, 538] on td "Vehicle storage space - access 08:00 to 18:00, 7 days a week" at bounding box center [607, 549] width 206 height 96
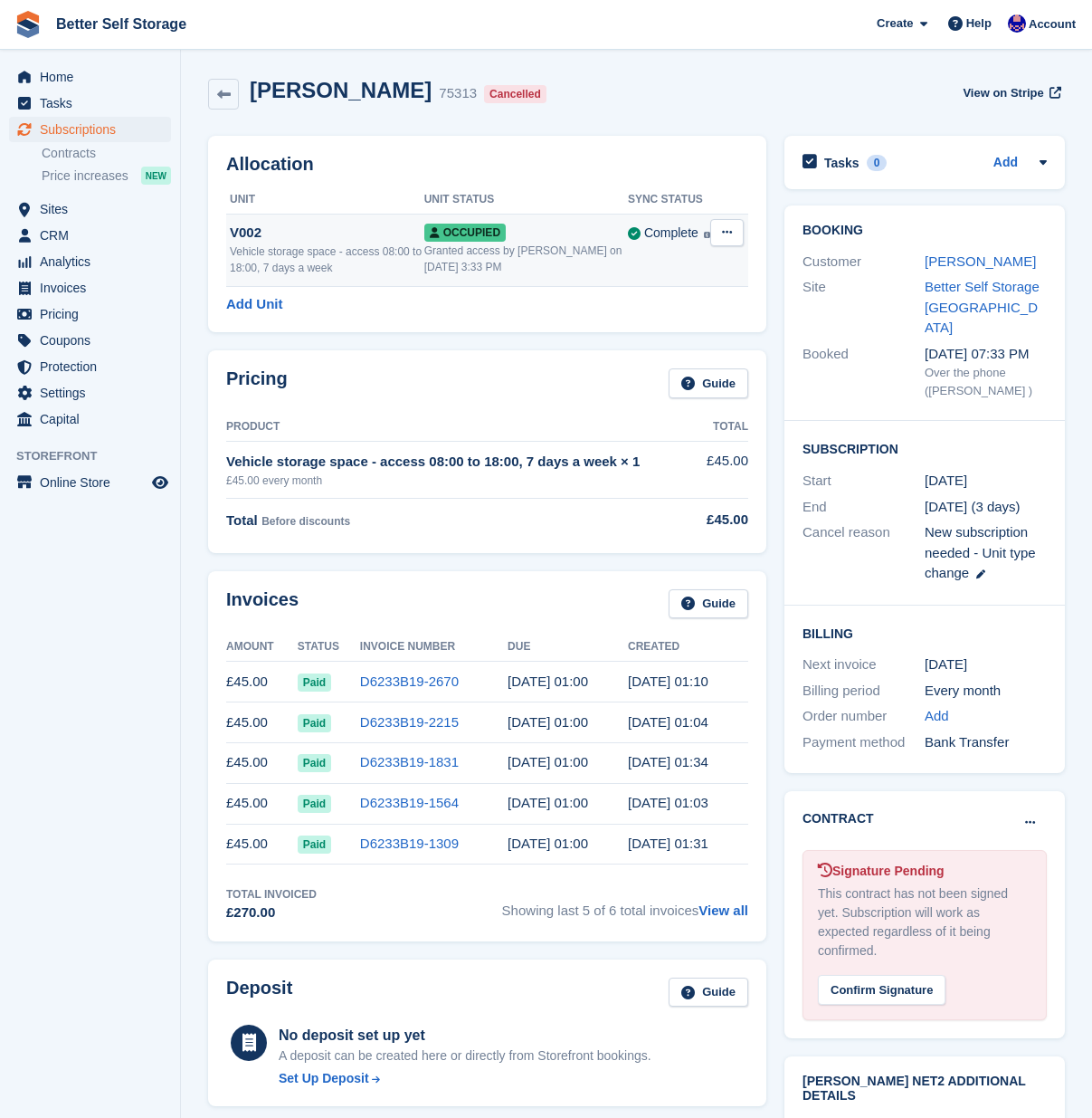
click at [319, 250] on div "Vehicle storage space - access 08:00 to 18:00, 7 days a week" at bounding box center [327, 260] width 195 height 32
click at [89, 132] on span "Subscriptions" at bounding box center [94, 129] width 108 height 26
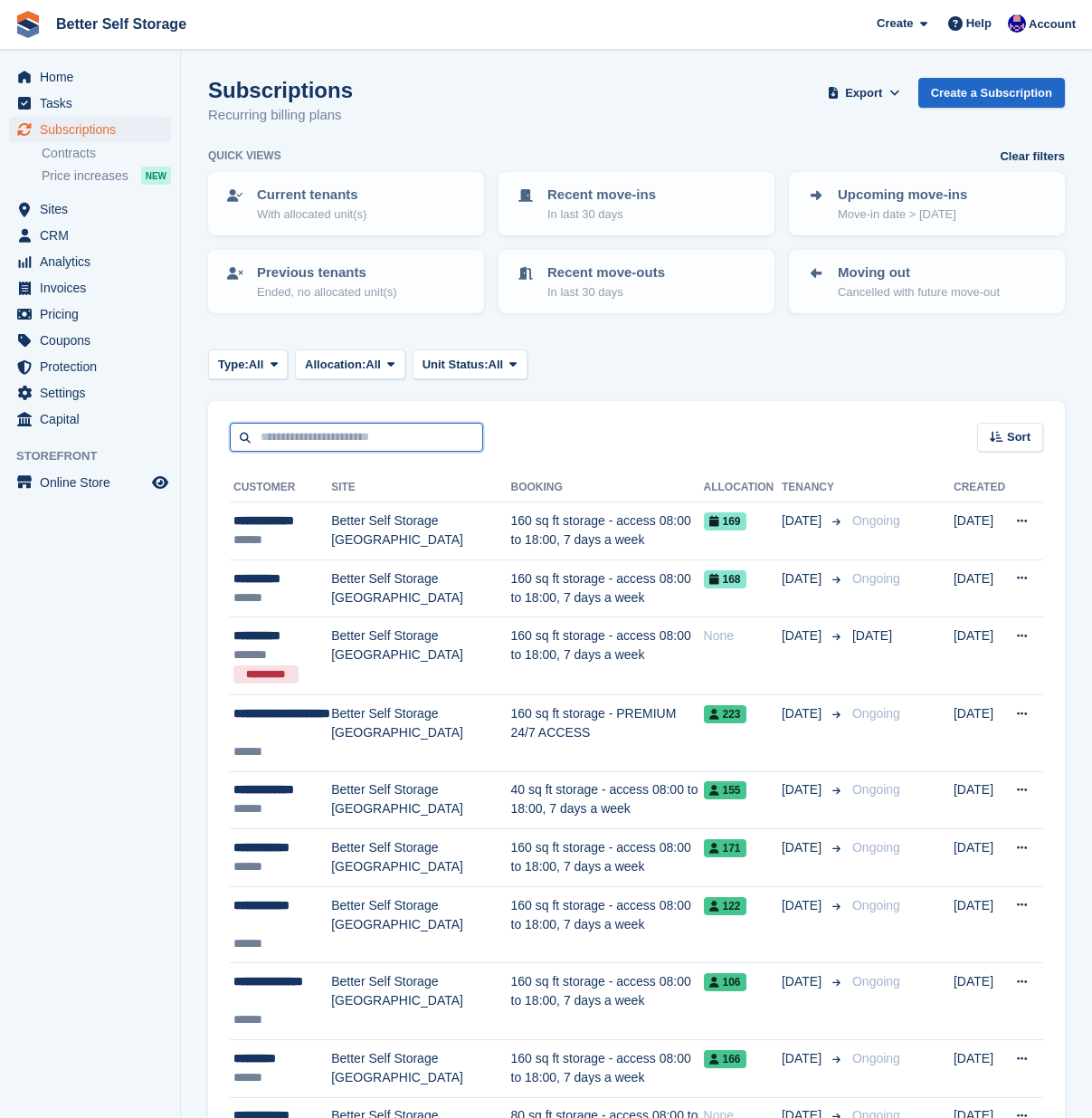
click at [297, 425] on input "text" at bounding box center [356, 437] width 254 height 29
type input "***"
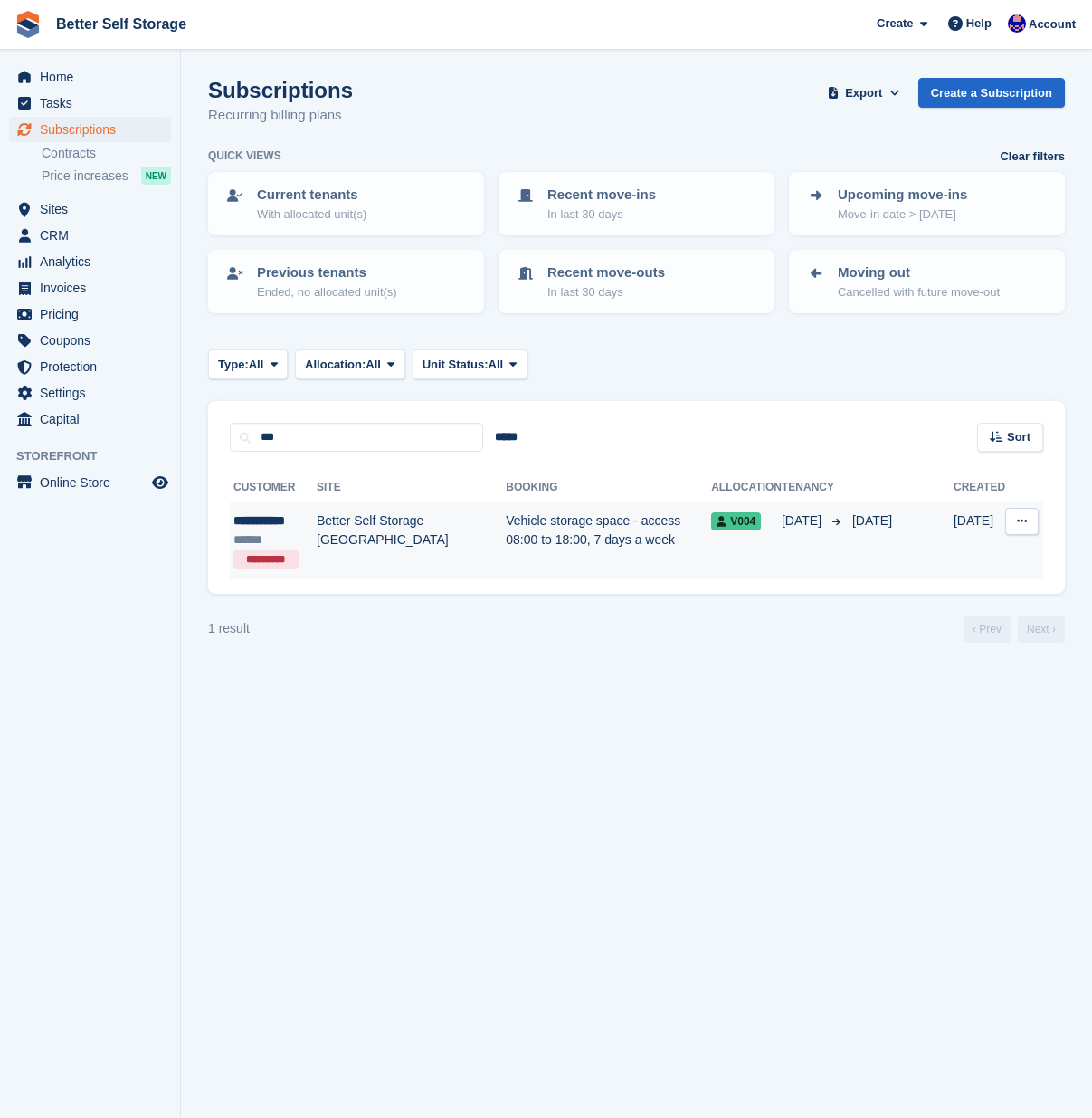
click at [538, 540] on td "Vehicle storage space - access 08:00 to 18:00, 7 days a week" at bounding box center [608, 540] width 205 height 77
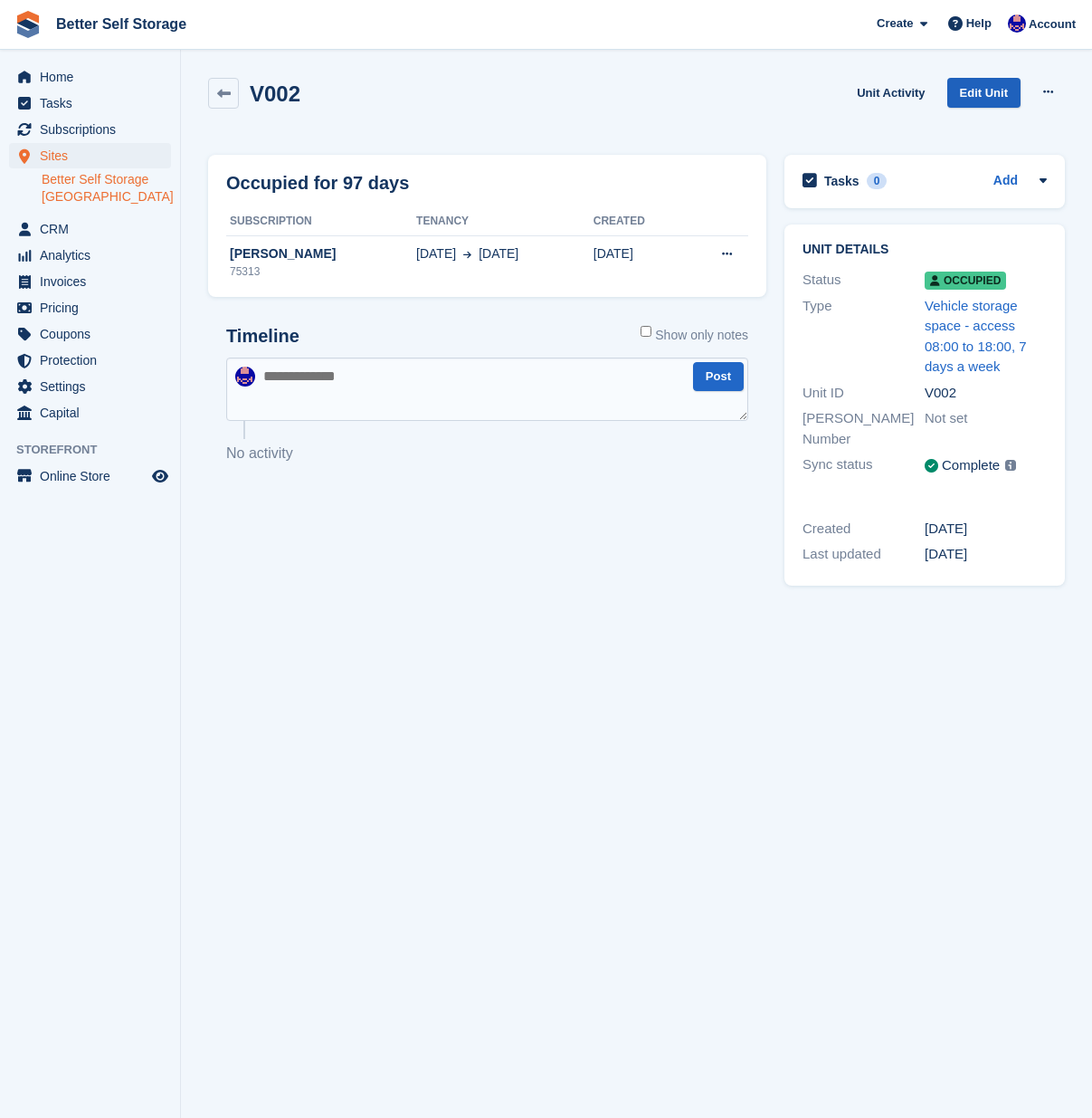
click at [971, 85] on link "Edit Unit" at bounding box center [984, 92] width 73 height 29
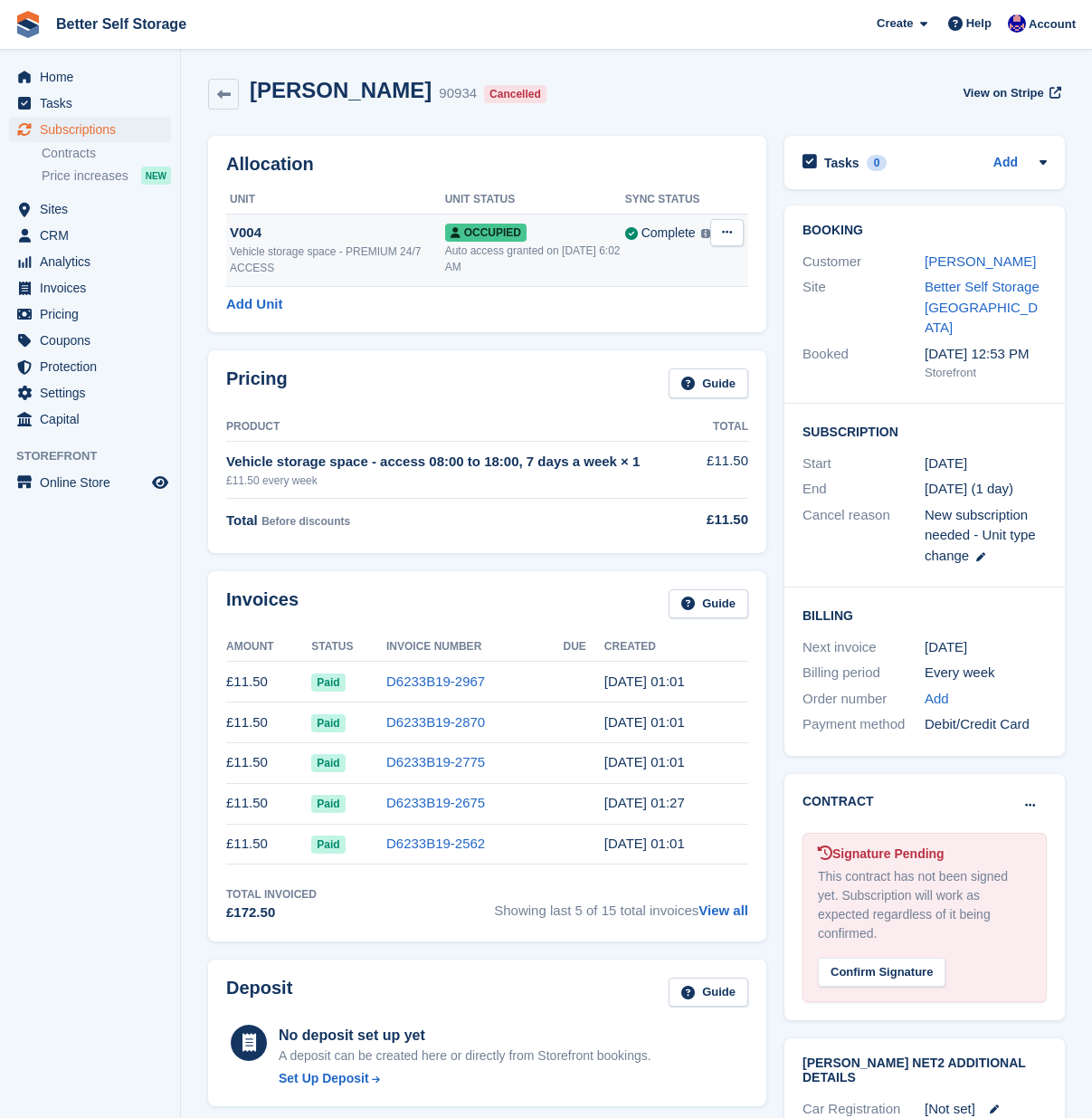
click at [726, 235] on icon at bounding box center [727, 232] width 10 height 11
click at [311, 260] on div "Vehicle storage space - PREMIUM 24/7 ACCESS" at bounding box center [337, 260] width 216 height 32
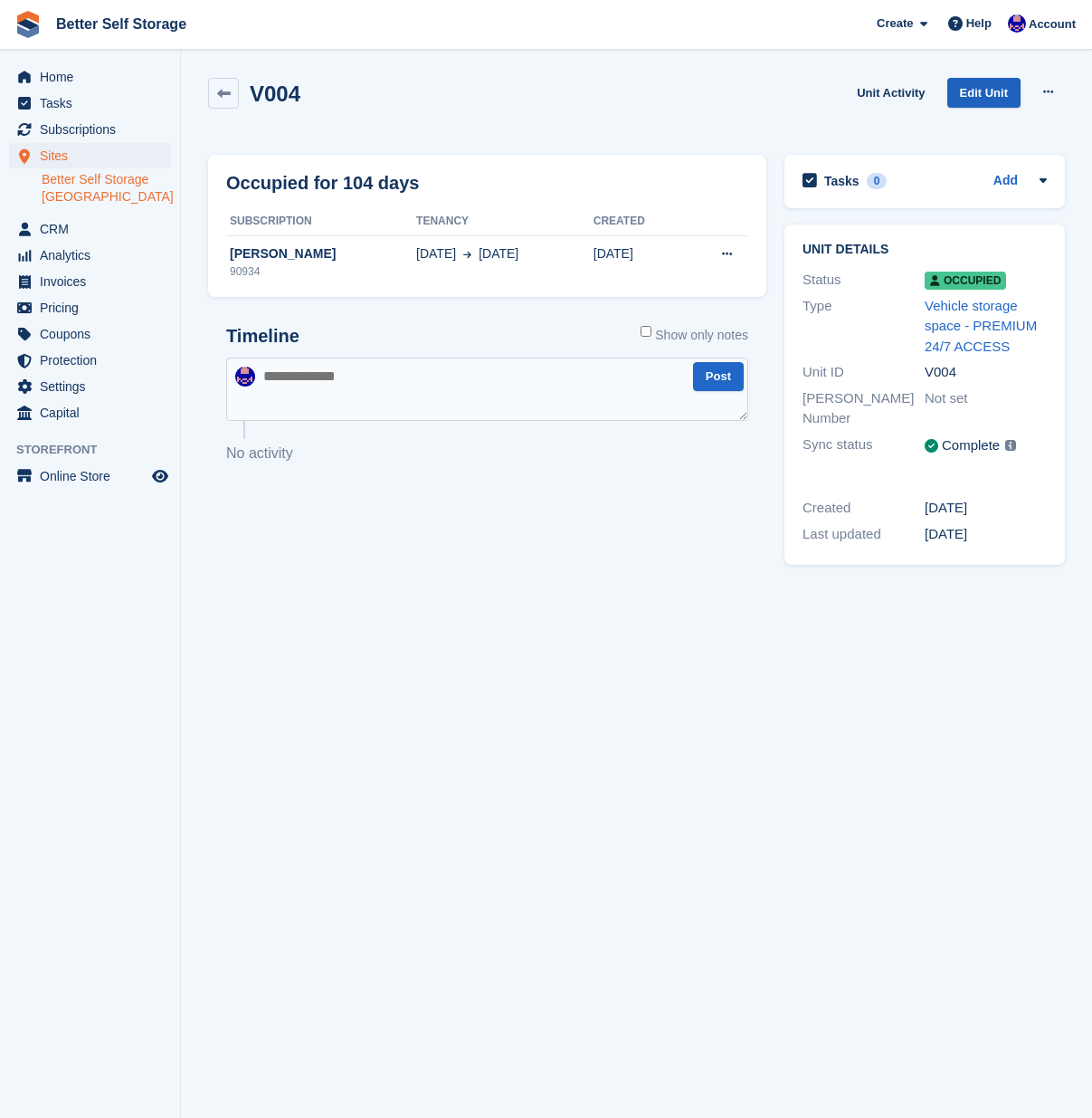
click at [966, 93] on link "Edit Unit" at bounding box center [984, 92] width 73 height 29
